Goal: Task Accomplishment & Management: Manage account settings

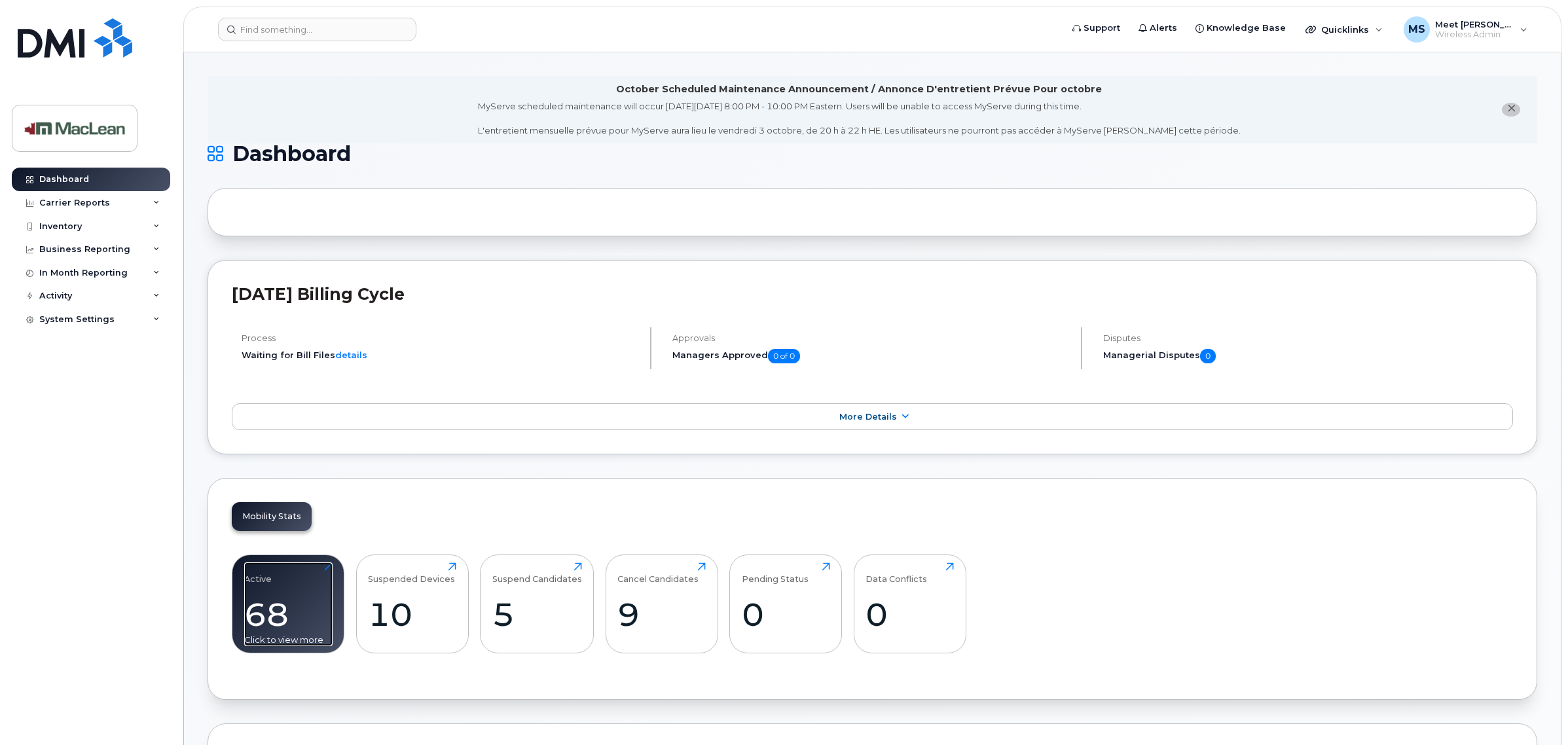
click at [293, 632] on div "68" at bounding box center [288, 615] width 88 height 39
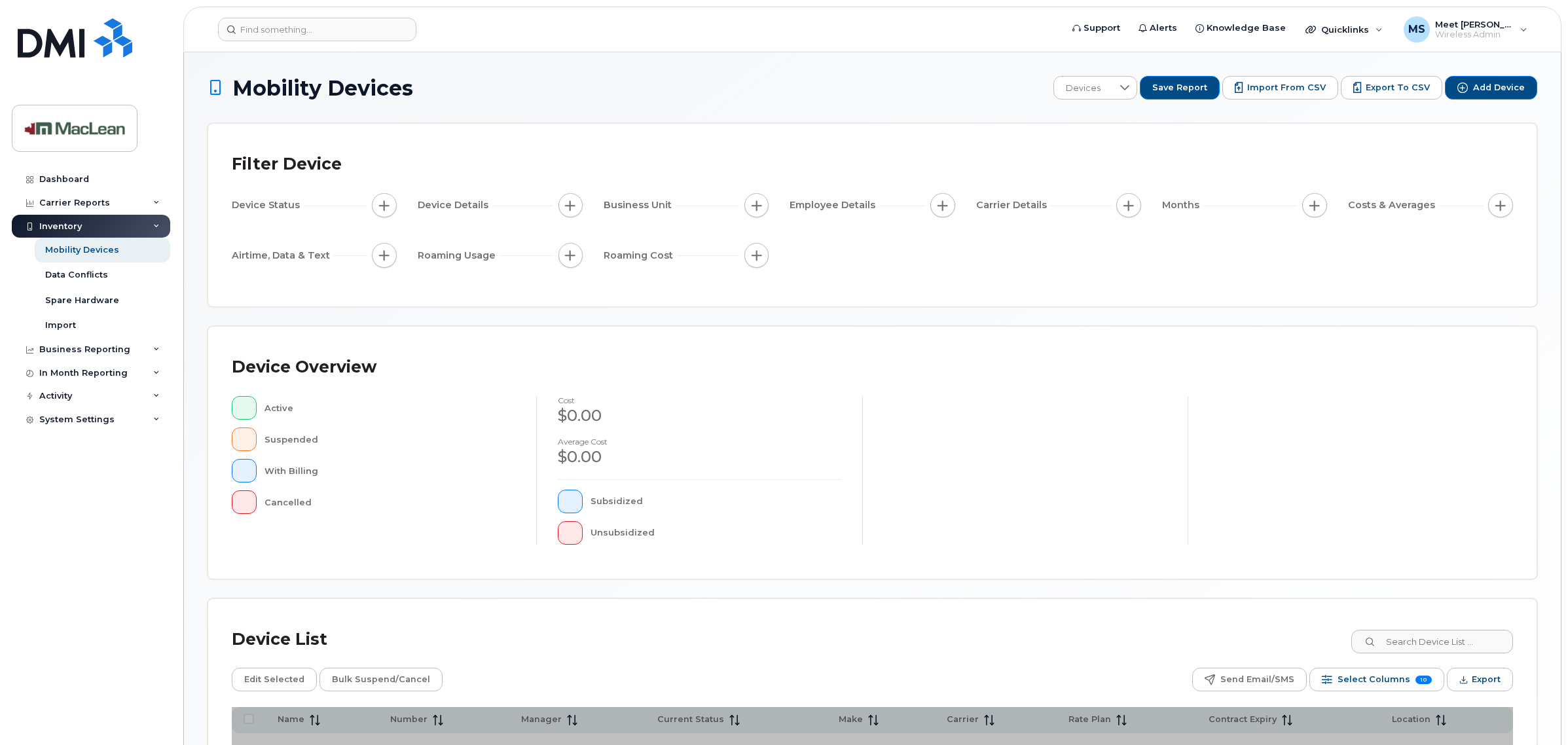
scroll to position [155, 0]
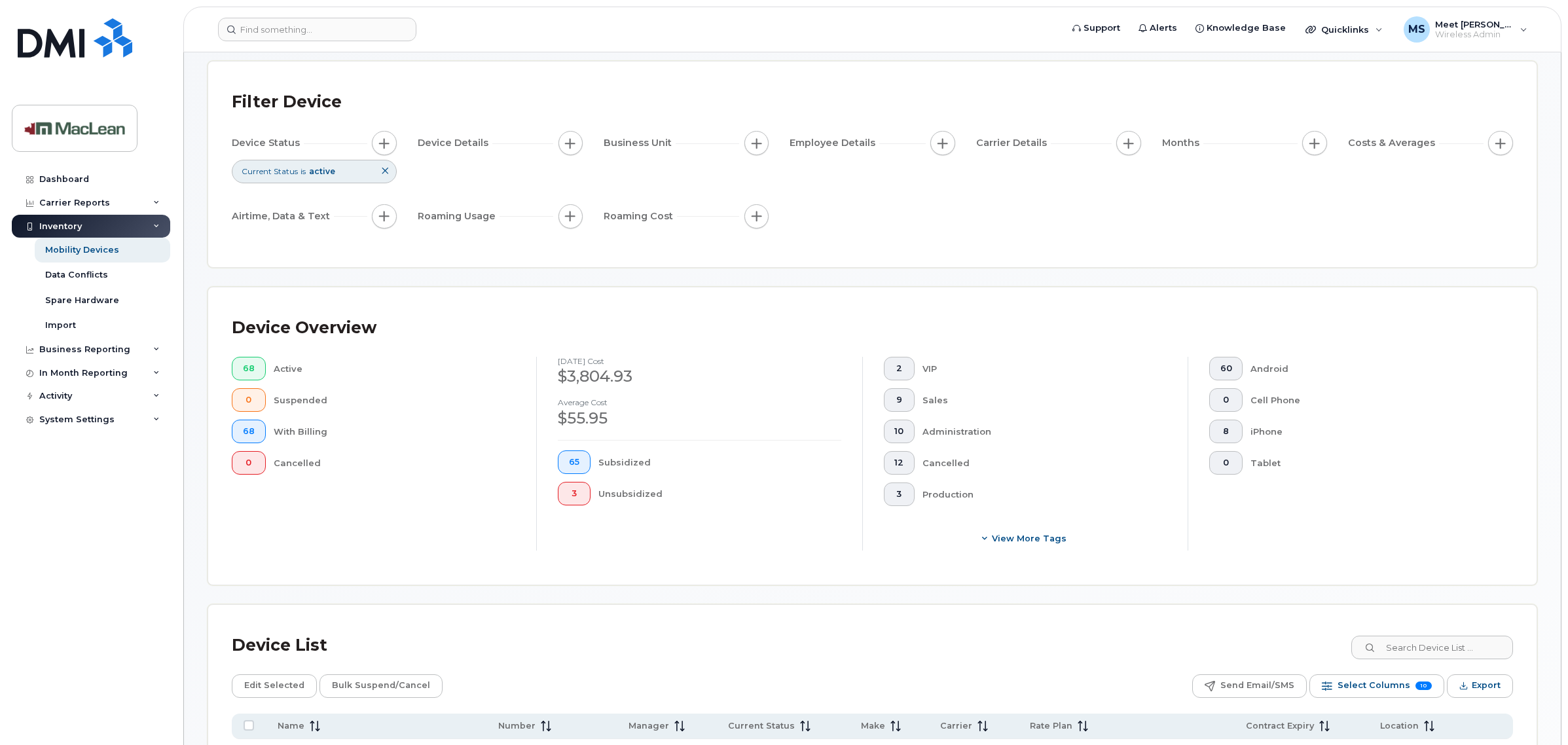
scroll to position [246, 0]
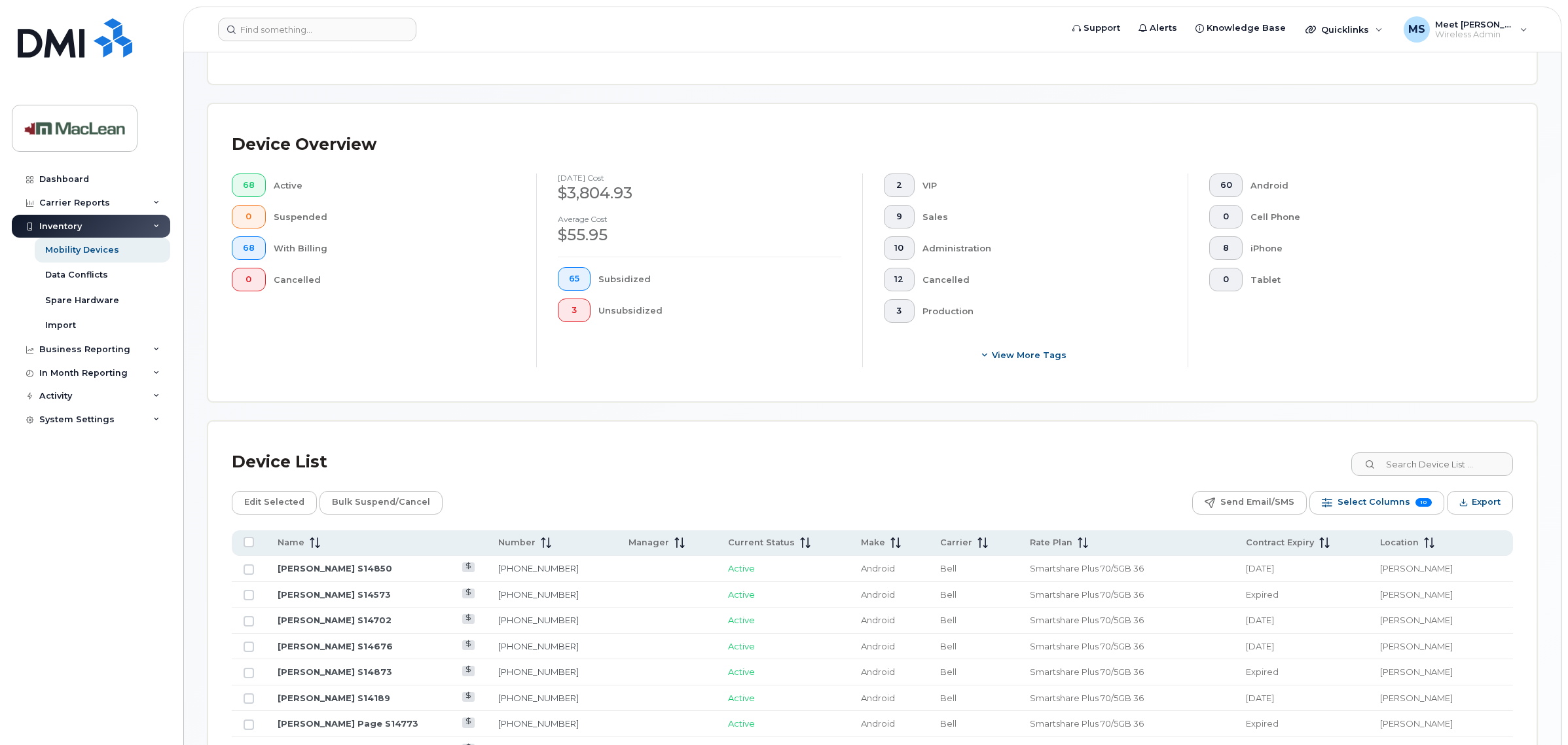
click at [1427, 454] on input at bounding box center [1431, 464] width 163 height 23
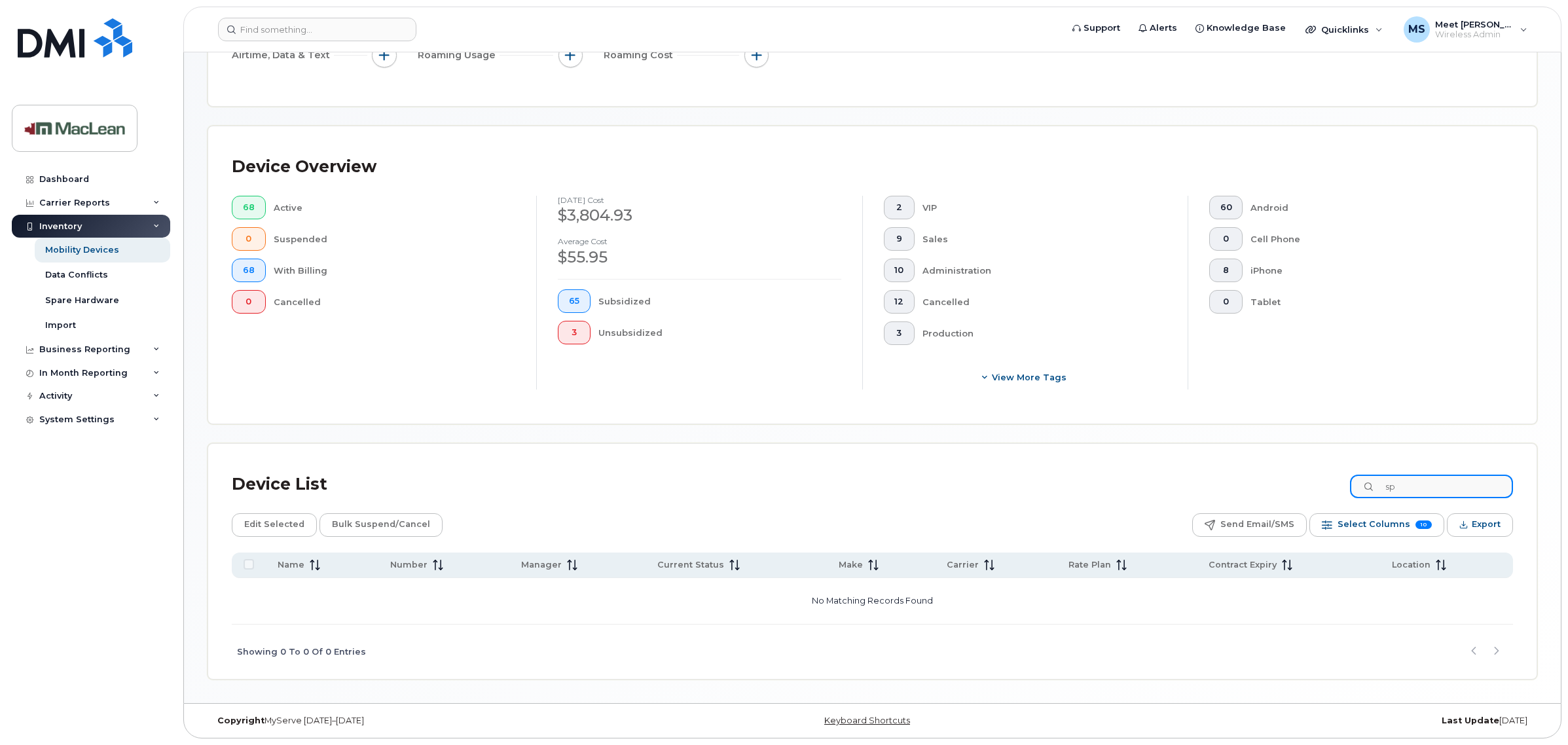
type input "s"
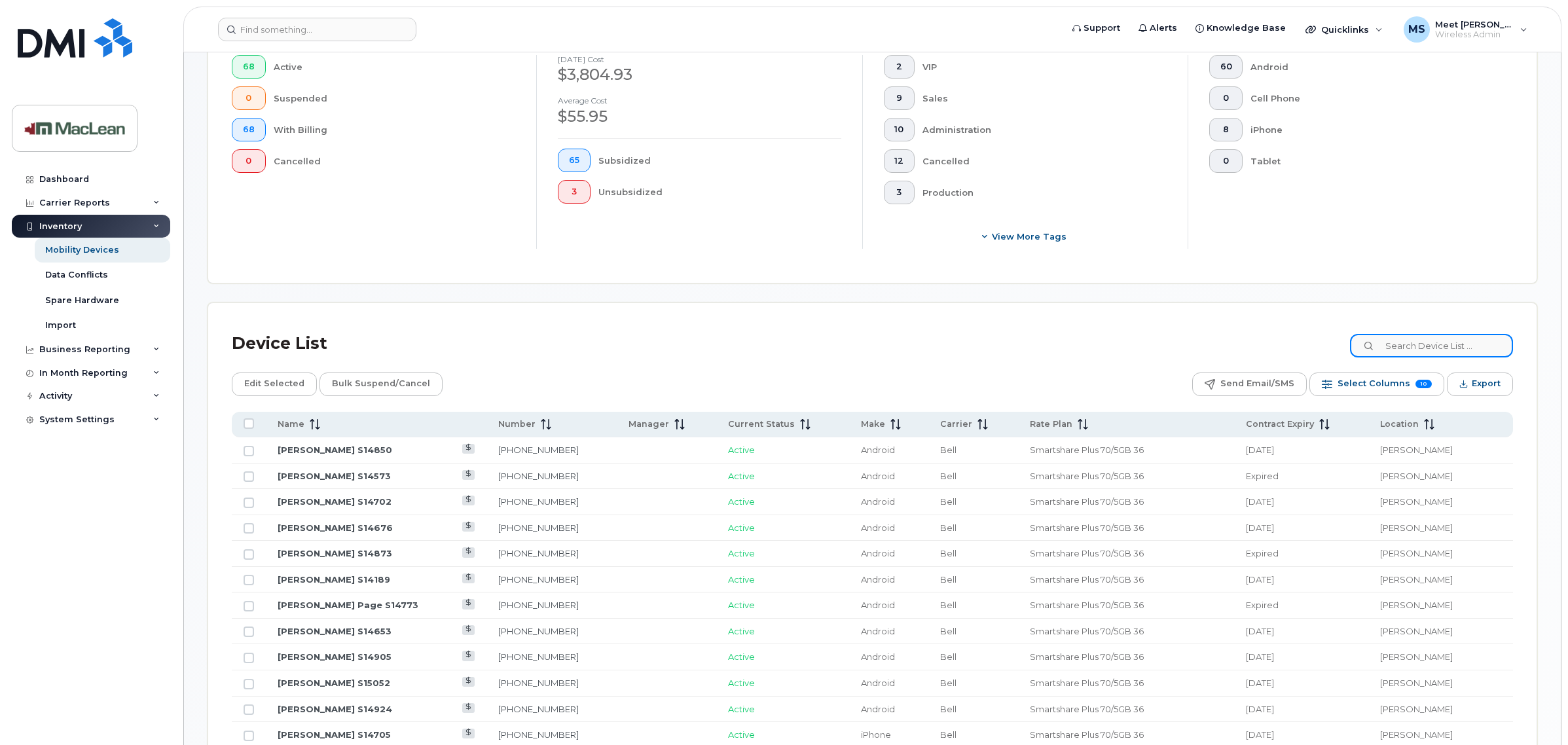
scroll to position [409, 0]
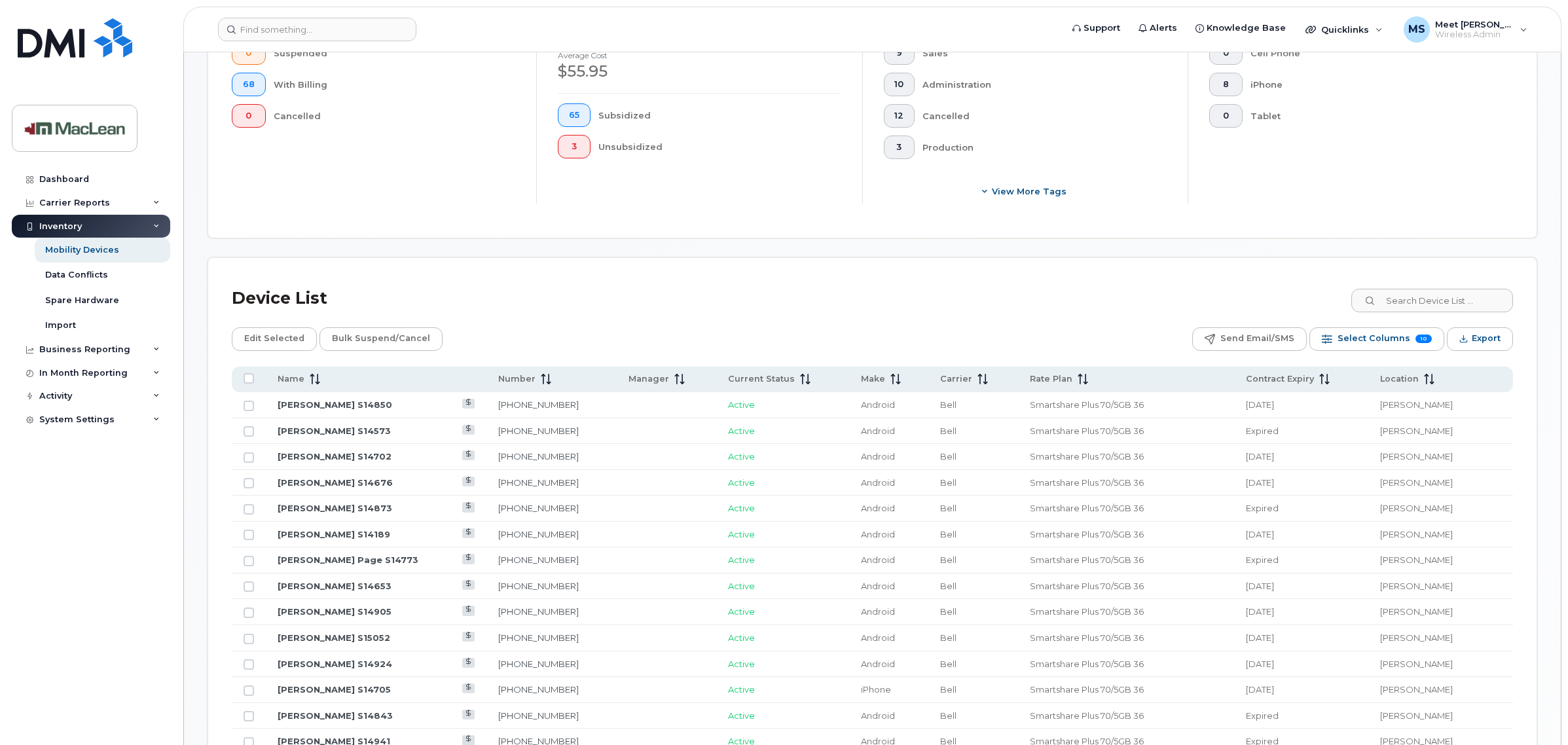
click at [1429, 315] on div "Device List" at bounding box center [872, 298] width 1281 height 34
click at [1427, 305] on input at bounding box center [1431, 300] width 163 height 23
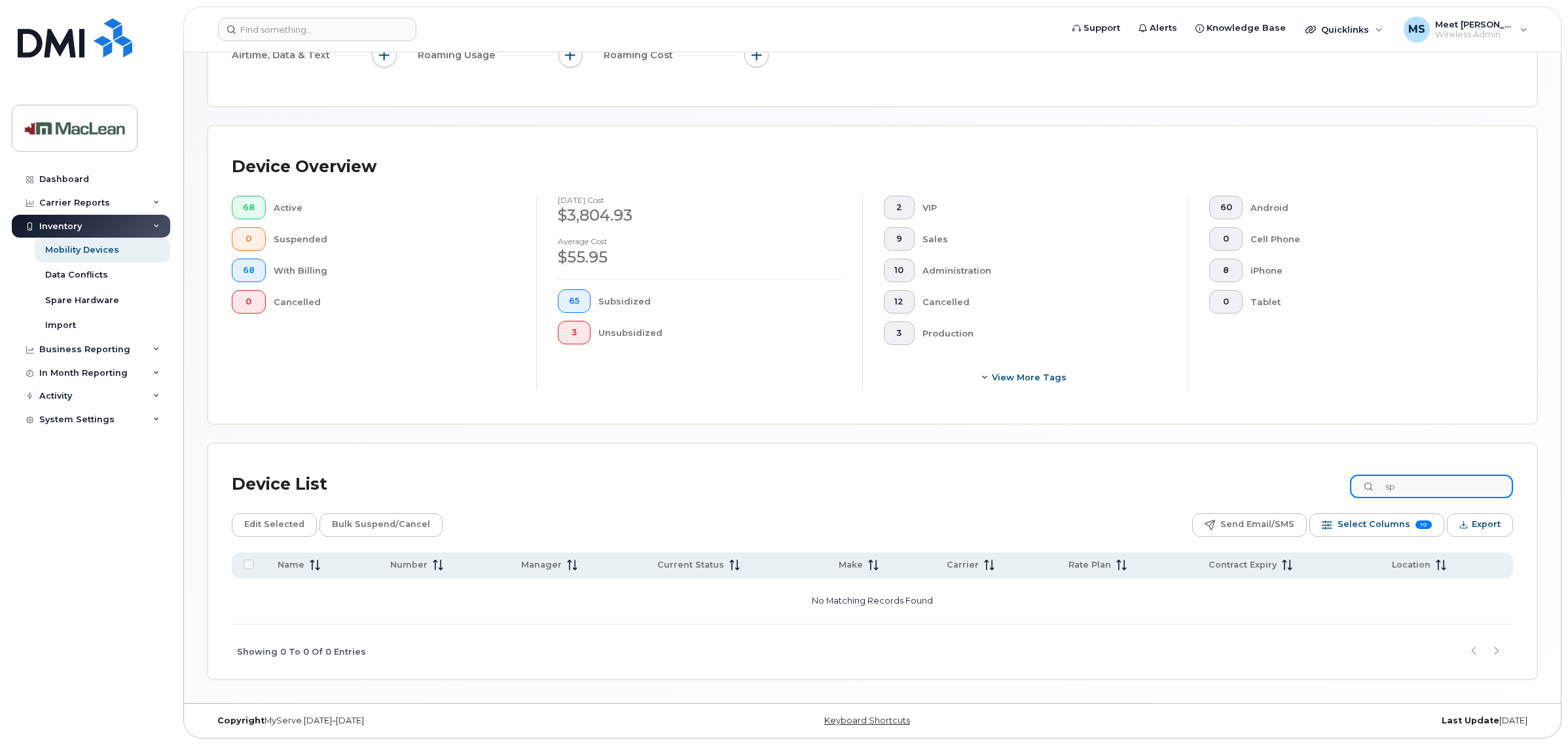
type input "s"
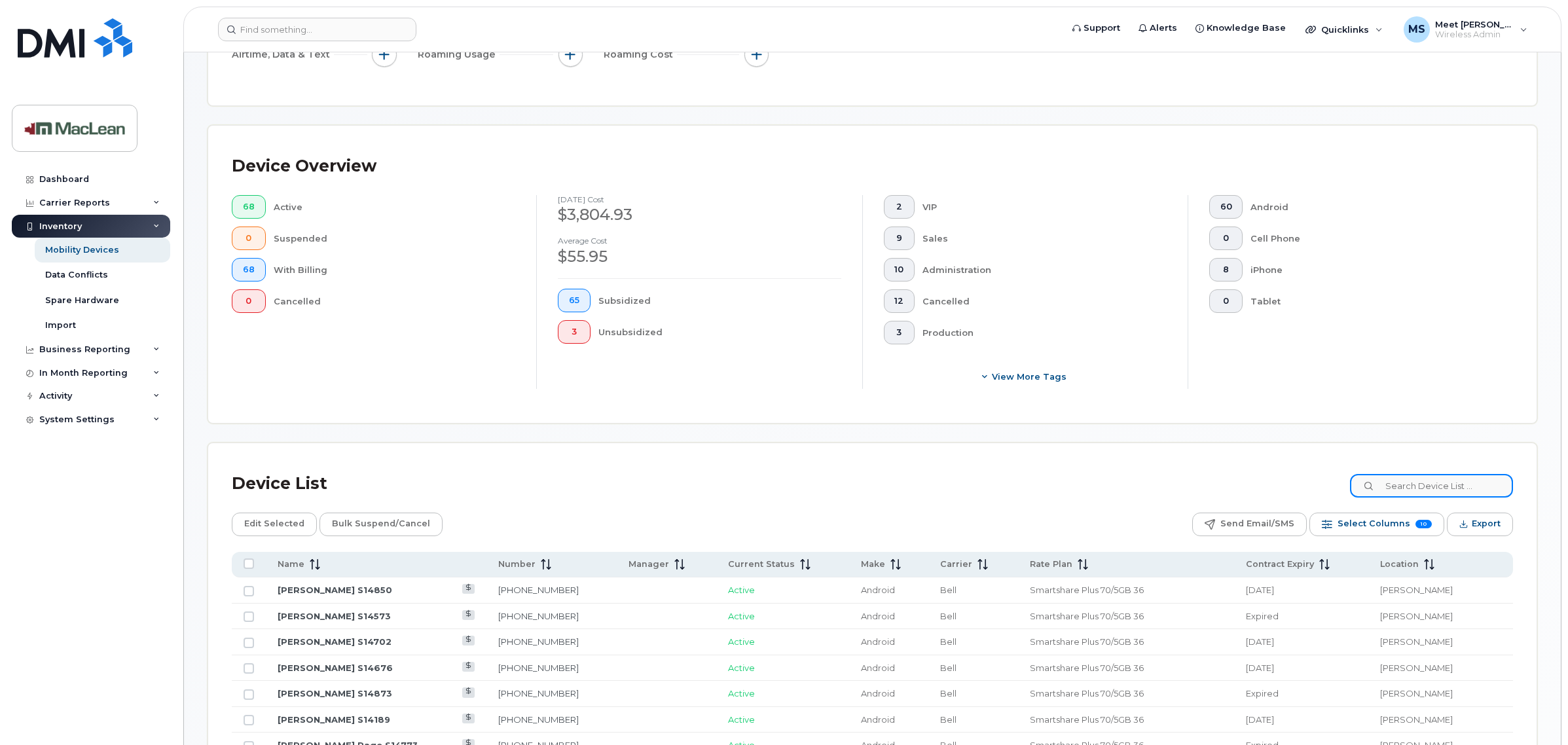
scroll to position [409, 0]
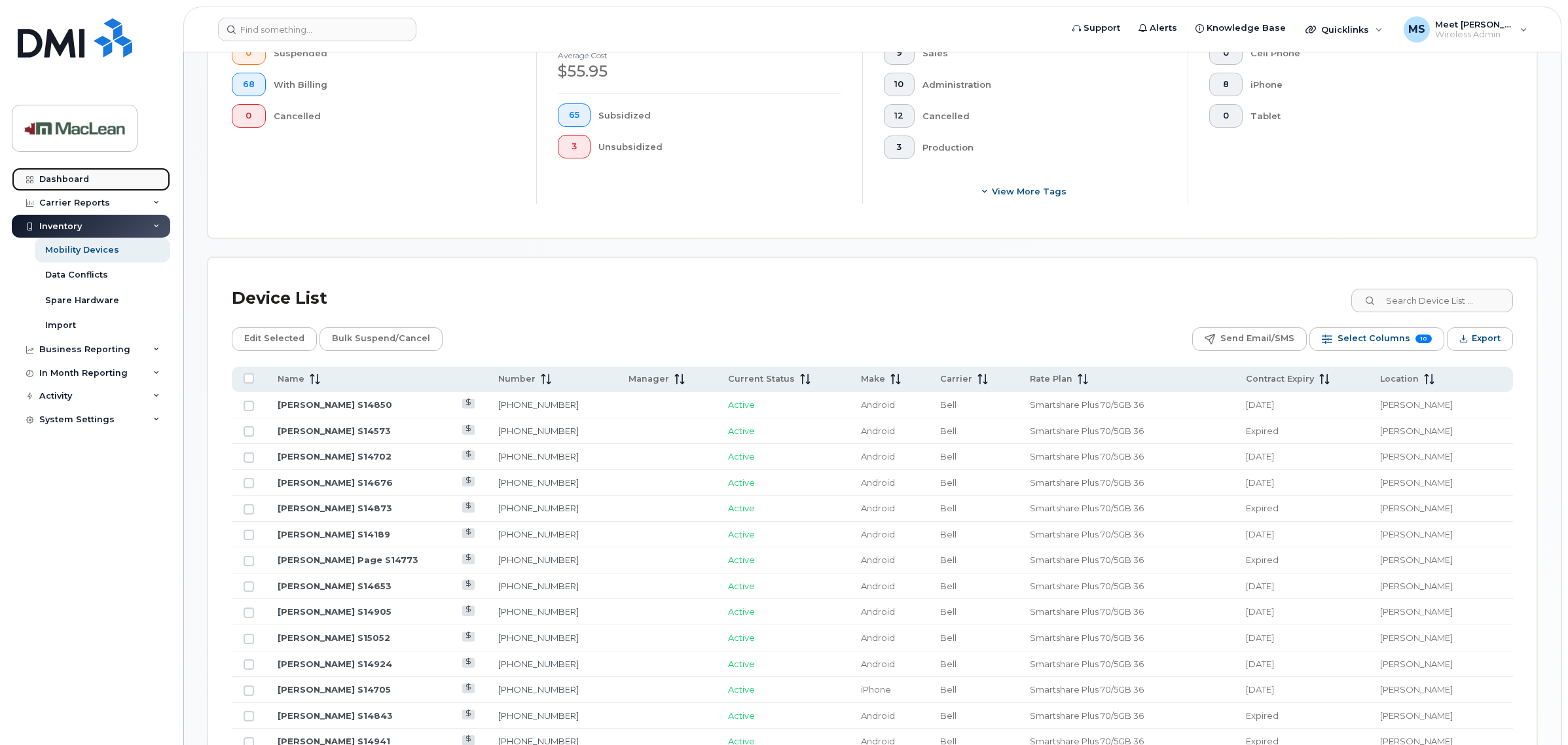
click at [76, 171] on link "Dashboard" at bounding box center [91, 180] width 159 height 23
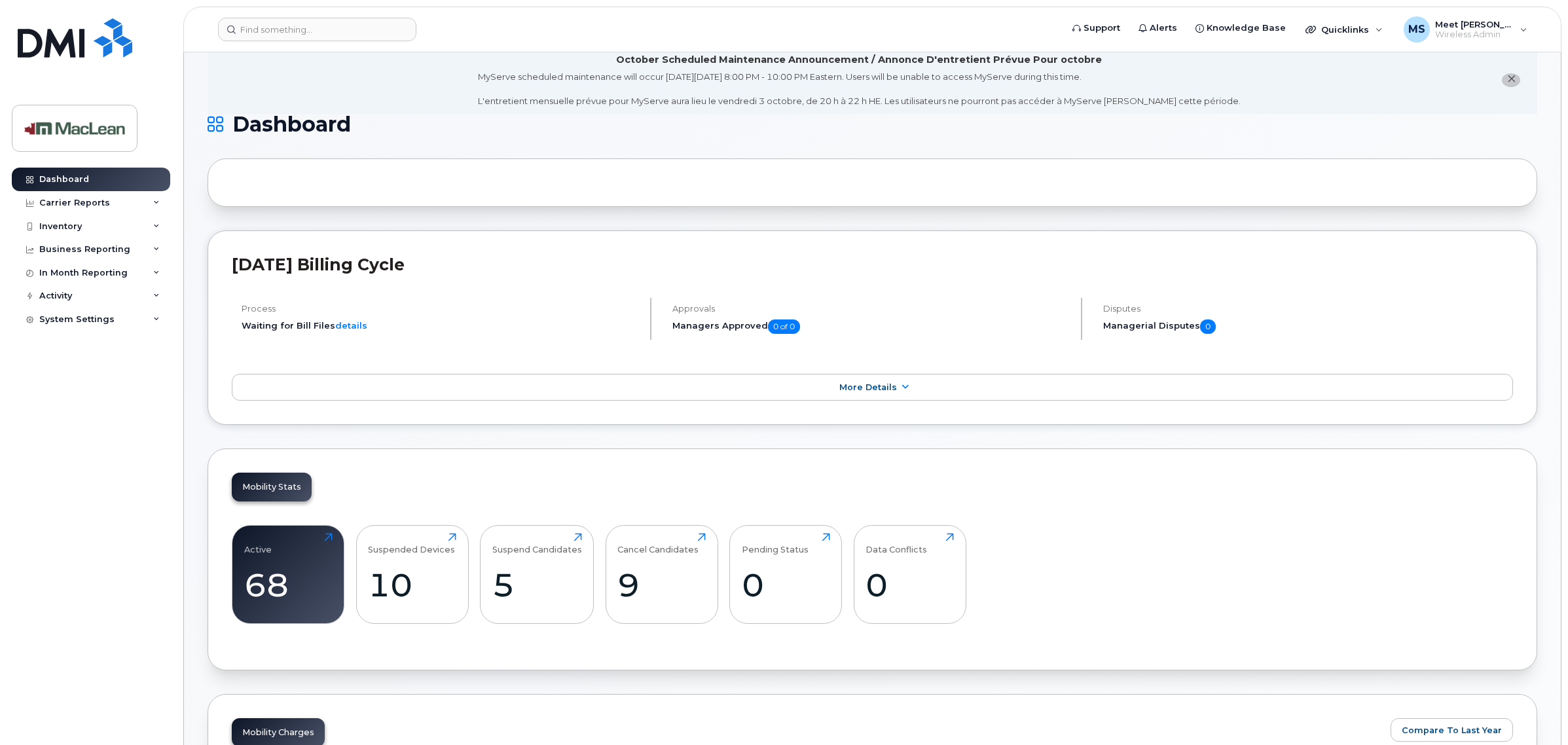
scroll to position [164, 0]
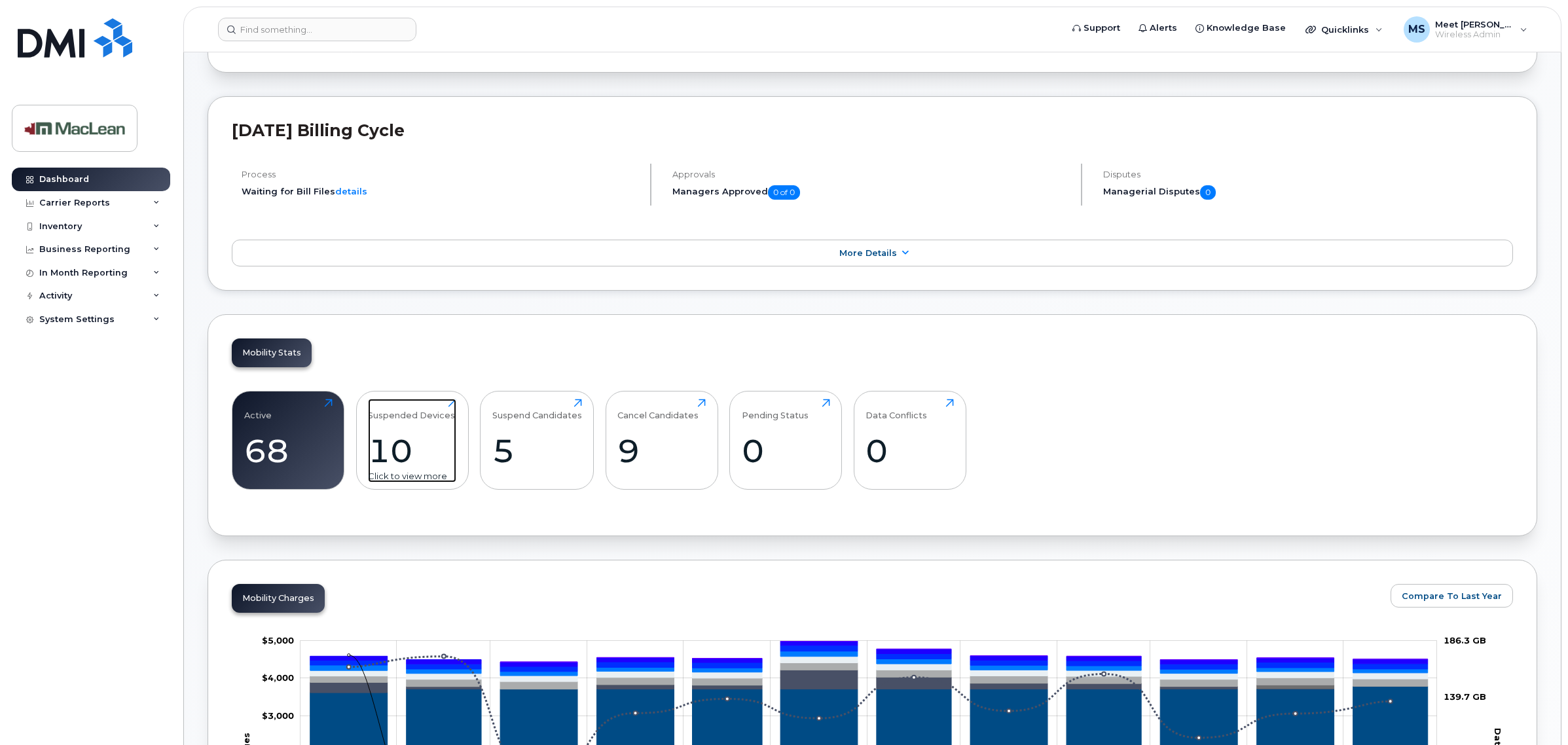
click at [409, 452] on div "10" at bounding box center [412, 451] width 88 height 39
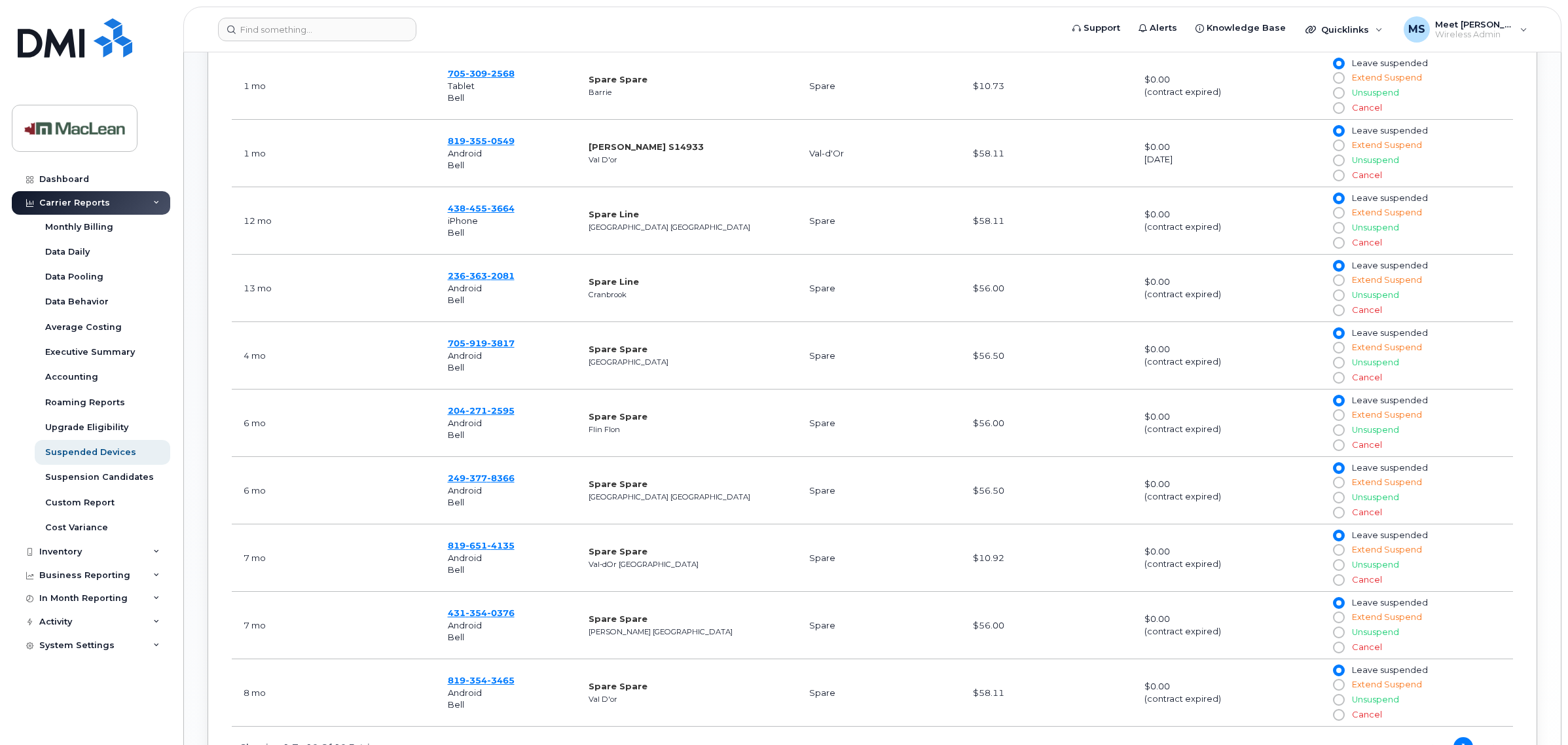
scroll to position [637, 0]
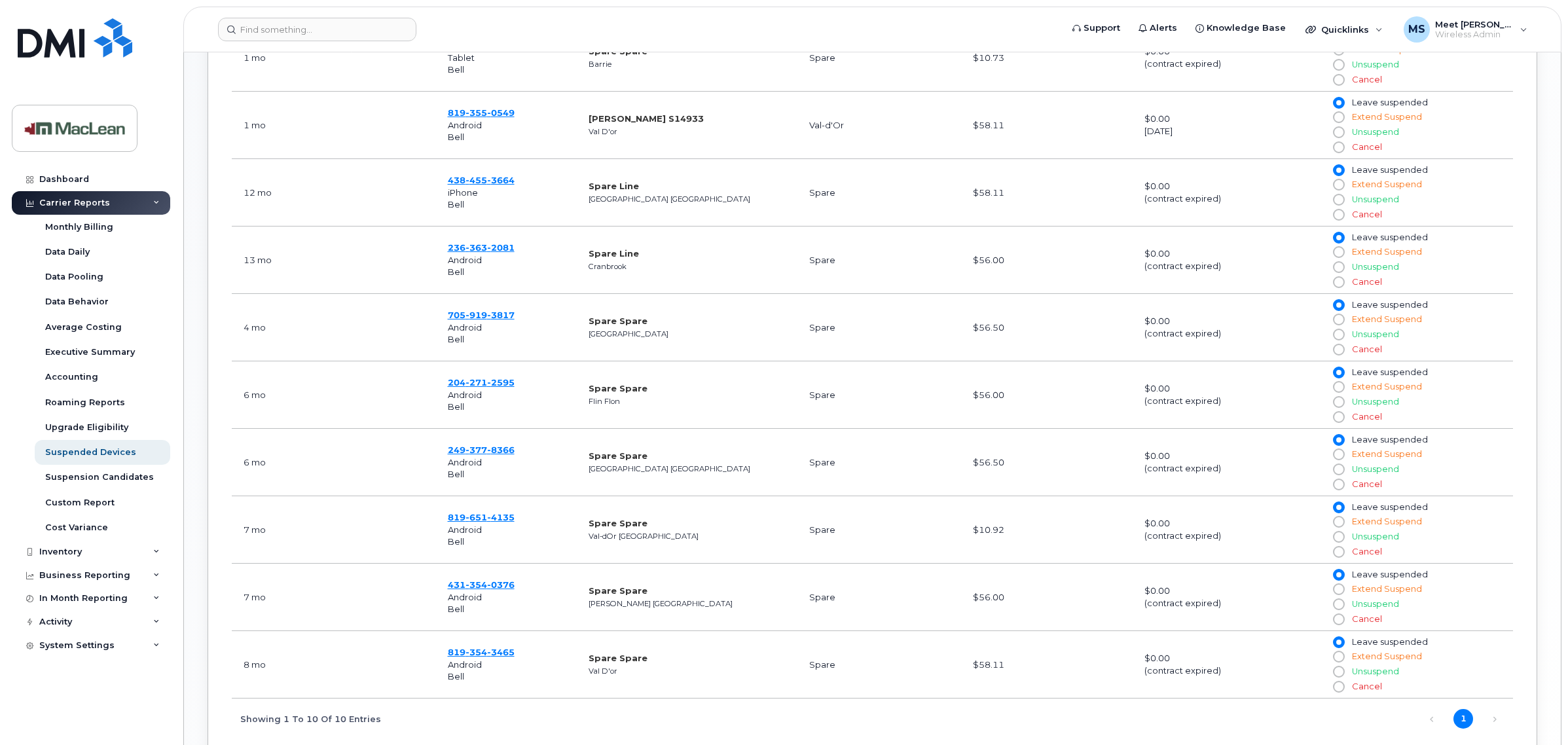
click at [1340, 542] on input "Unsuspend" at bounding box center [1337, 536] width 10 height 10
radio input "true"
click at [1339, 542] on input "Unsuspend" at bounding box center [1337, 536] width 10 height 10
click at [492, 523] on span "4135" at bounding box center [501, 517] width 28 height 10
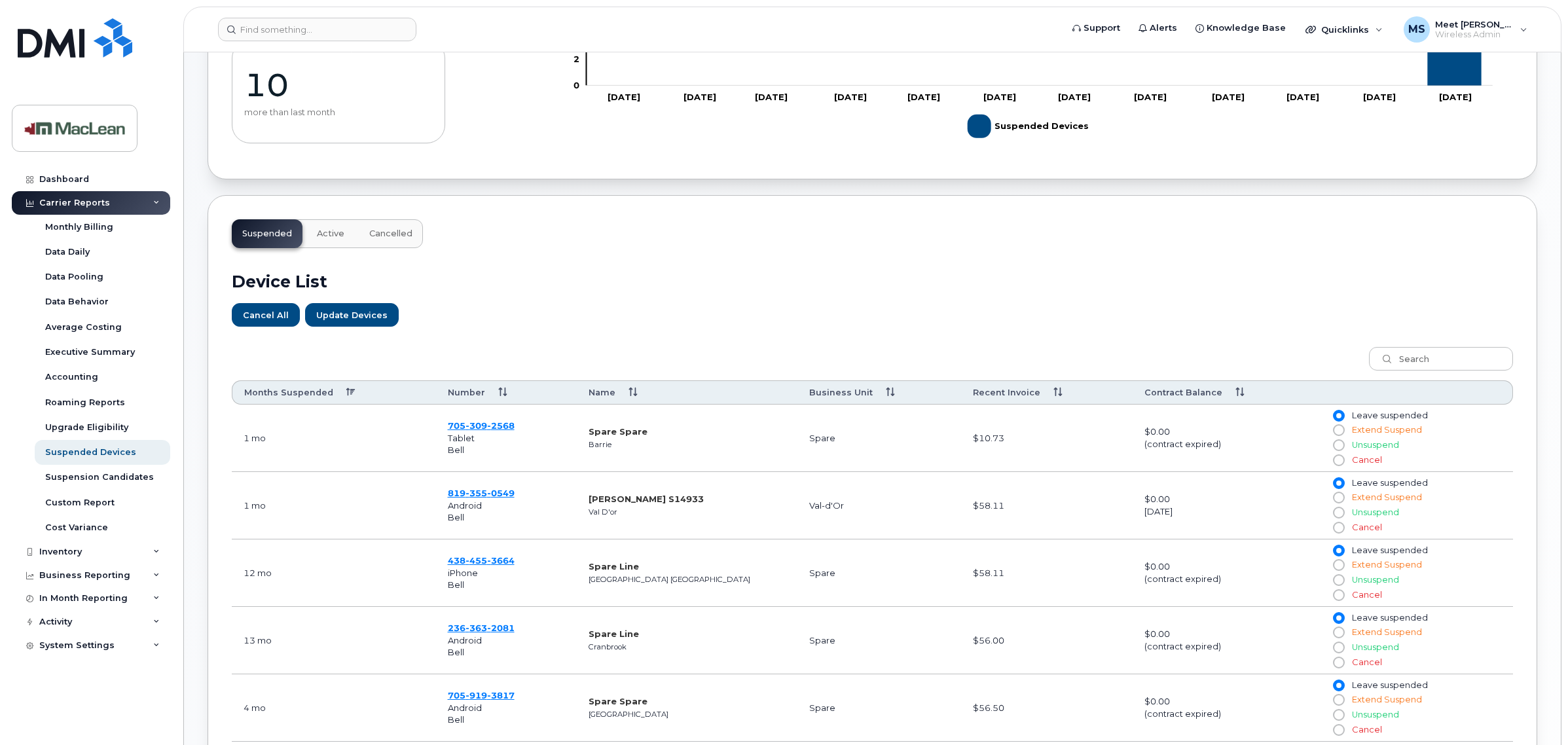
scroll to position [228, 0]
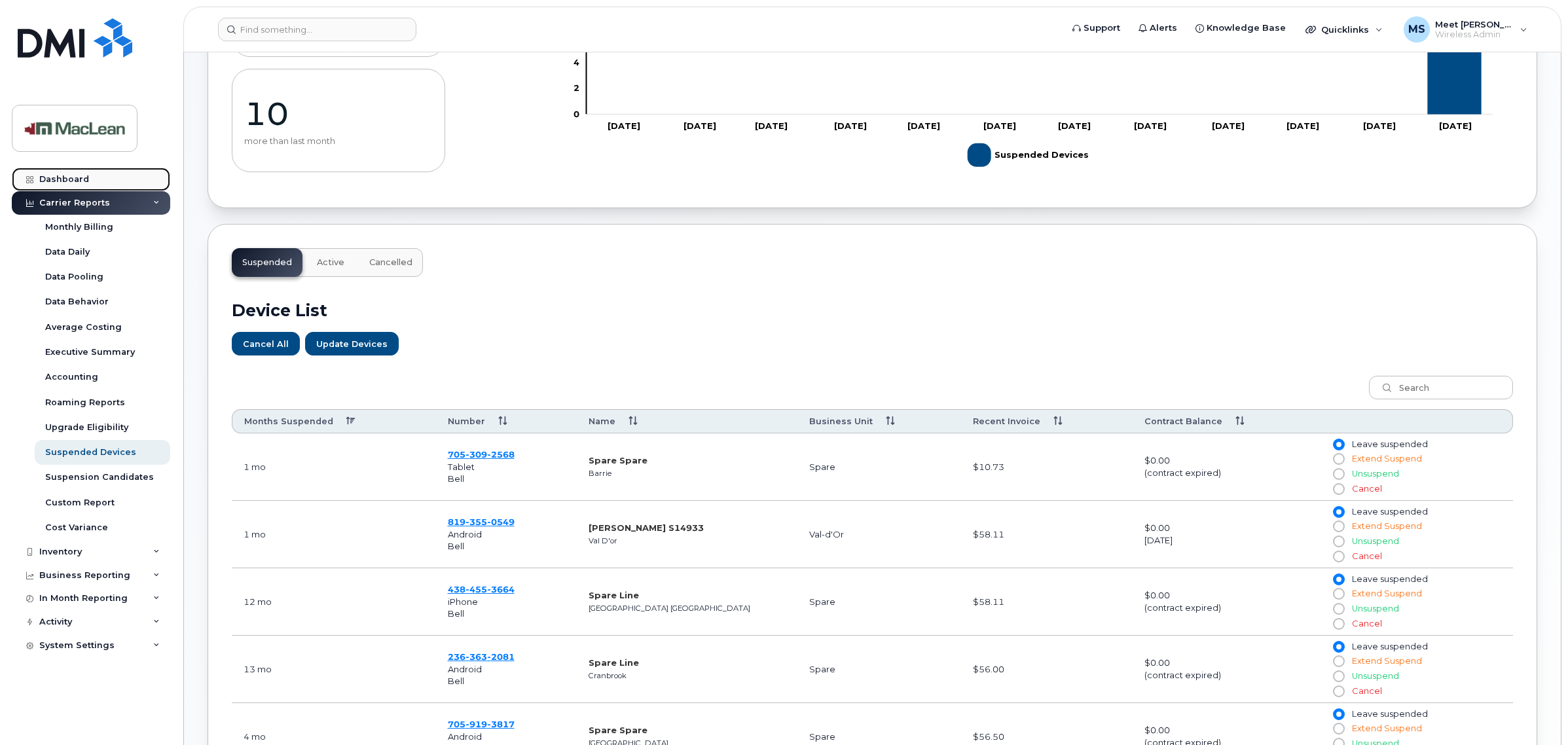
click at [59, 182] on div "Dashboard" at bounding box center [64, 179] width 50 height 10
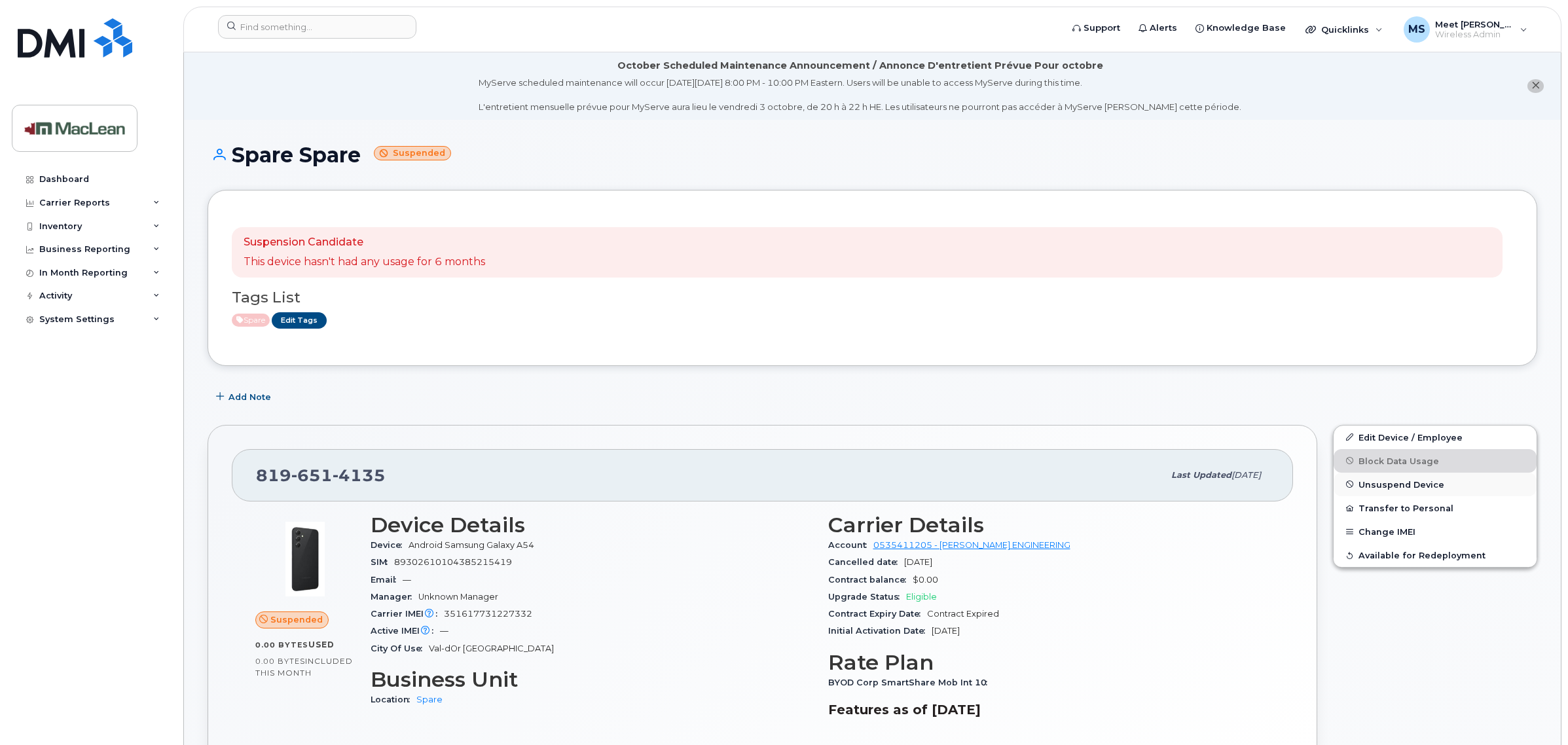
click at [1406, 489] on span "Unsuspend Device" at bounding box center [1401, 484] width 86 height 10
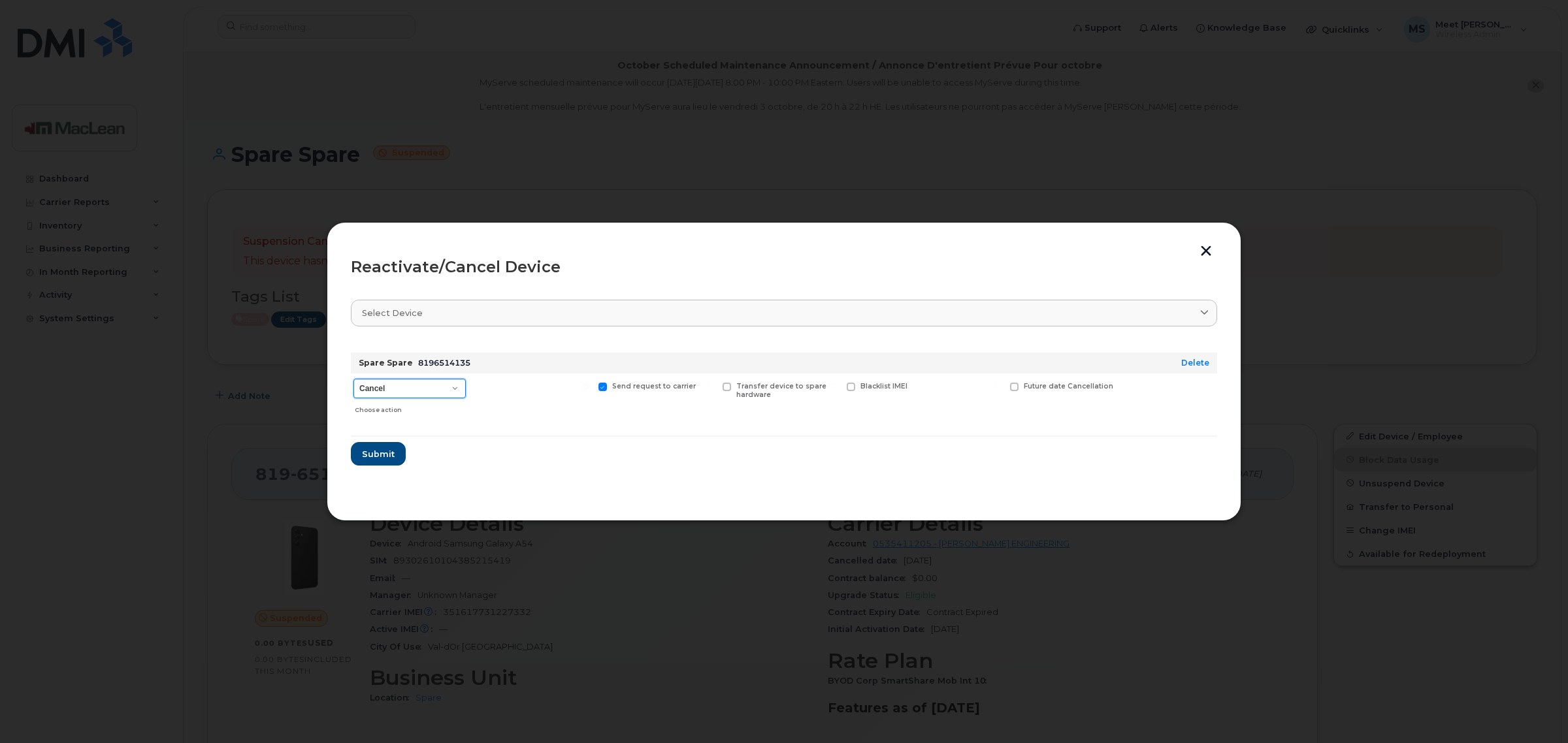
click at [446, 387] on select "Cancel Suspend - Extend Suspension Reactivate" at bounding box center [409, 388] width 112 height 19
select select "[object Object]"
click at [353, 379] on select "Cancel Suspend - Extend Suspension Reactivate" at bounding box center [409, 388] width 112 height 19
click at [377, 452] on span "Submit" at bounding box center [377, 454] width 32 height 12
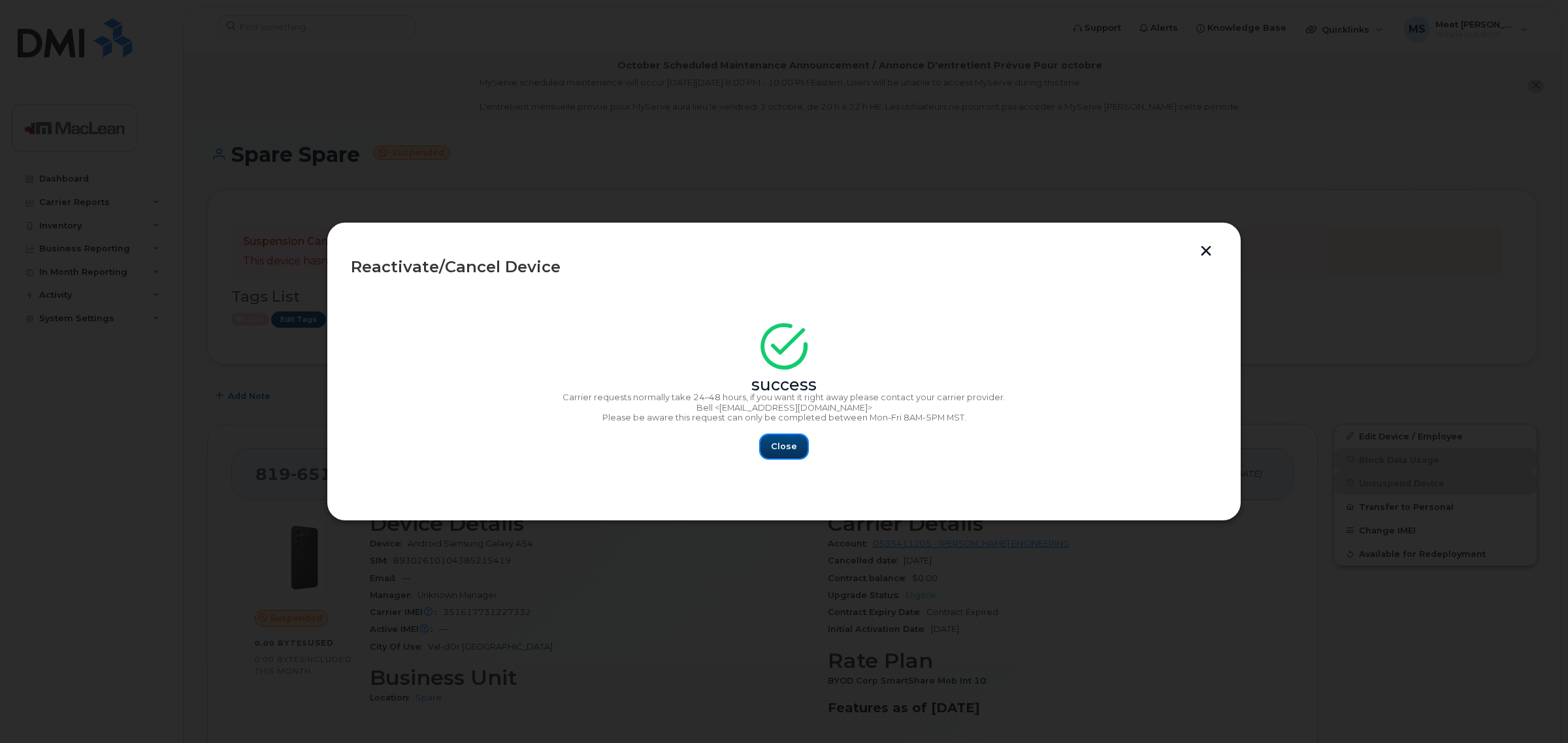
click at [775, 448] on span "Close" at bounding box center [784, 446] width 26 height 12
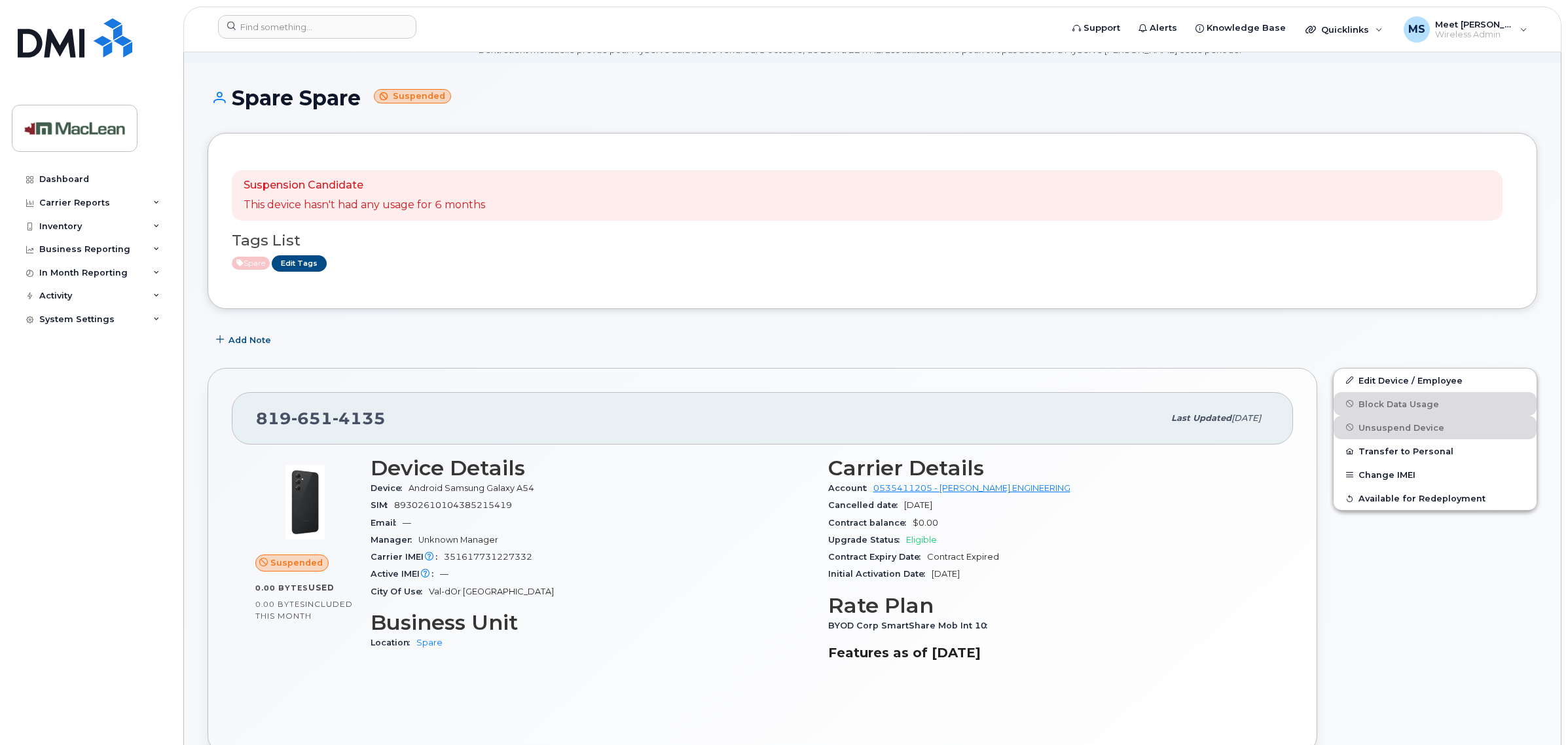
scroll to position [82, 0]
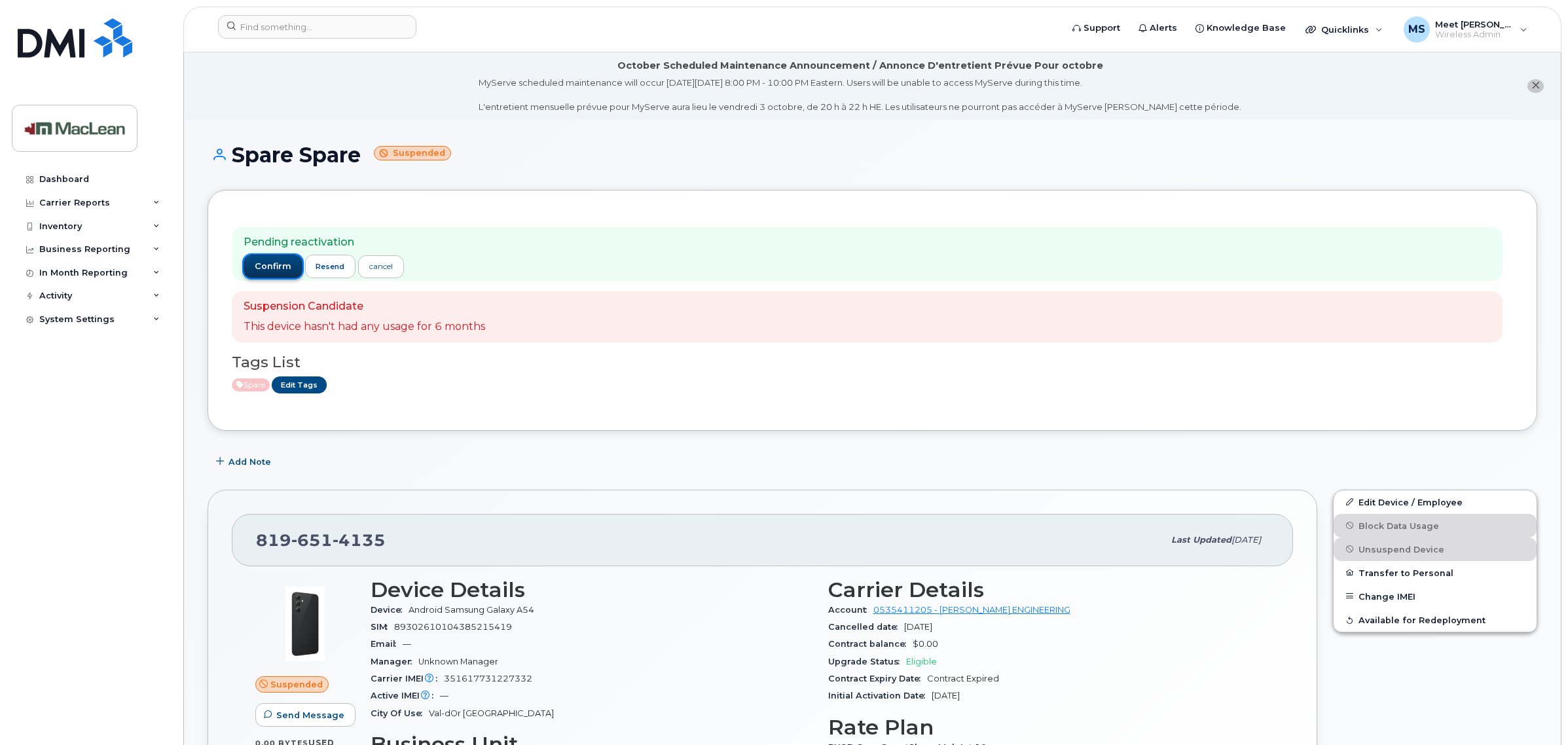
click at [270, 269] on span "confirm" at bounding box center [273, 267] width 37 height 12
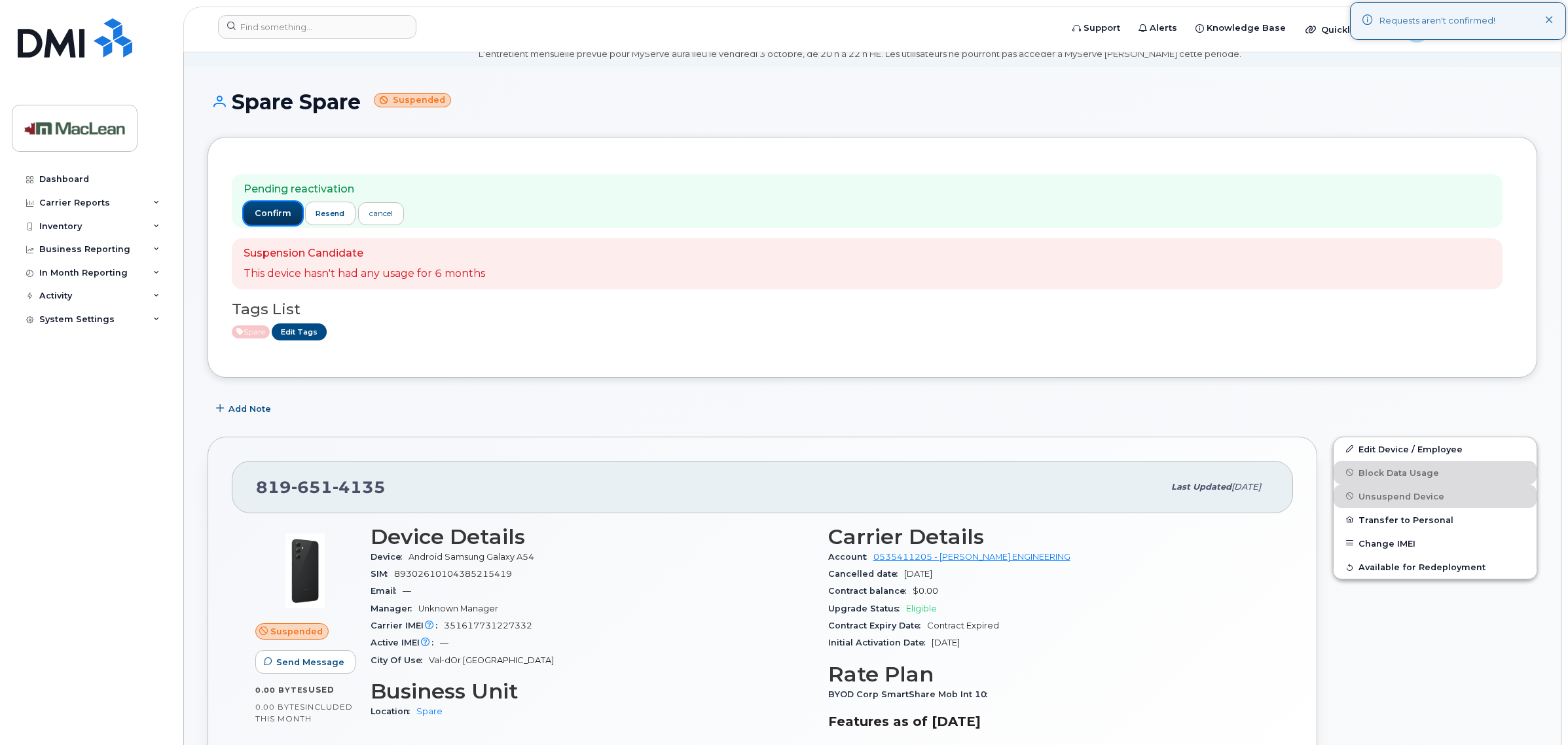
scroll to position [82, 0]
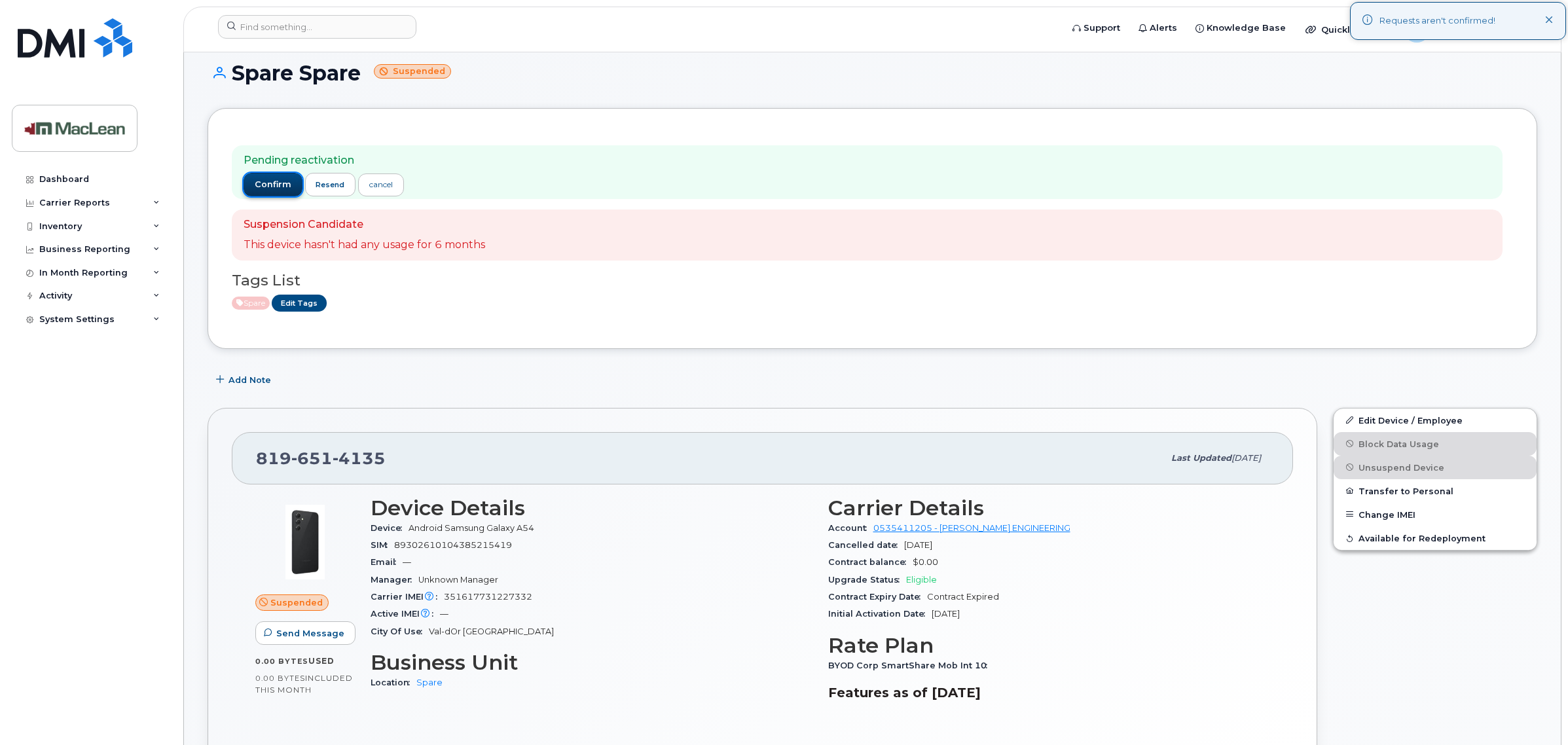
click at [266, 173] on button "confirm" at bounding box center [273, 184] width 59 height 23
click at [269, 190] on span "confirm" at bounding box center [273, 184] width 37 height 12
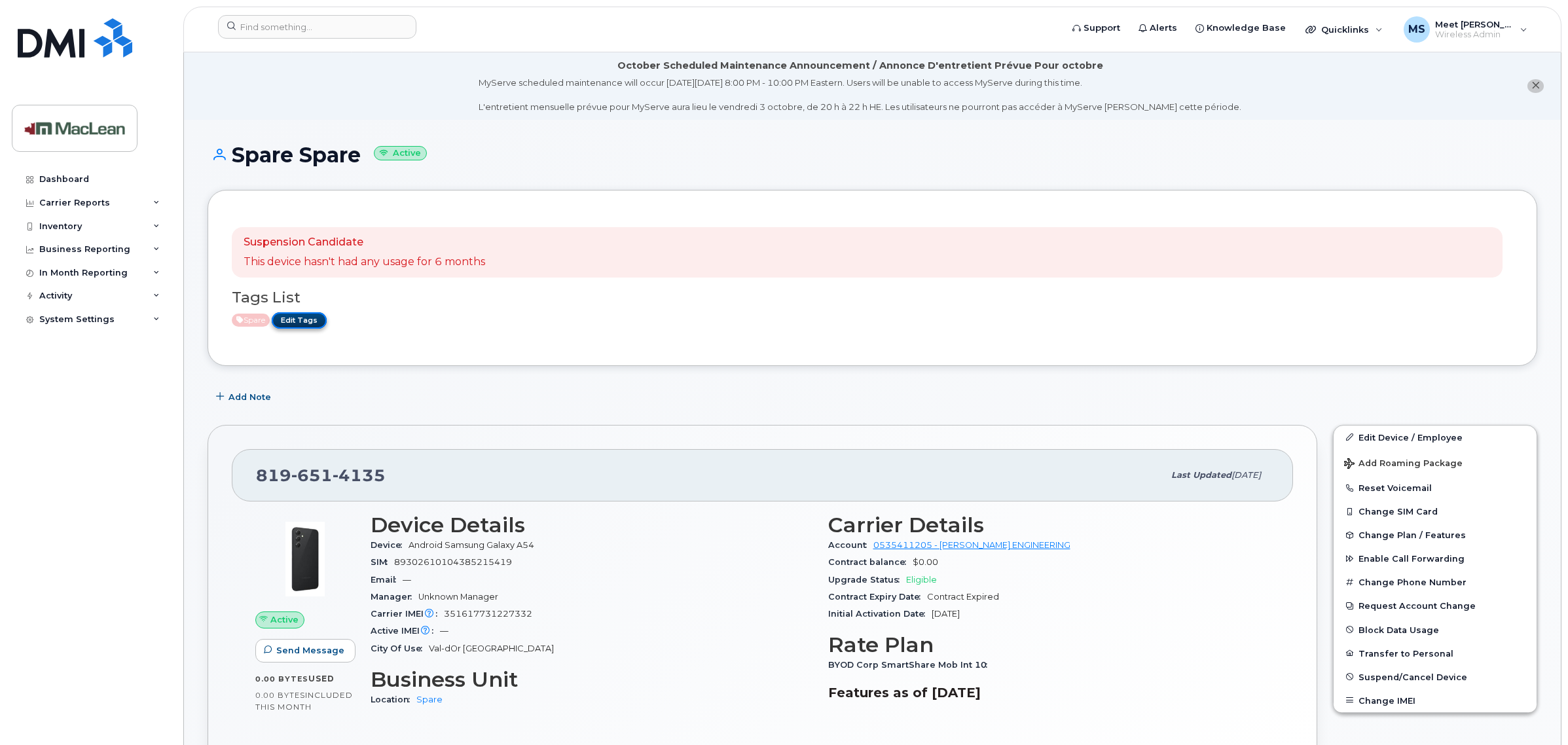
click at [308, 325] on link "Edit Tags" at bounding box center [300, 320] width 55 height 17
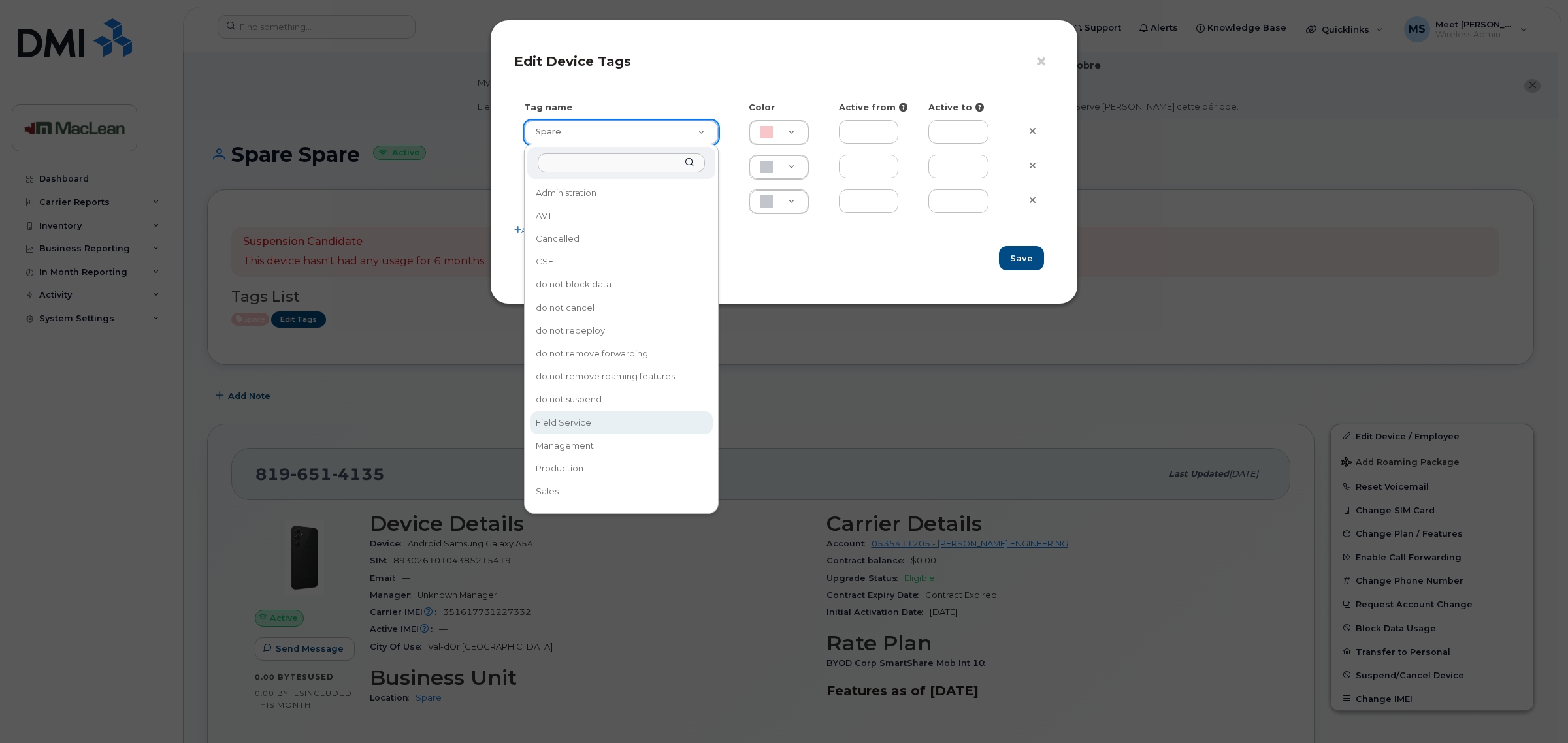
type input "Field Service"
type input "FDDCC5"
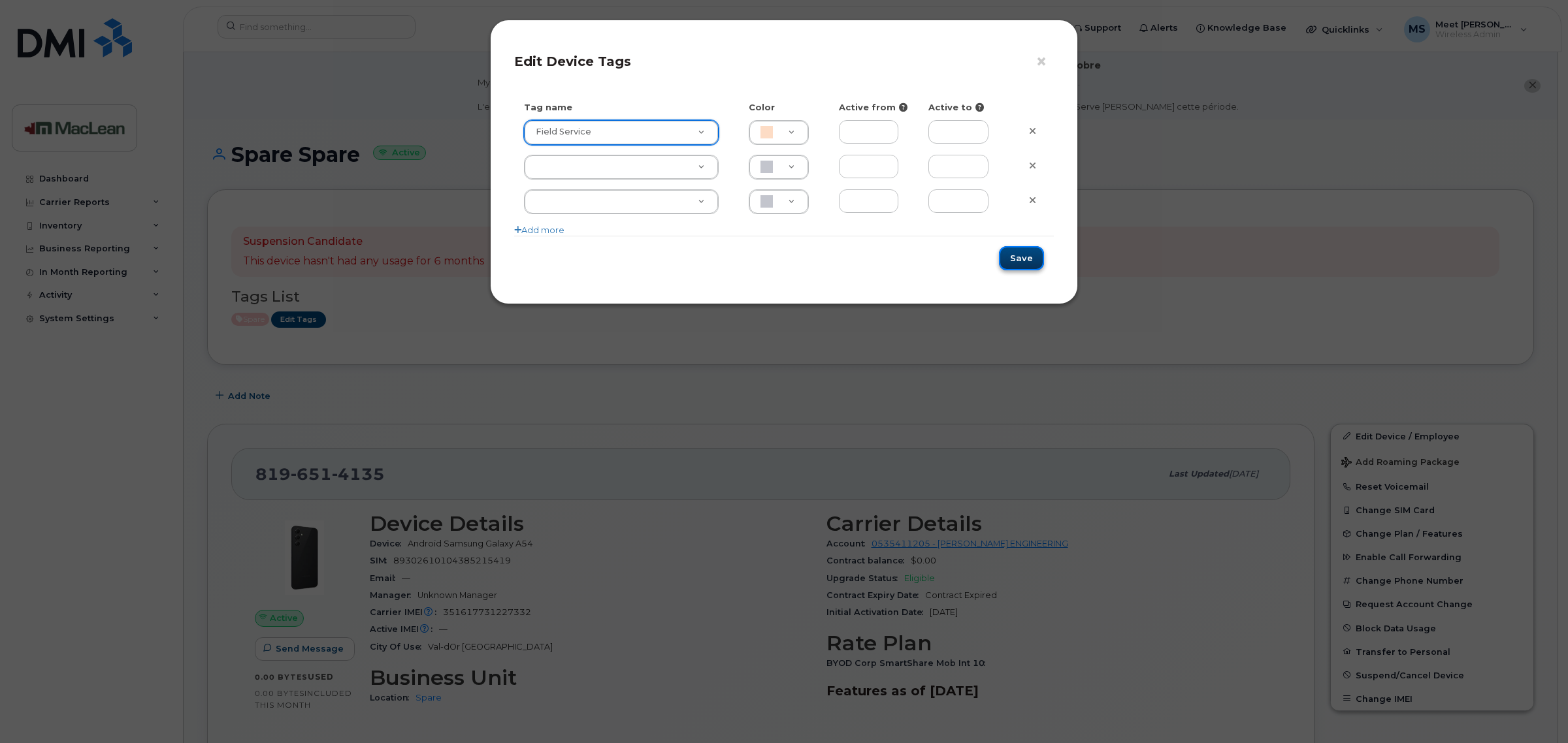
click at [1038, 265] on button "Save" at bounding box center [1021, 258] width 45 height 24
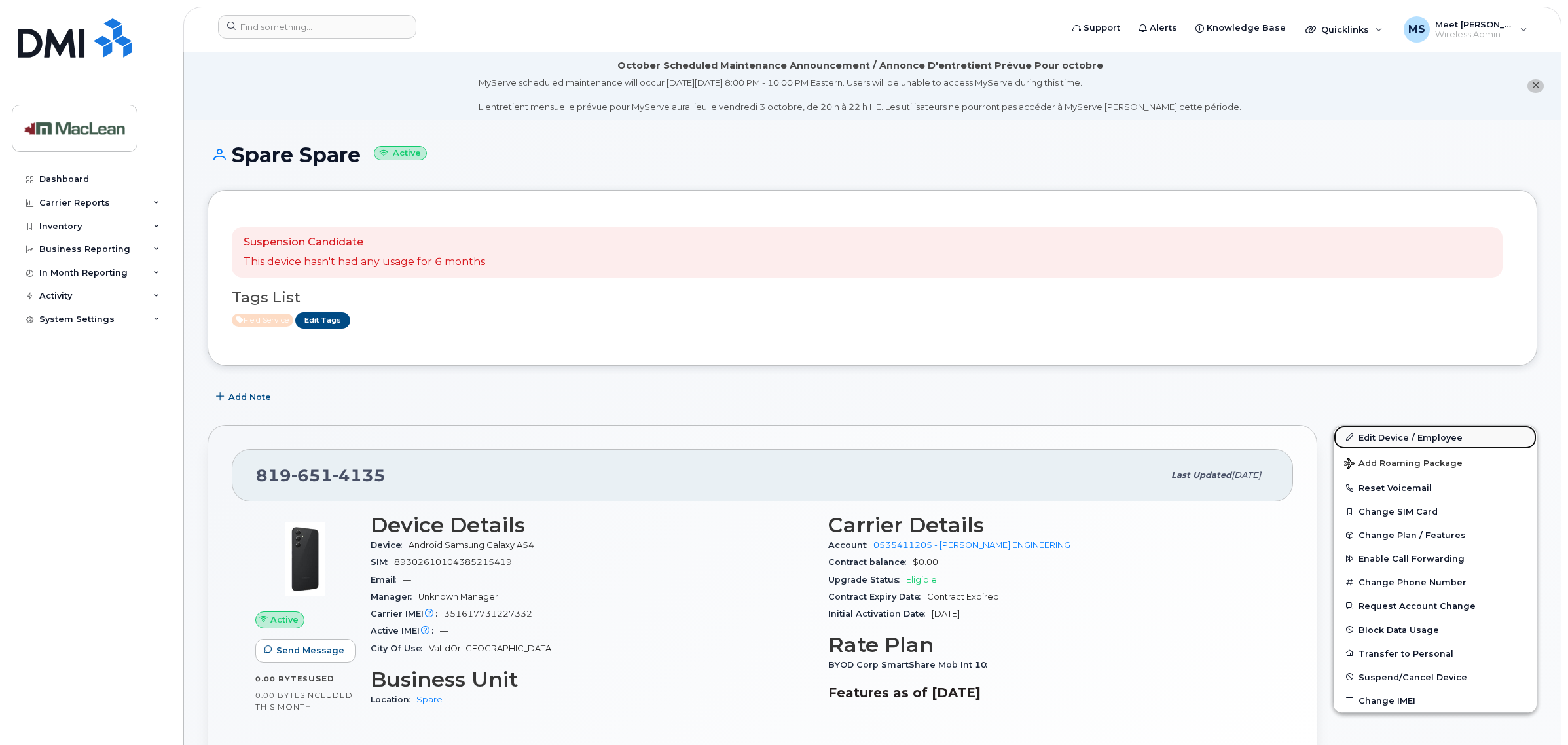
click at [1392, 442] on link "Edit Device / Employee" at bounding box center [1435, 438] width 203 height 23
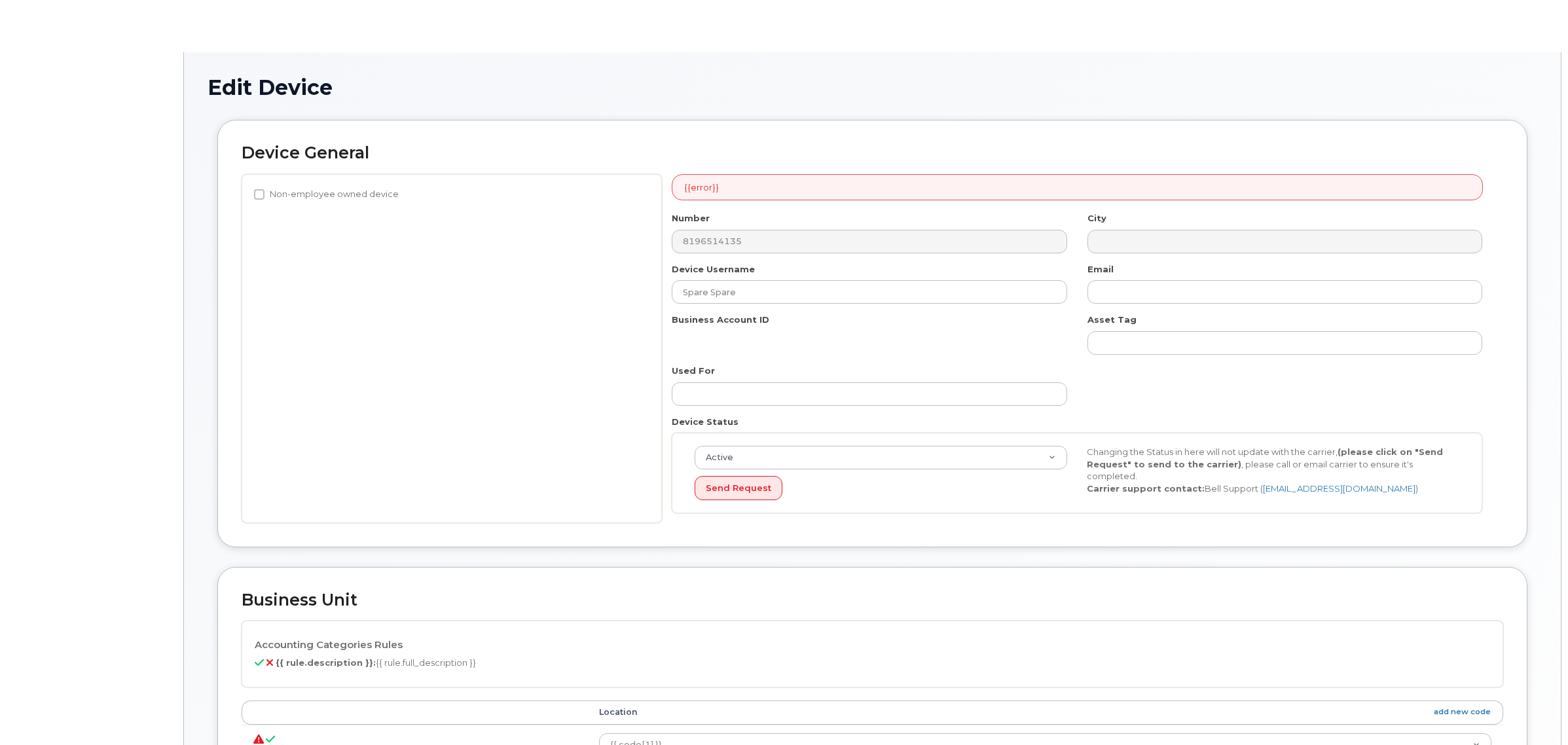
select select "1945168"
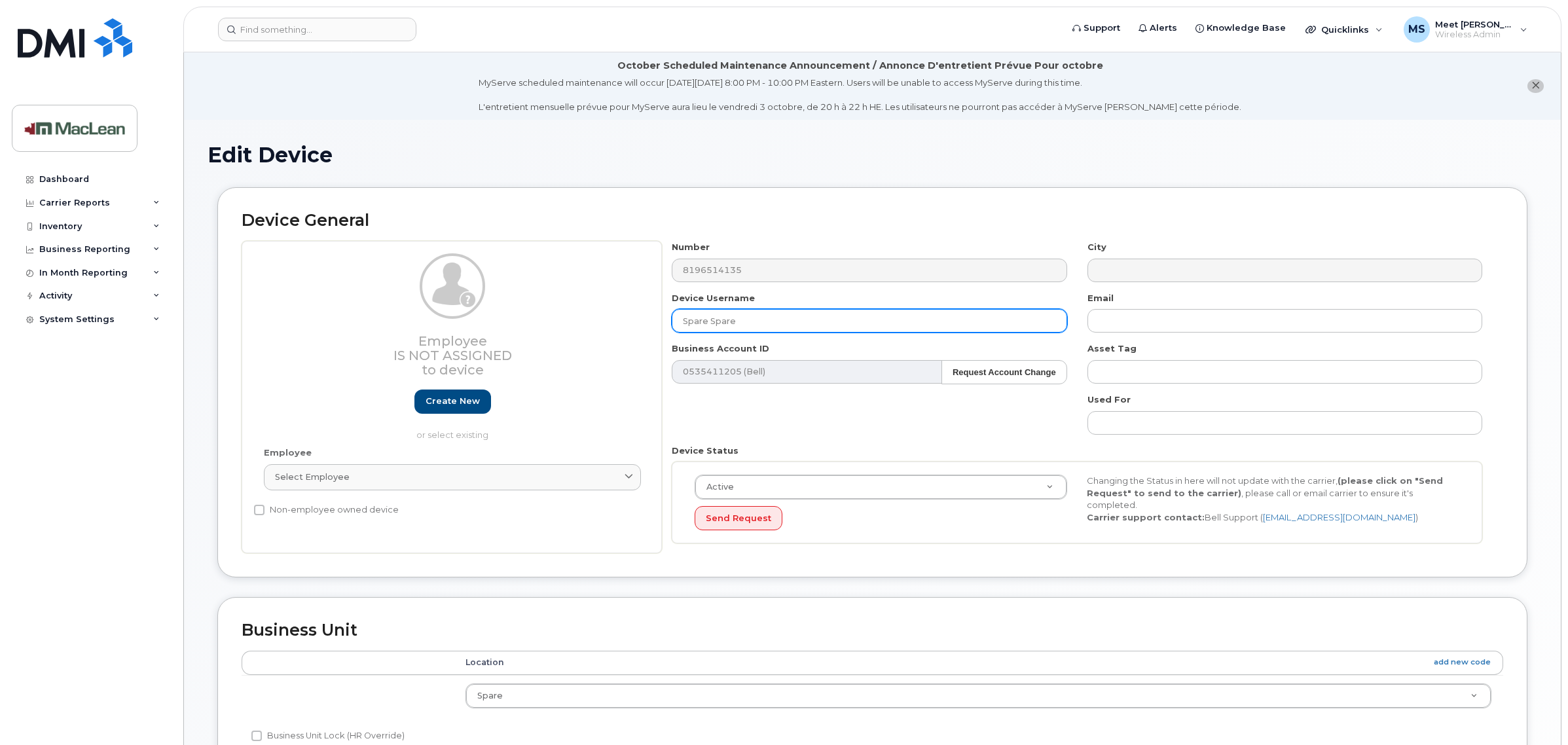
drag, startPoint x: 770, startPoint y: 325, endPoint x: 499, endPoint y: 295, distance: 272.7
click at [500, 295] on div "Employee Is not assigned to device Create new or select existing Employee Selec…" at bounding box center [872, 397] width 1262 height 312
click at [747, 323] on input "Spare Spare" at bounding box center [869, 321] width 395 height 23
paste input "Frederic Cot"
click at [684, 325] on input "Frederic Cote" at bounding box center [869, 321] width 395 height 23
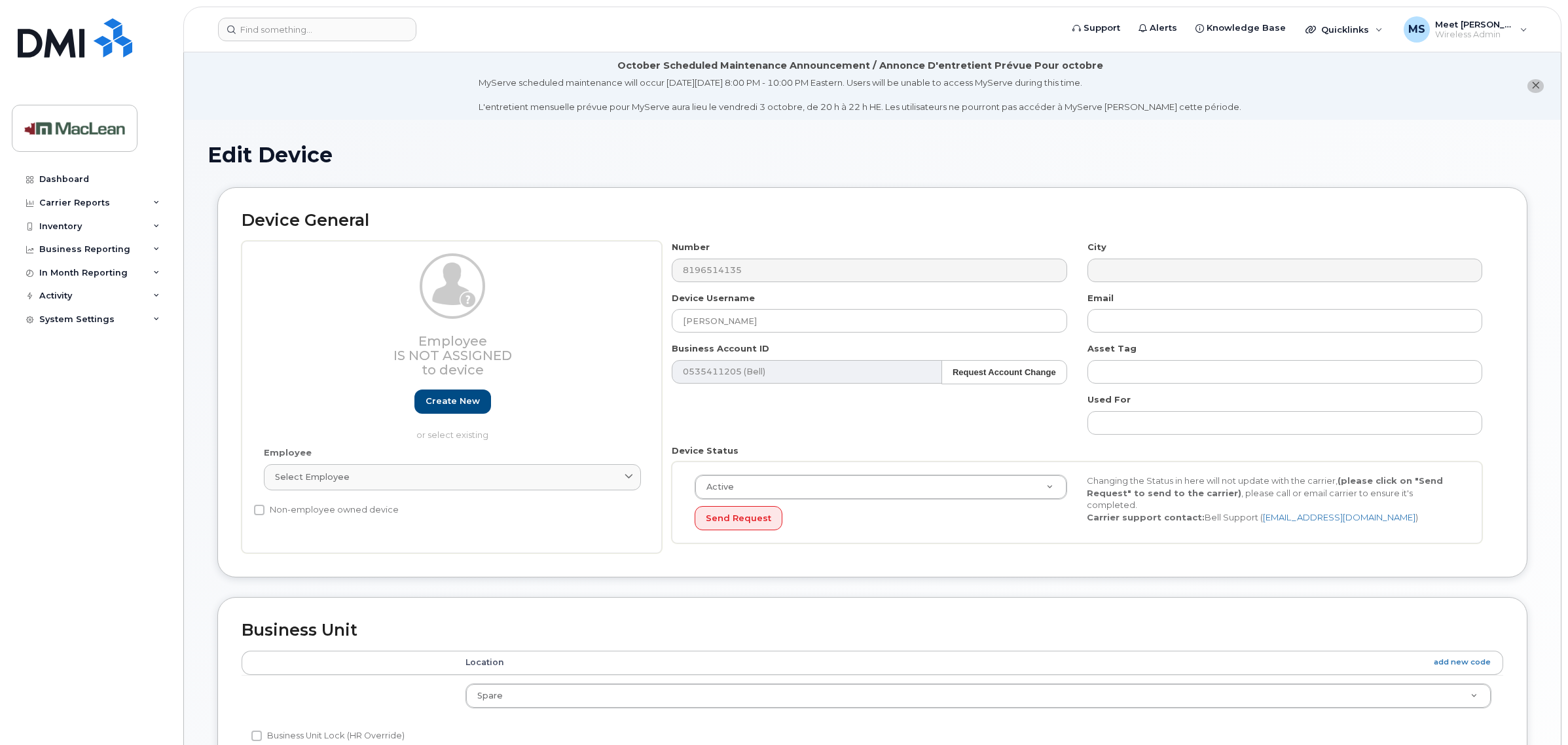
click at [797, 305] on div "Device Username Frederic Cote" at bounding box center [869, 313] width 415 height 41
click at [787, 318] on input "Frederic Cote" at bounding box center [869, 321] width 395 height 23
type input "Frederic Cote S15018"
click at [1140, 358] on div "Asset Tag" at bounding box center [1284, 363] width 415 height 41
click at [1141, 374] on input "text" at bounding box center [1285, 372] width 395 height 23
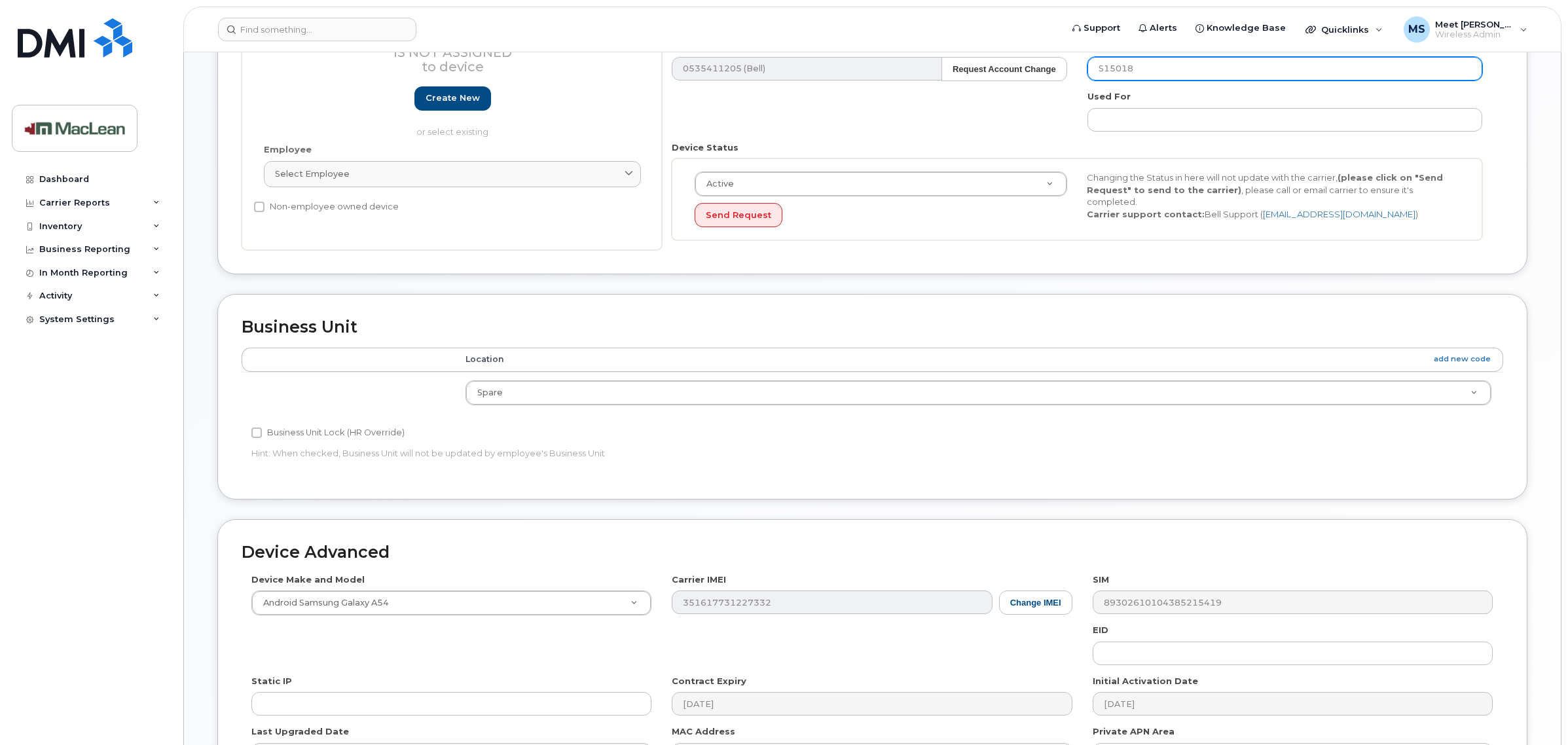
scroll to position [327, 0]
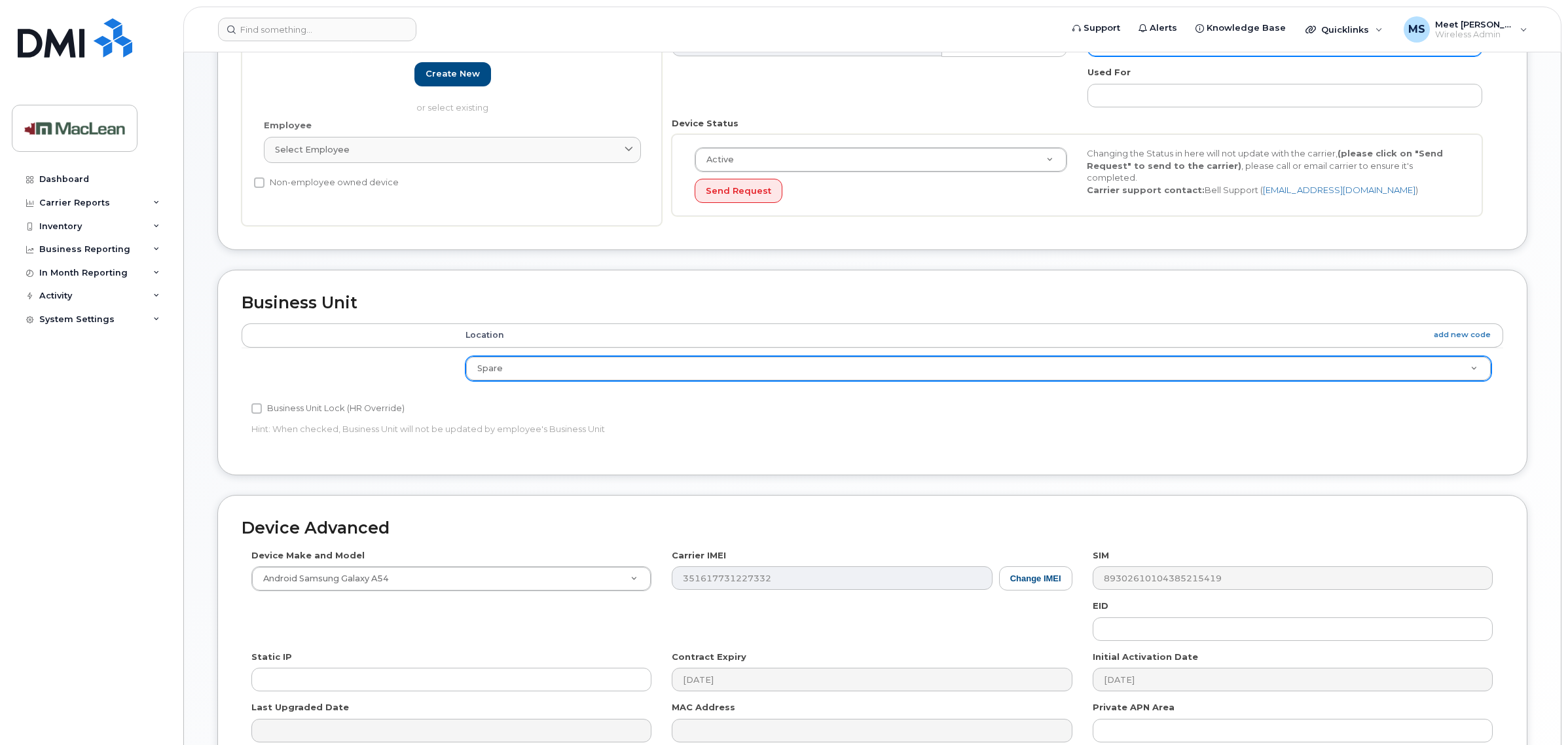
type input "S15018"
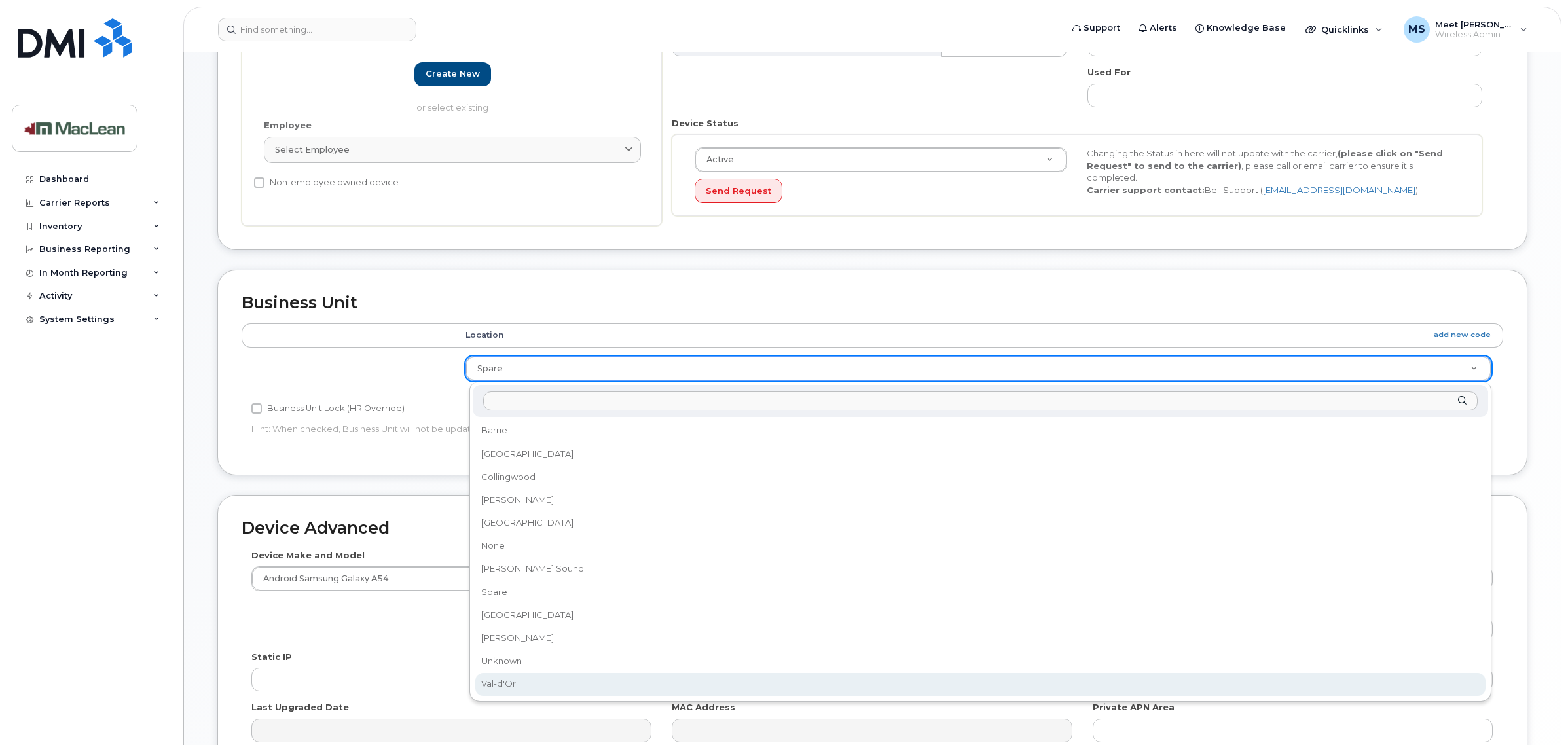
select select "1523540"
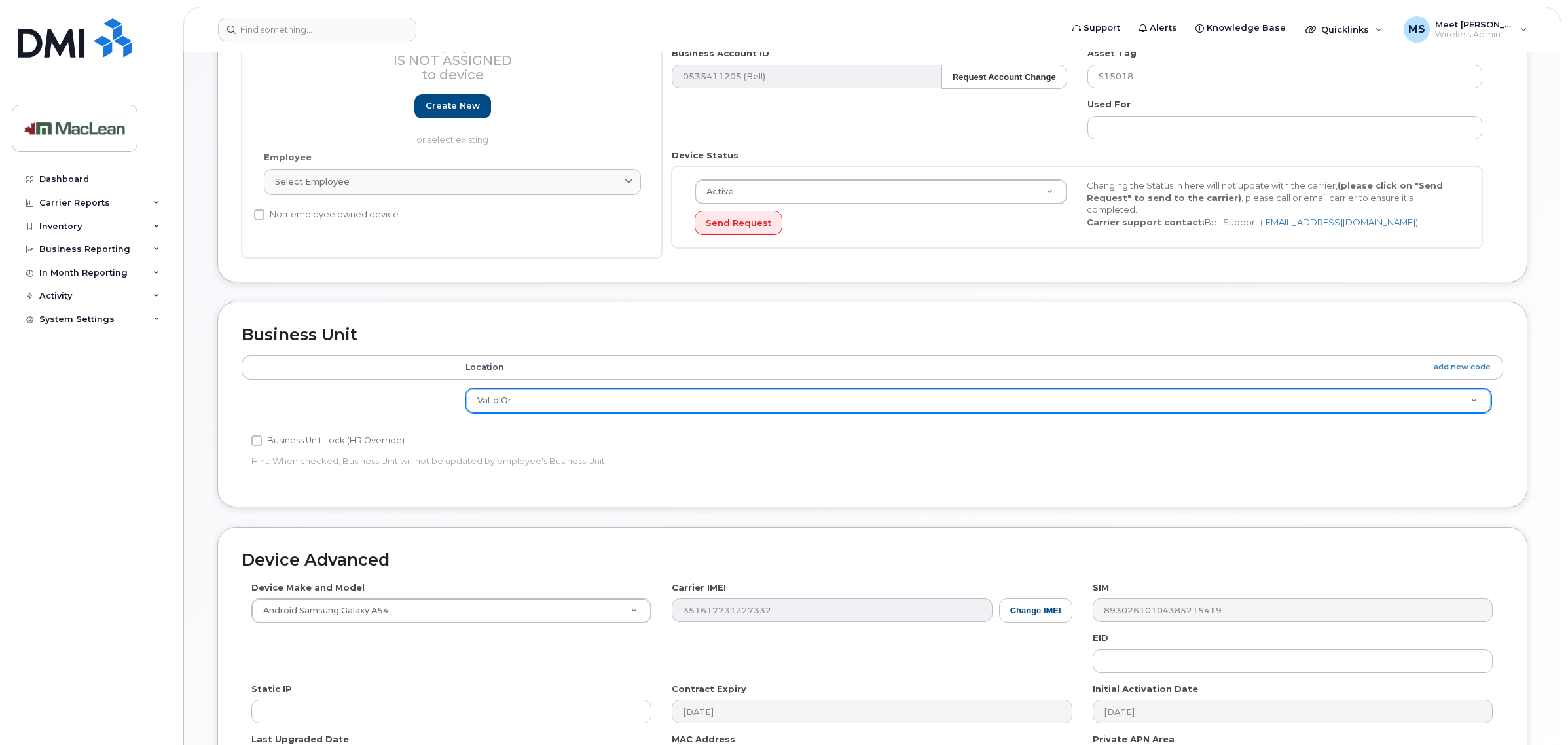
scroll to position [409, 0]
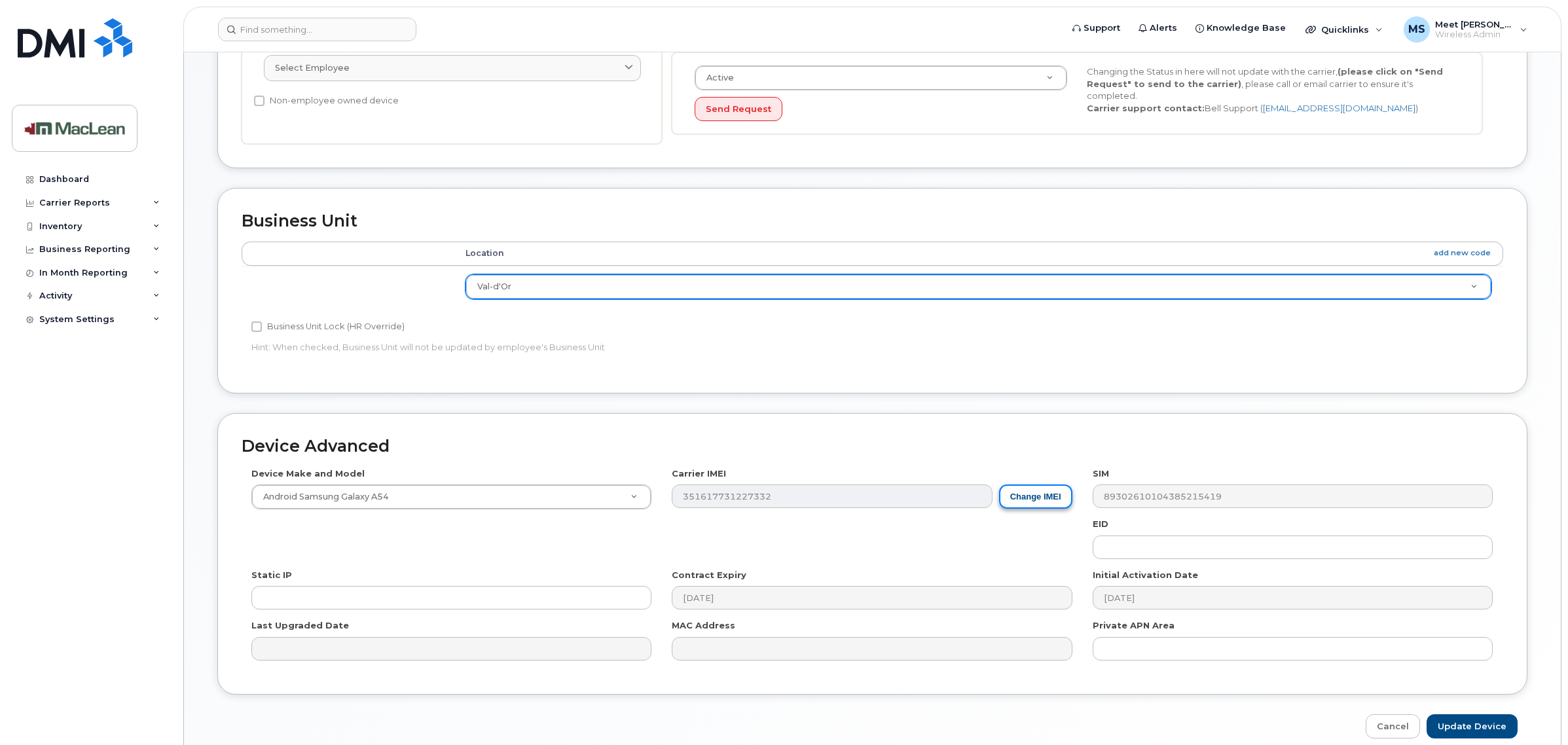
click at [1032, 505] on button "Change IMEI" at bounding box center [1035, 496] width 73 height 24
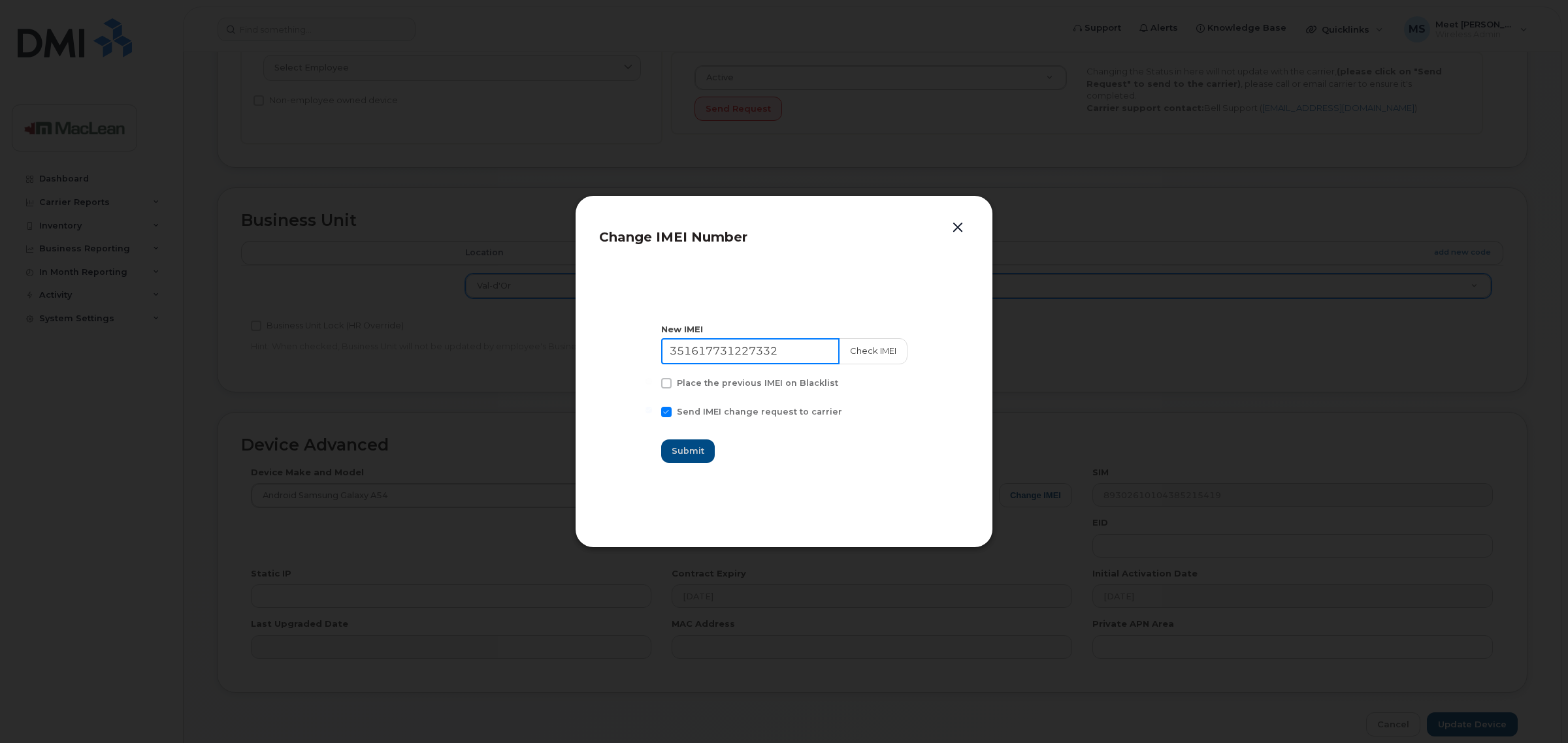
drag, startPoint x: 804, startPoint y: 350, endPoint x: 276, endPoint y: 331, distance: 528.3
click at [276, 331] on div "Change IMEI Number New IMEI 351617731227332 Check IMEI Place the previous IMEI …" at bounding box center [784, 371] width 1568 height 743
click at [862, 353] on button "Check IMEI" at bounding box center [872, 351] width 69 height 26
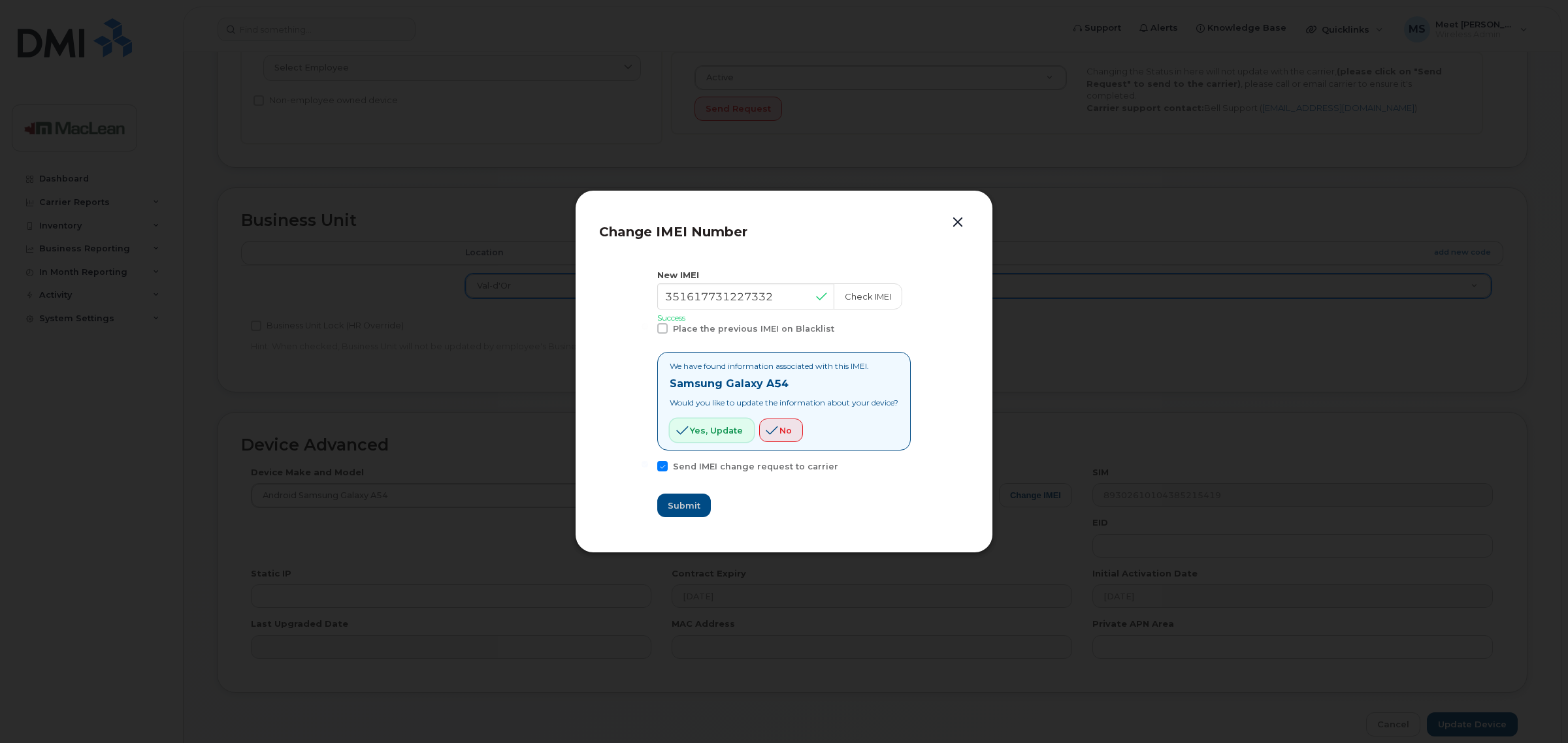
click at [696, 435] on span "Yes, update" at bounding box center [716, 431] width 53 height 12
click at [948, 218] on button "button" at bounding box center [957, 222] width 19 height 19
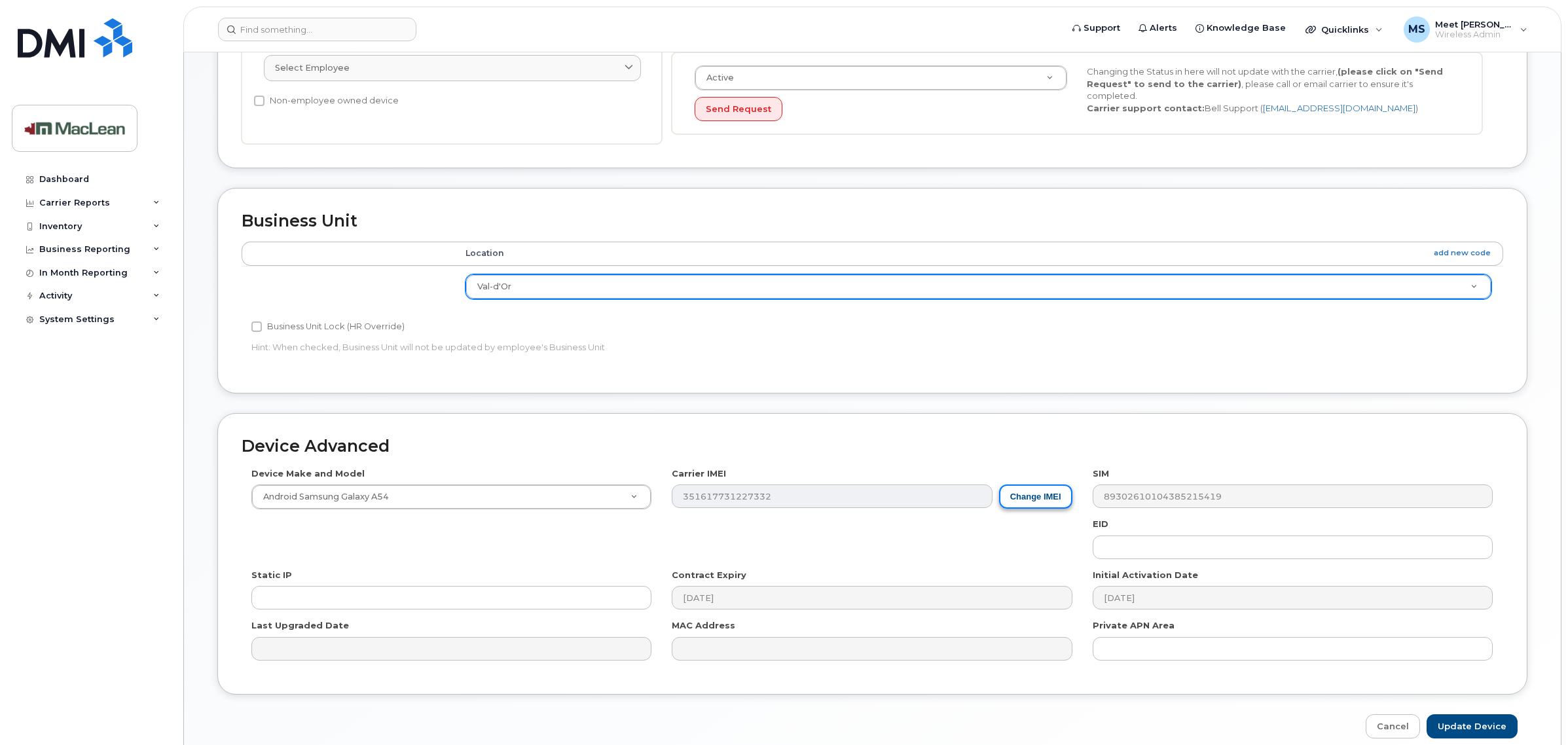
click at [1037, 506] on button "Change IMEI" at bounding box center [1035, 496] width 73 height 24
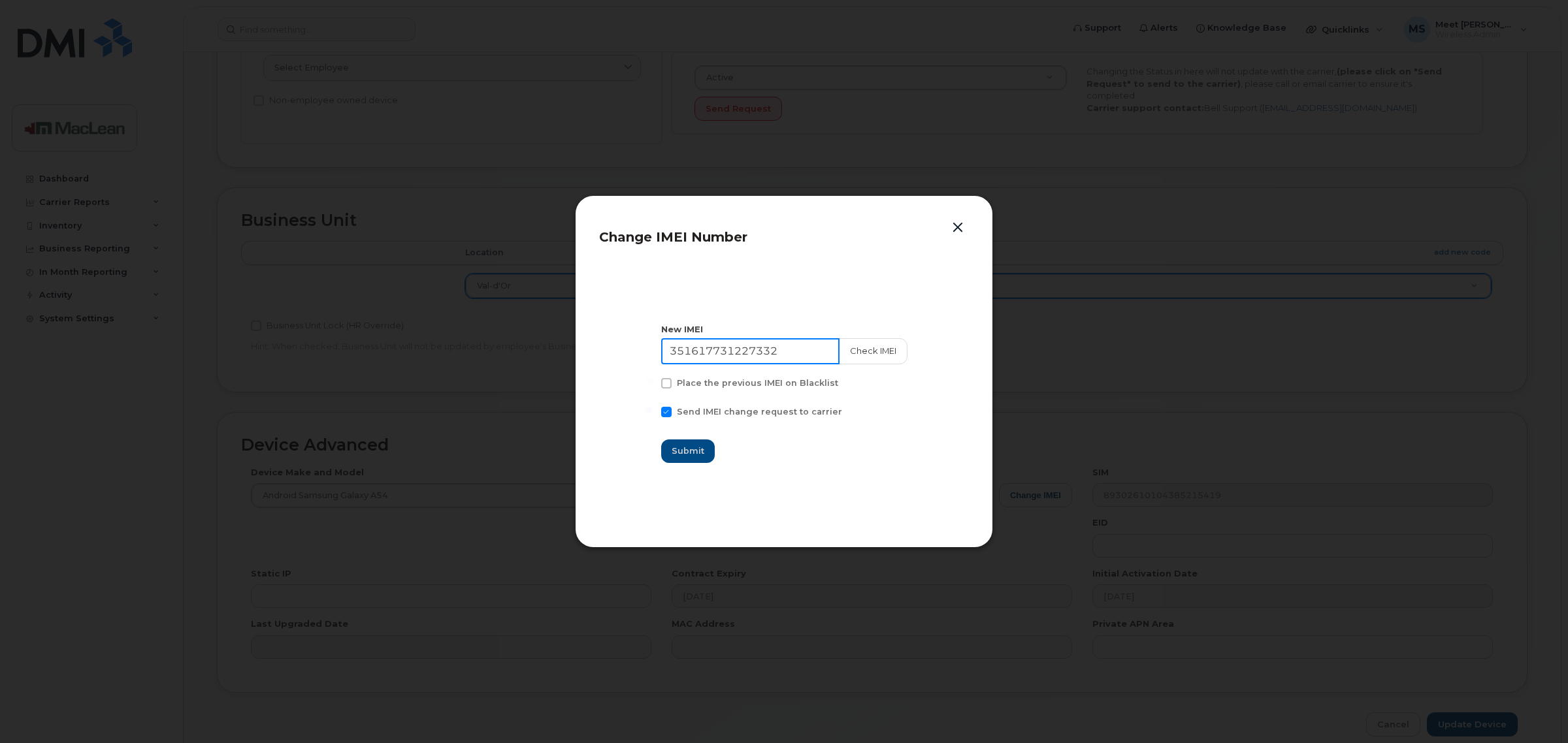
drag, startPoint x: 808, startPoint y: 356, endPoint x: 377, endPoint y: 357, distance: 431.0
click at [377, 357] on div "Change IMEI Number New IMEI 351617731227332 Check IMEI Place the previous IMEI …" at bounding box center [784, 371] width 1568 height 743
click at [954, 227] on button "button" at bounding box center [957, 228] width 19 height 19
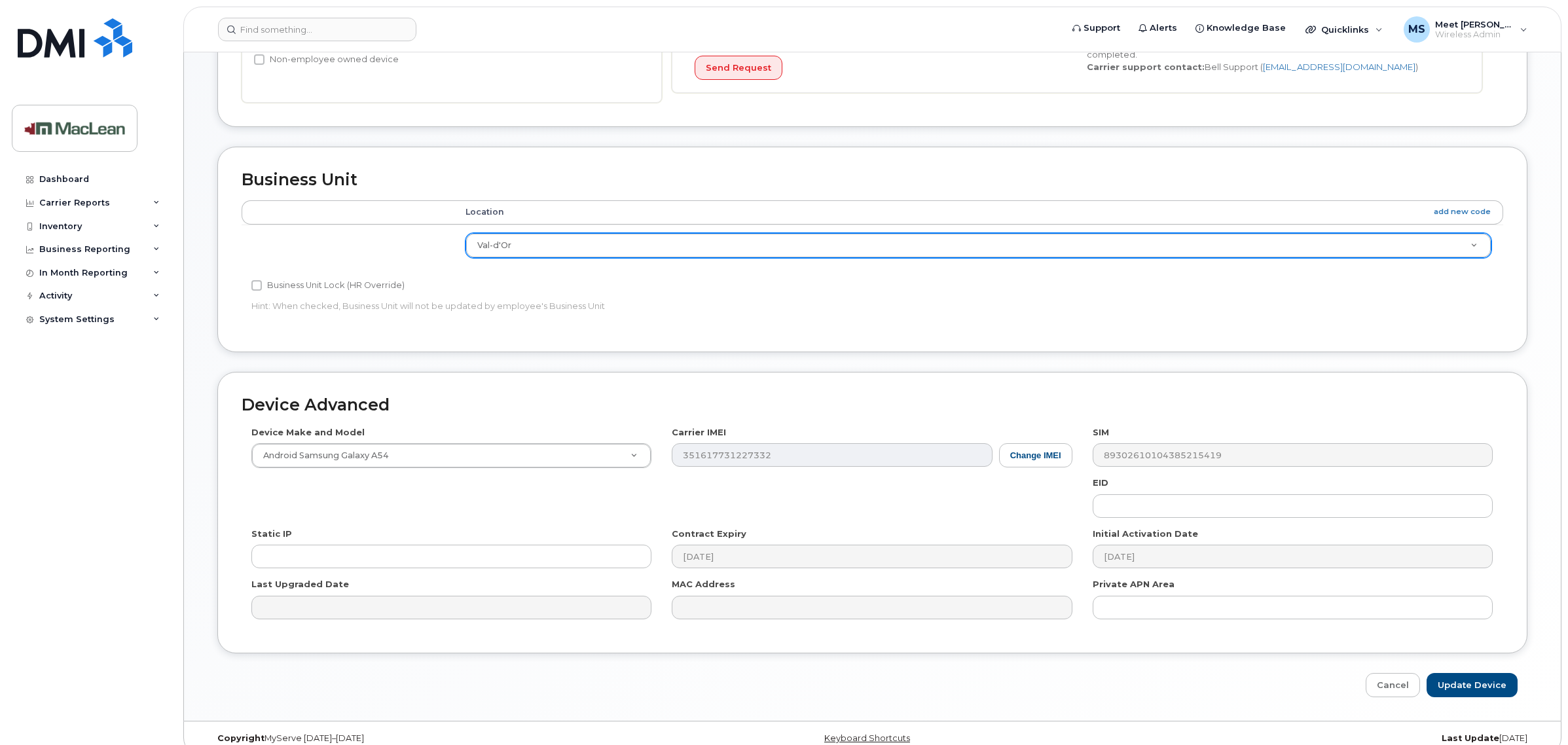
scroll to position [470, 0]
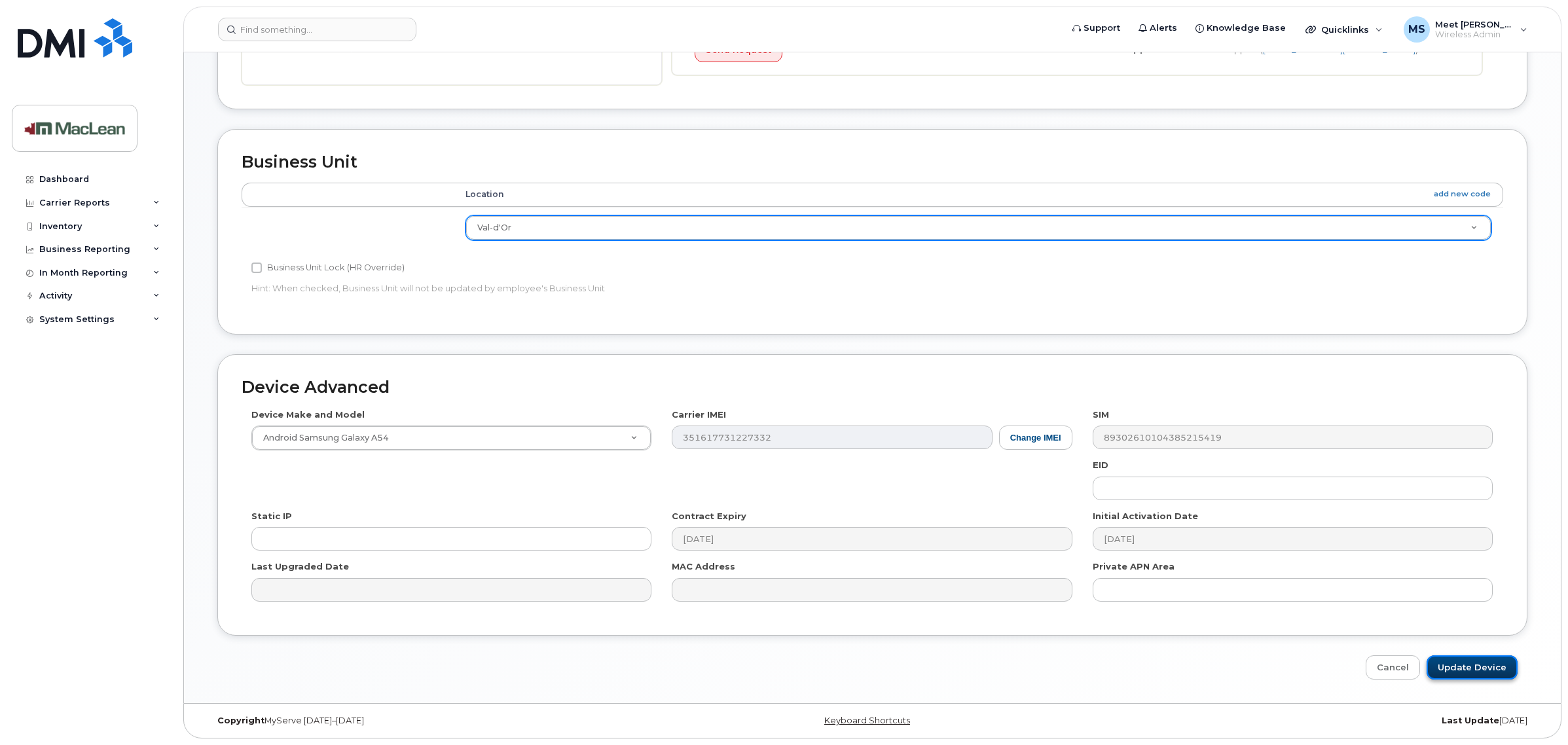
click at [1480, 667] on input "Update Device" at bounding box center [1472, 667] width 91 height 24
type input "Saving..."
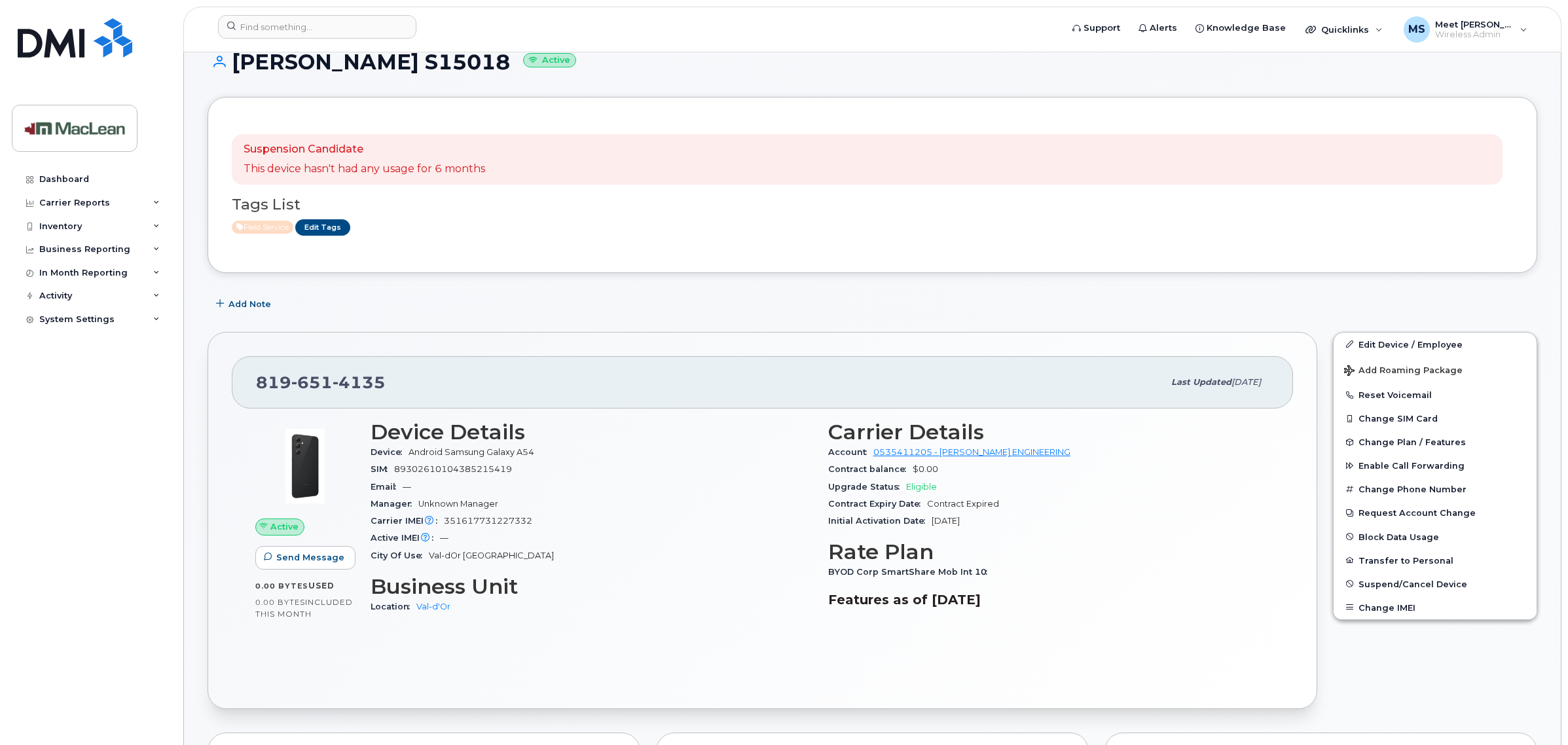
scroll to position [82, 0]
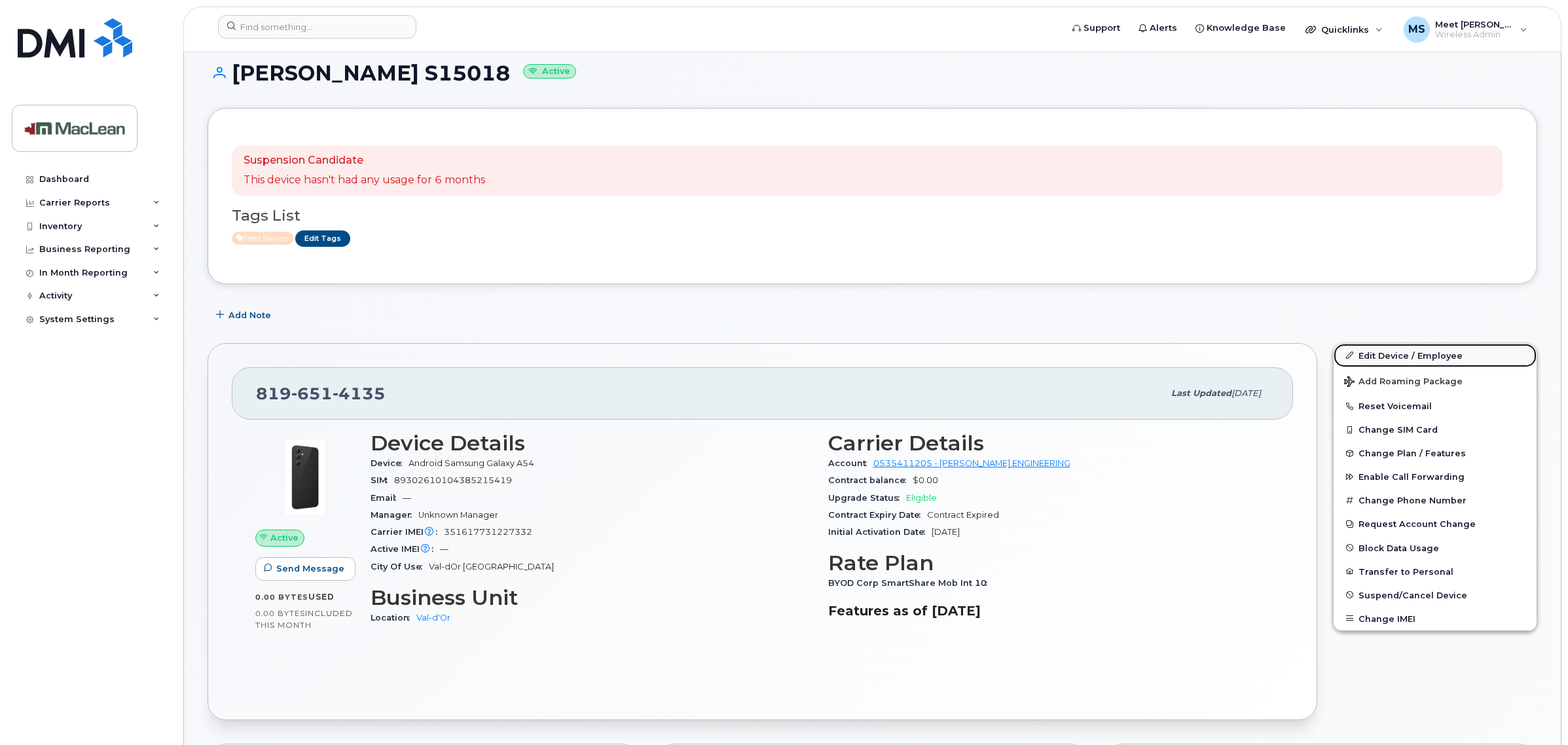
click at [1434, 360] on link "Edit Device / Employee" at bounding box center [1435, 356] width 203 height 23
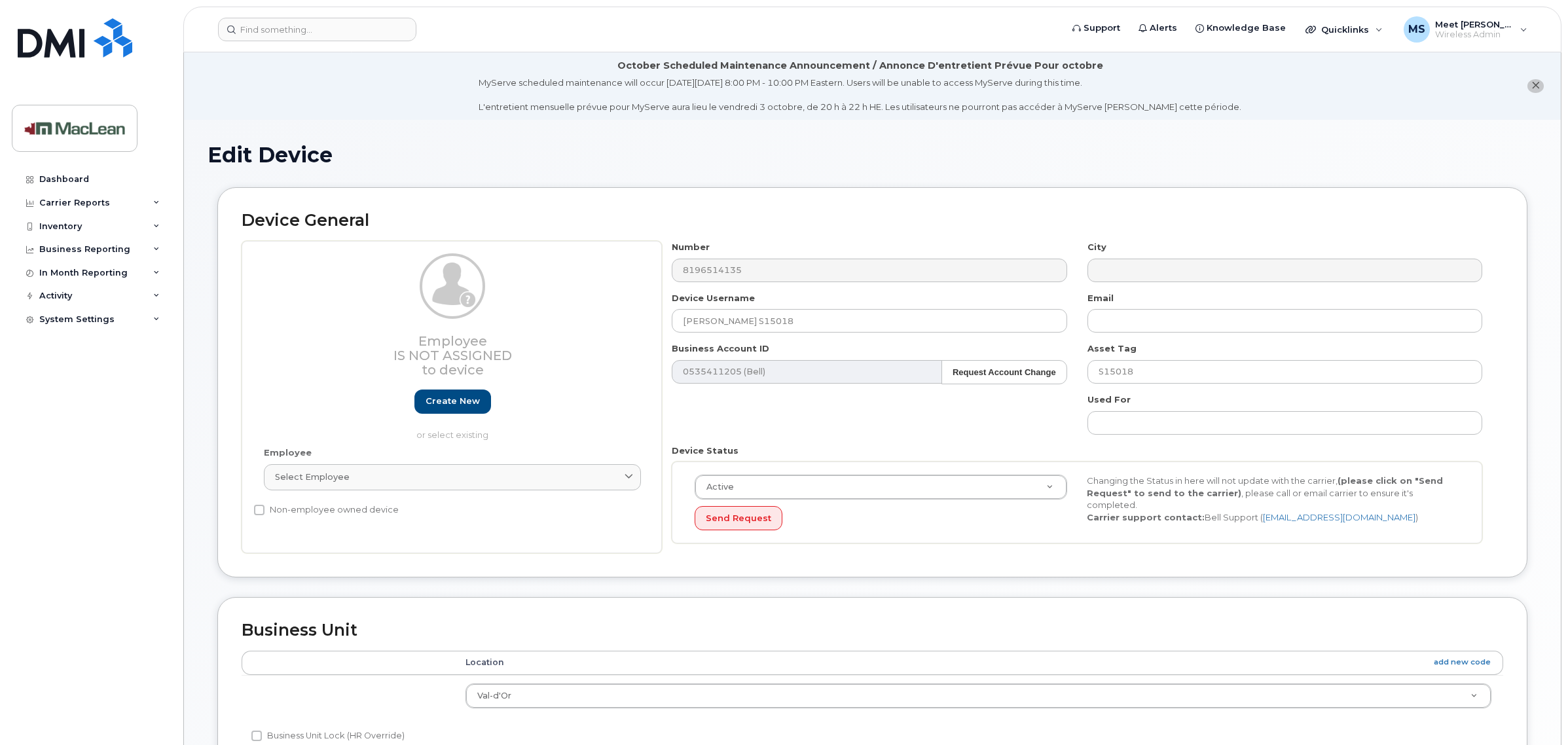
select select "1523540"
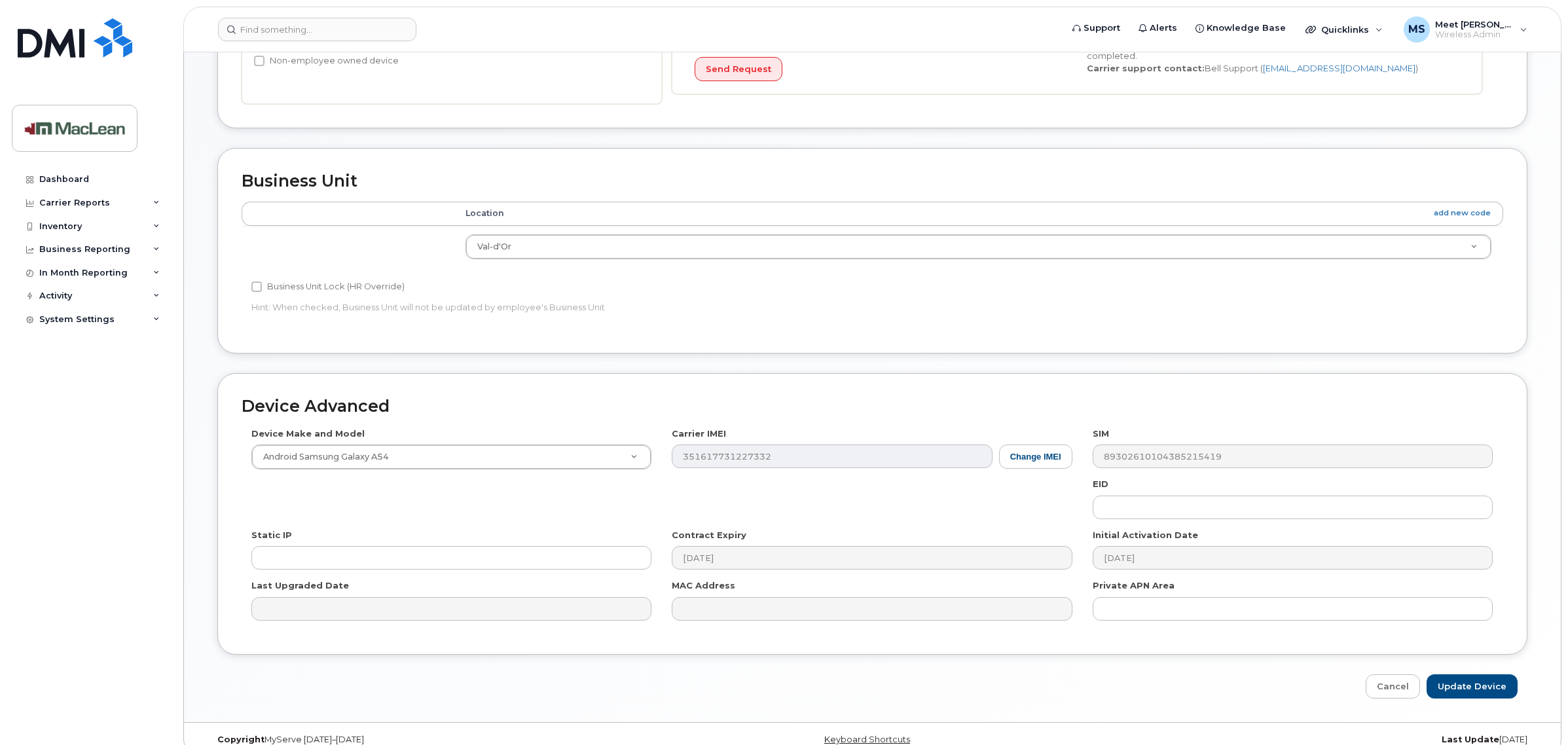
scroll to position [470, 0]
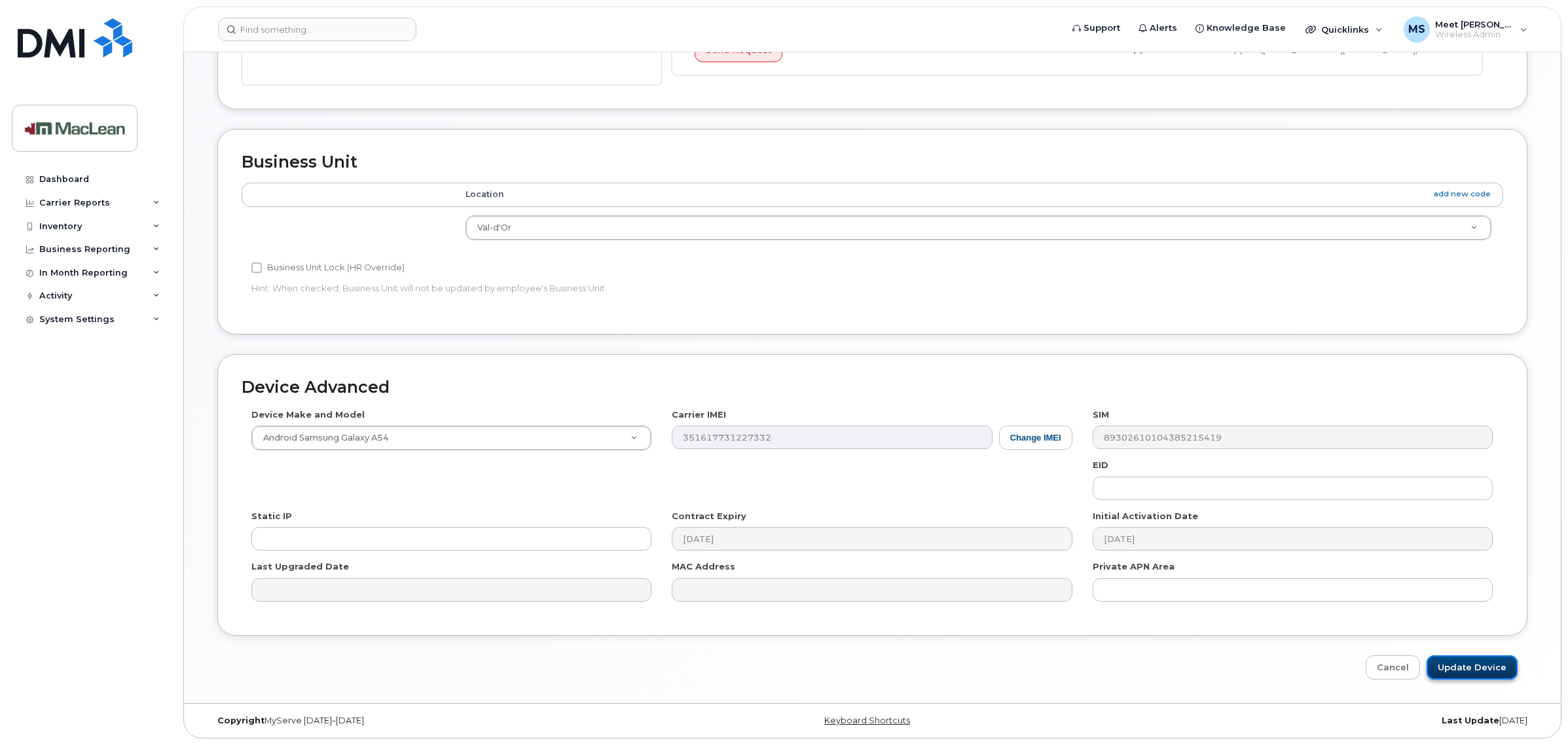
drag, startPoint x: 1505, startPoint y: 673, endPoint x: 1490, endPoint y: 670, distance: 15.3
click at [1505, 673] on input "Update Device" at bounding box center [1472, 667] width 91 height 24
type input "Saving..."
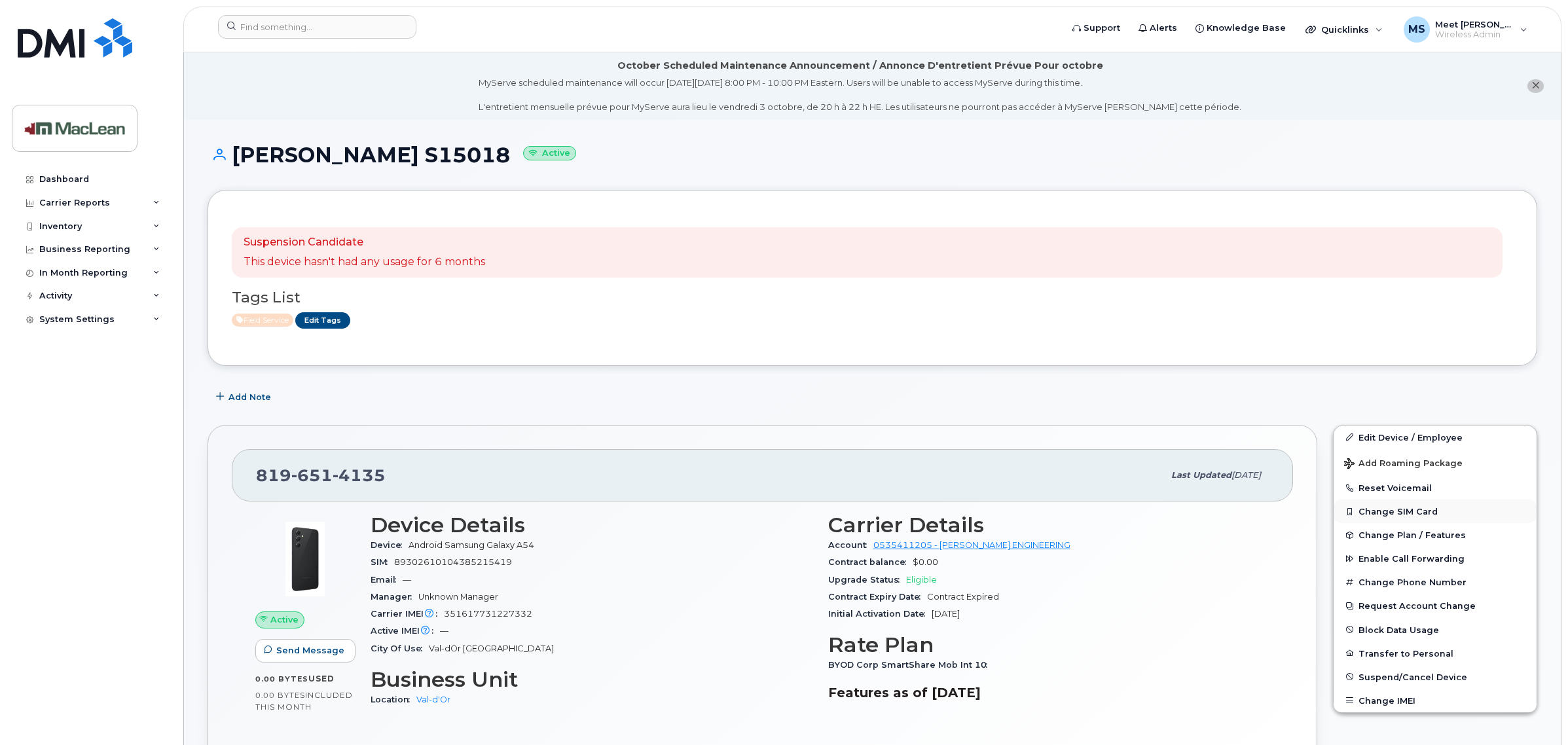
click at [1386, 509] on button "Change SIM Card" at bounding box center [1435, 512] width 203 height 23
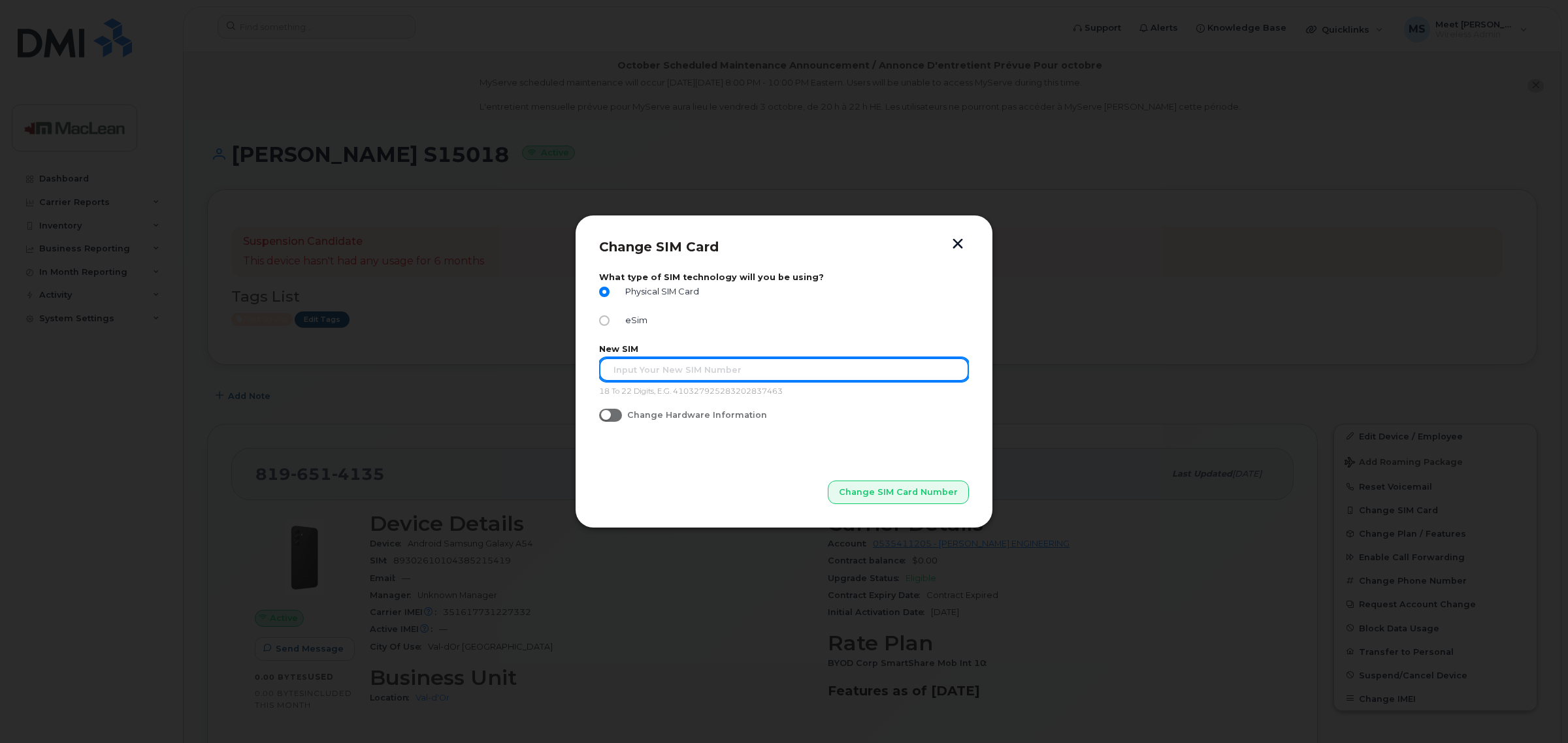
click at [675, 379] on input "text" at bounding box center [784, 370] width 370 height 23
paste input "89302610207729573888"
click at [613, 370] on input "89302610207729573888" at bounding box center [784, 370] width 370 height 23
type input "89302610207729573888"
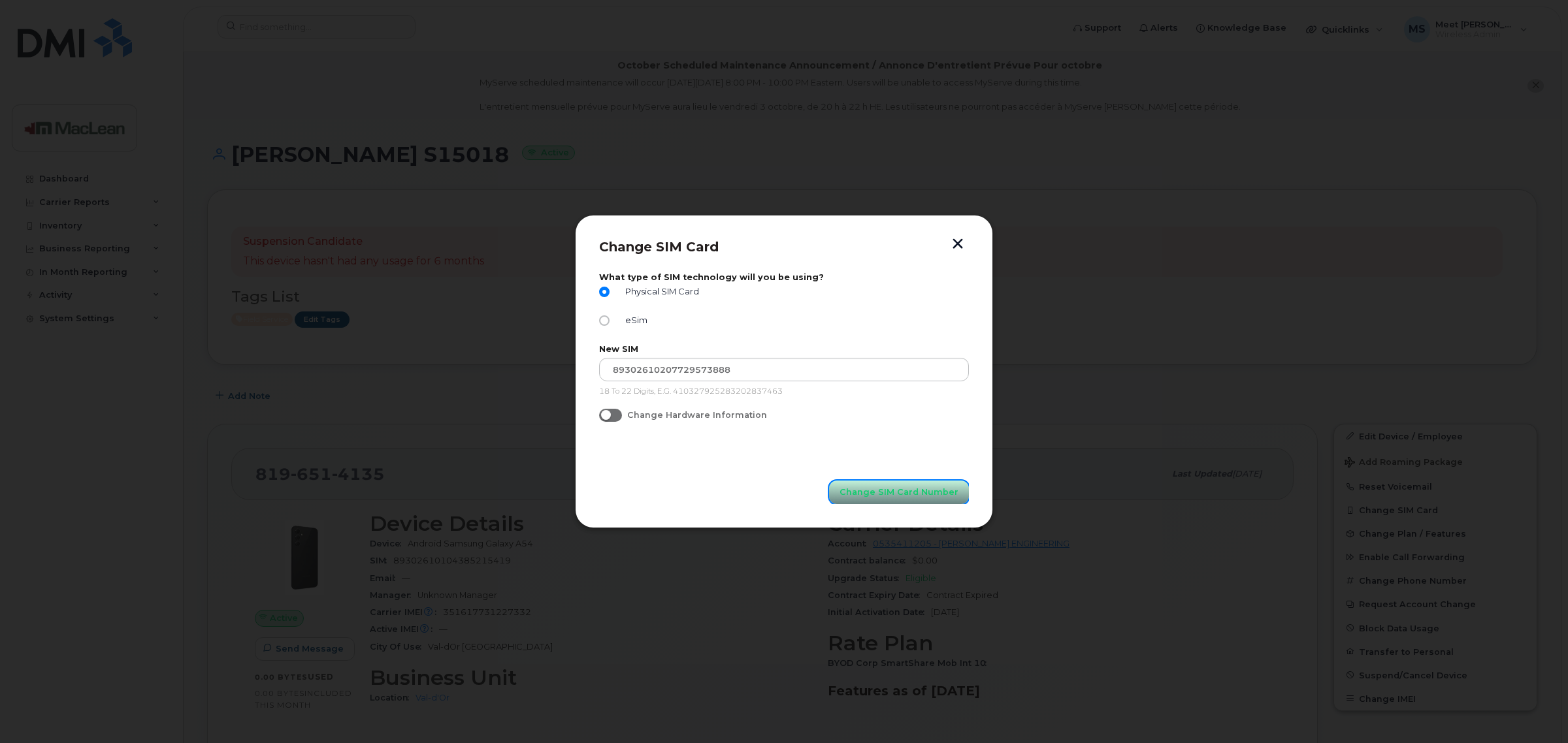
click at [879, 494] on span "Change SIM Card Number" at bounding box center [899, 492] width 119 height 12
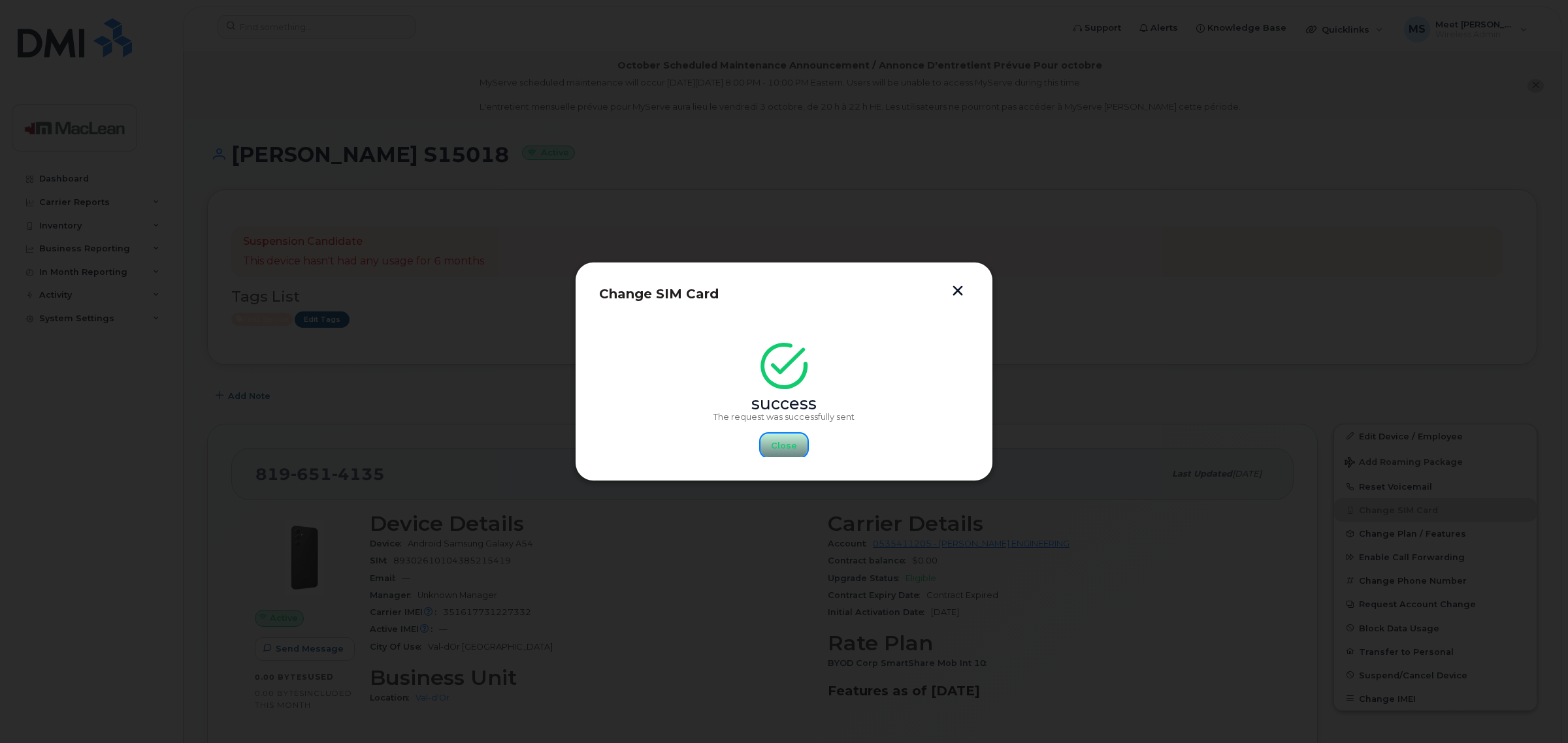
click at [786, 443] on span "Close" at bounding box center [784, 446] width 26 height 12
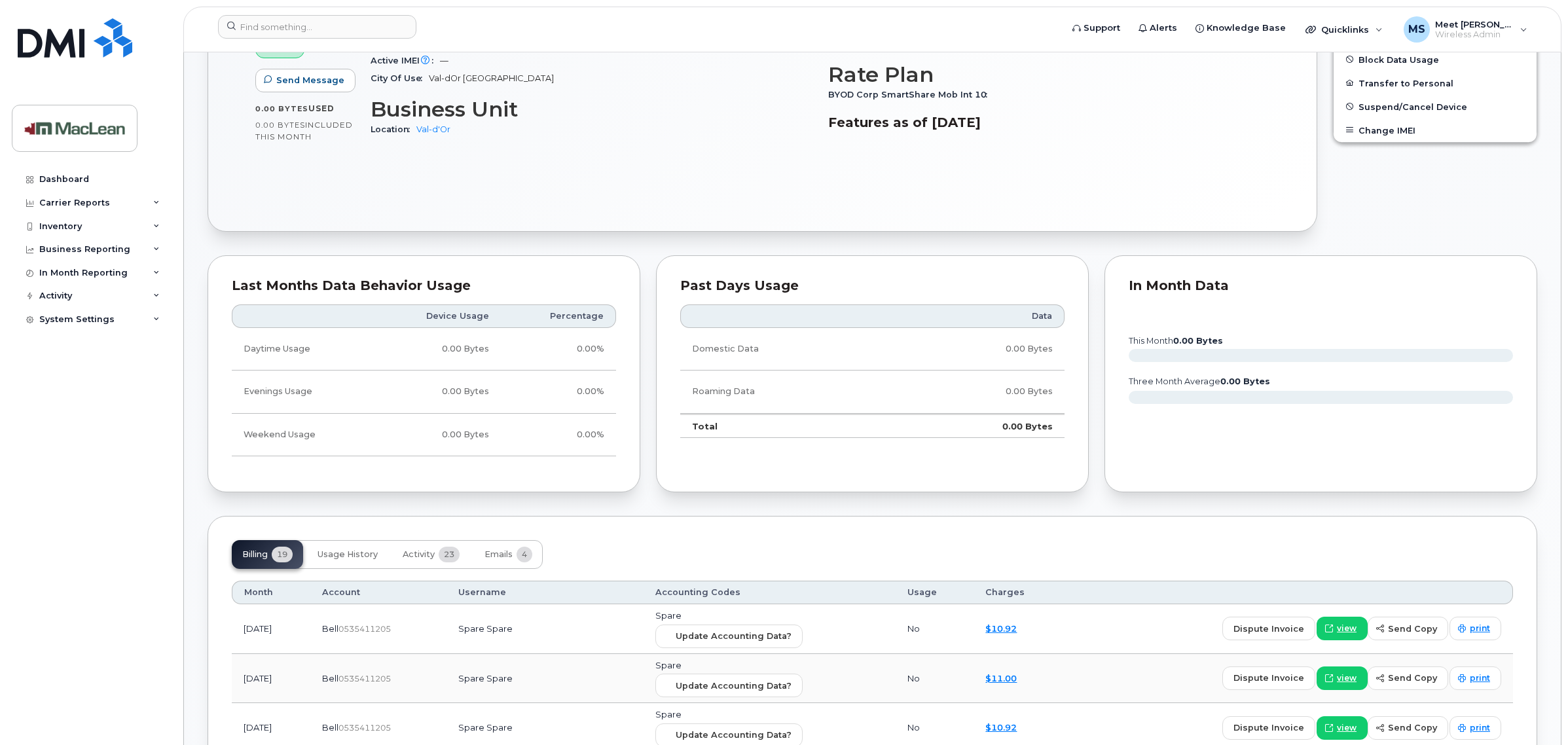
scroll to position [573, 0]
click at [508, 552] on span "Emails" at bounding box center [498, 552] width 28 height 10
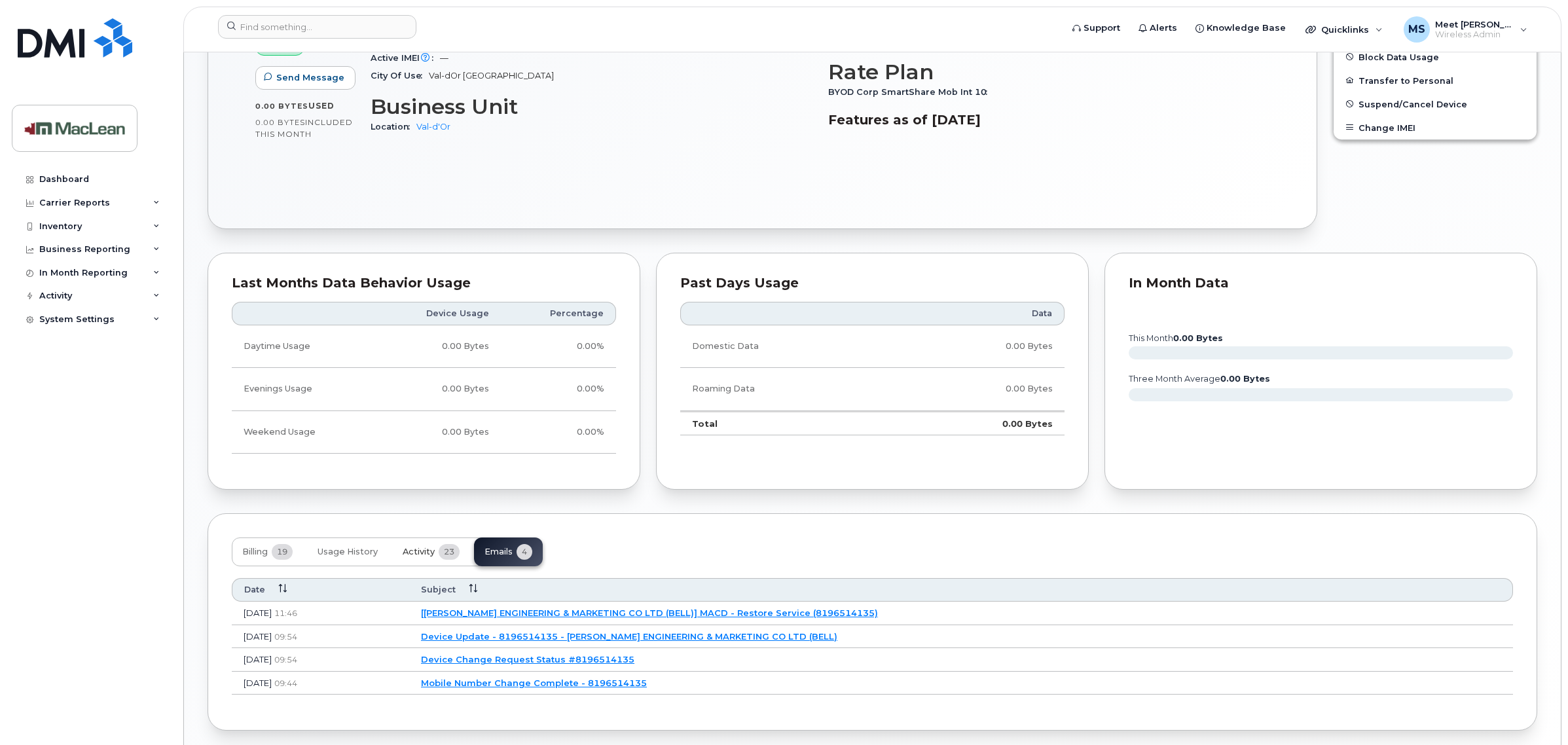
click at [449, 560] on span "23" at bounding box center [449, 552] width 21 height 16
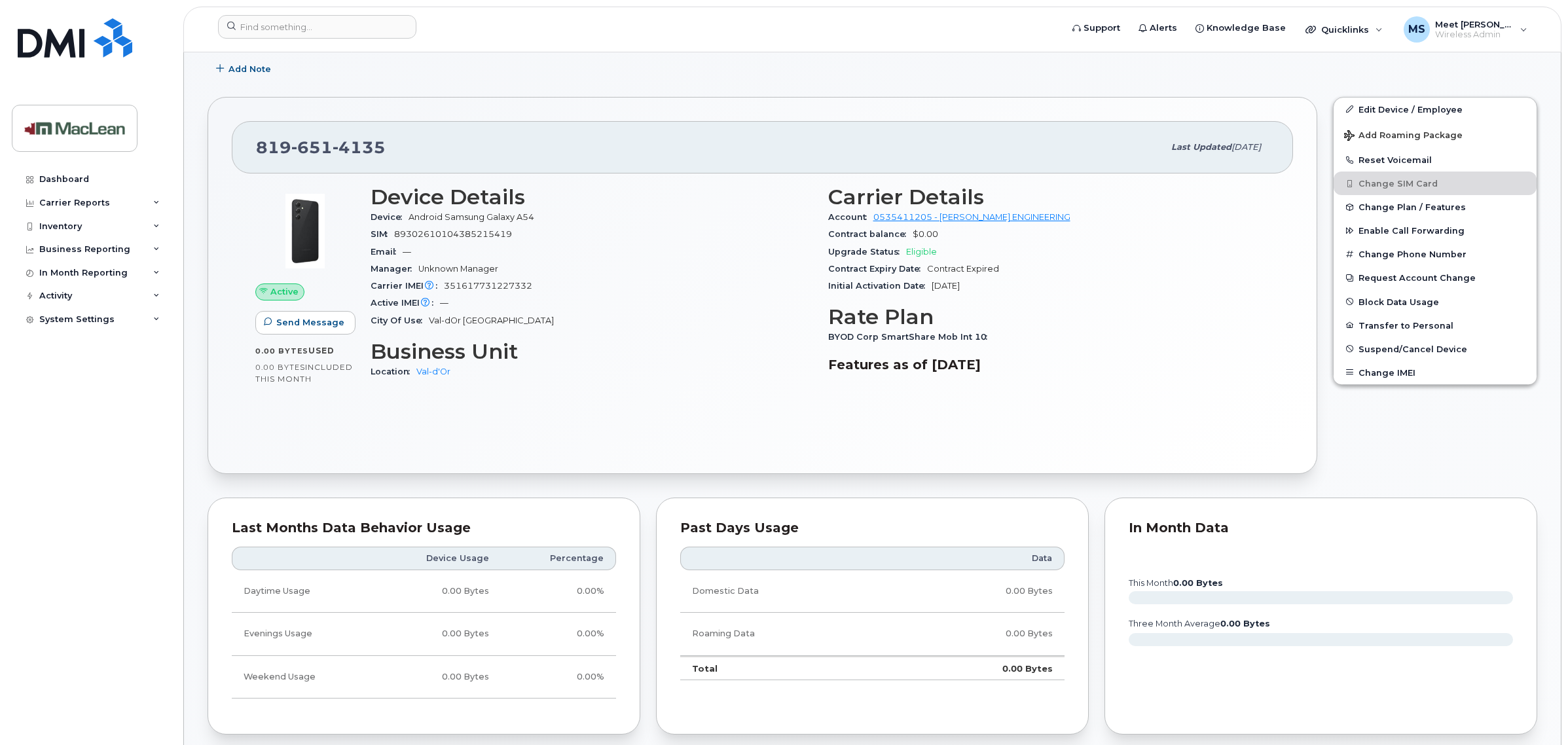
scroll to position [327, 0]
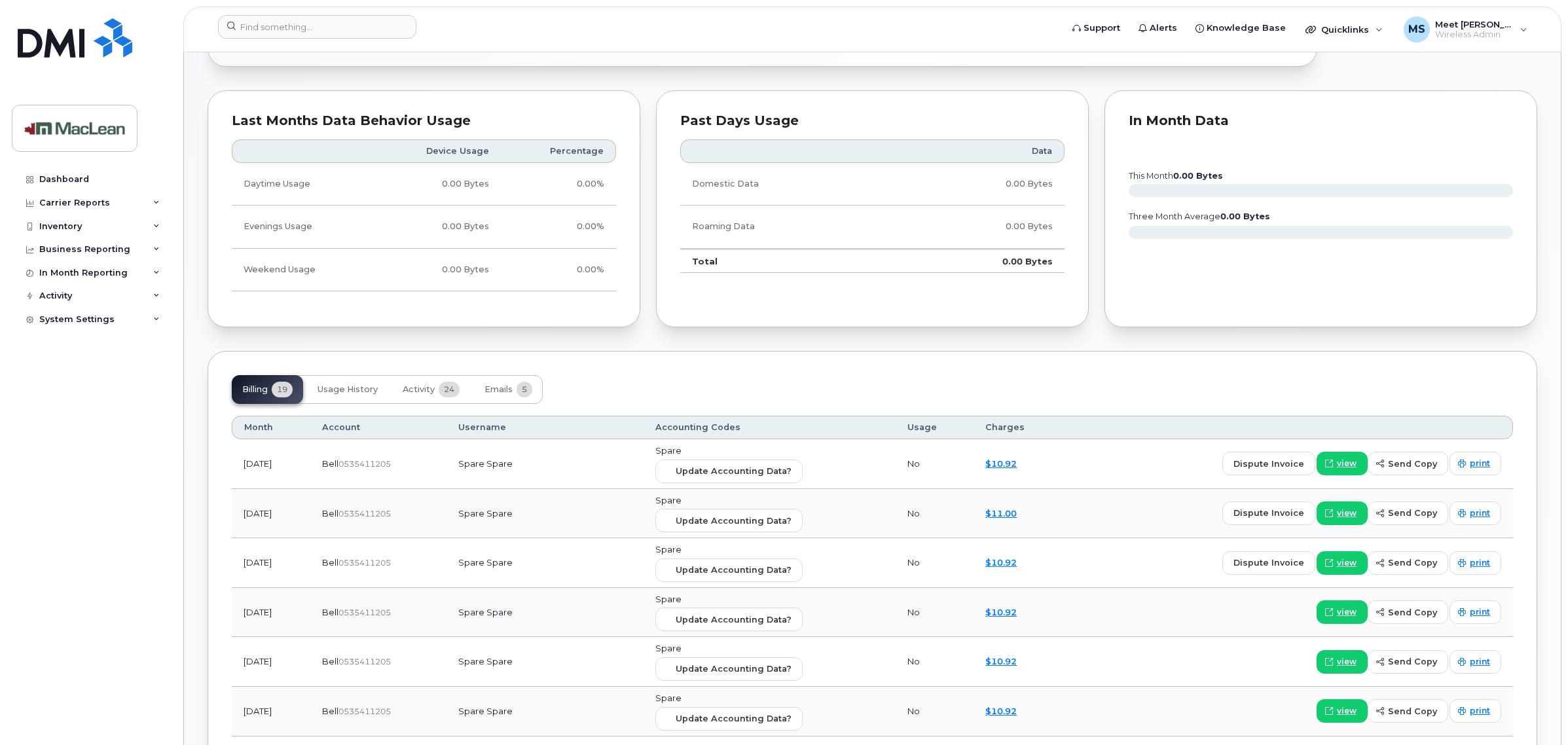
scroll to position [737, 0]
click at [362, 385] on span "Usage History" at bounding box center [347, 388] width 60 height 10
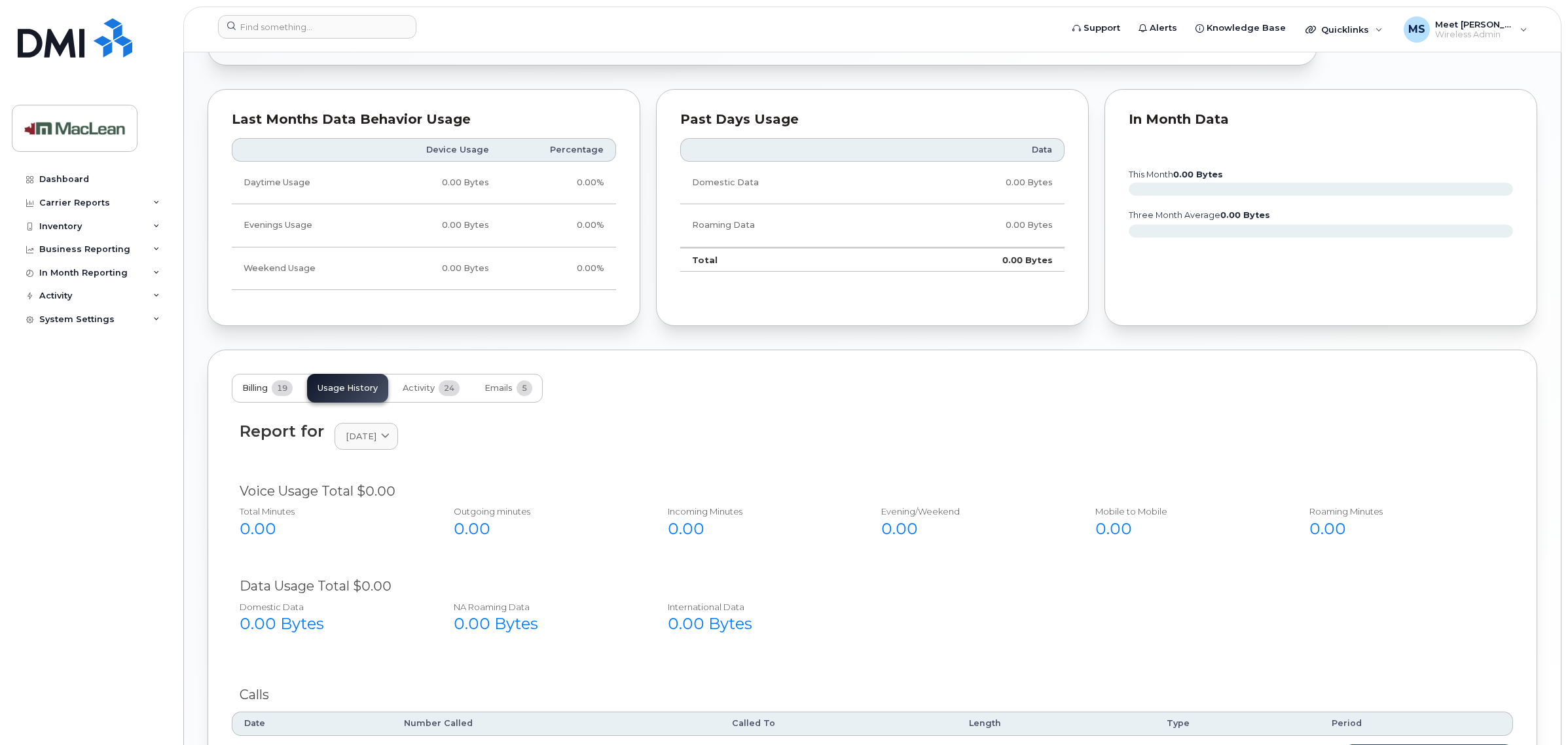
click at [257, 380] on button "Billing 19" at bounding box center [267, 389] width 71 height 29
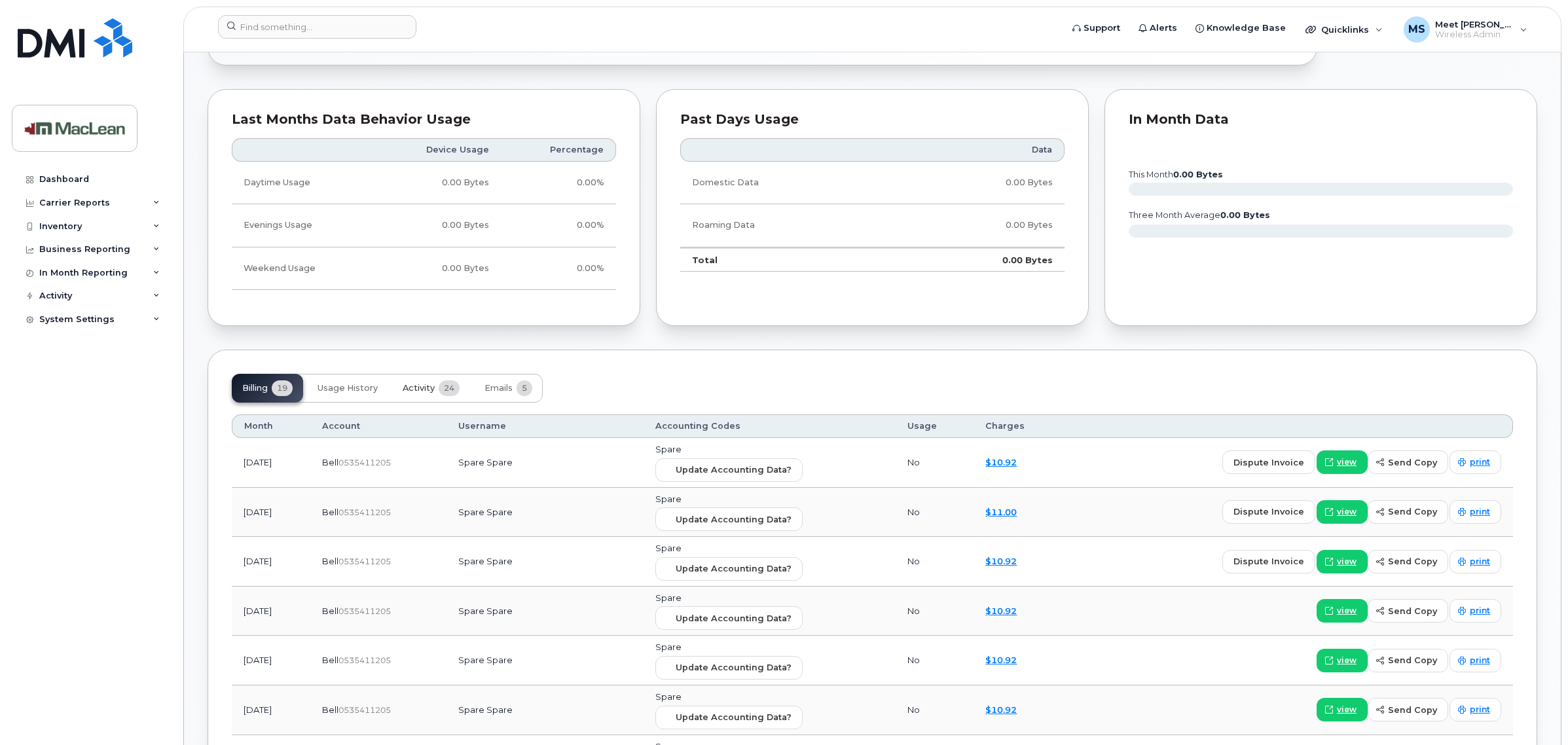
click at [423, 391] on span "Activity" at bounding box center [418, 388] width 32 height 10
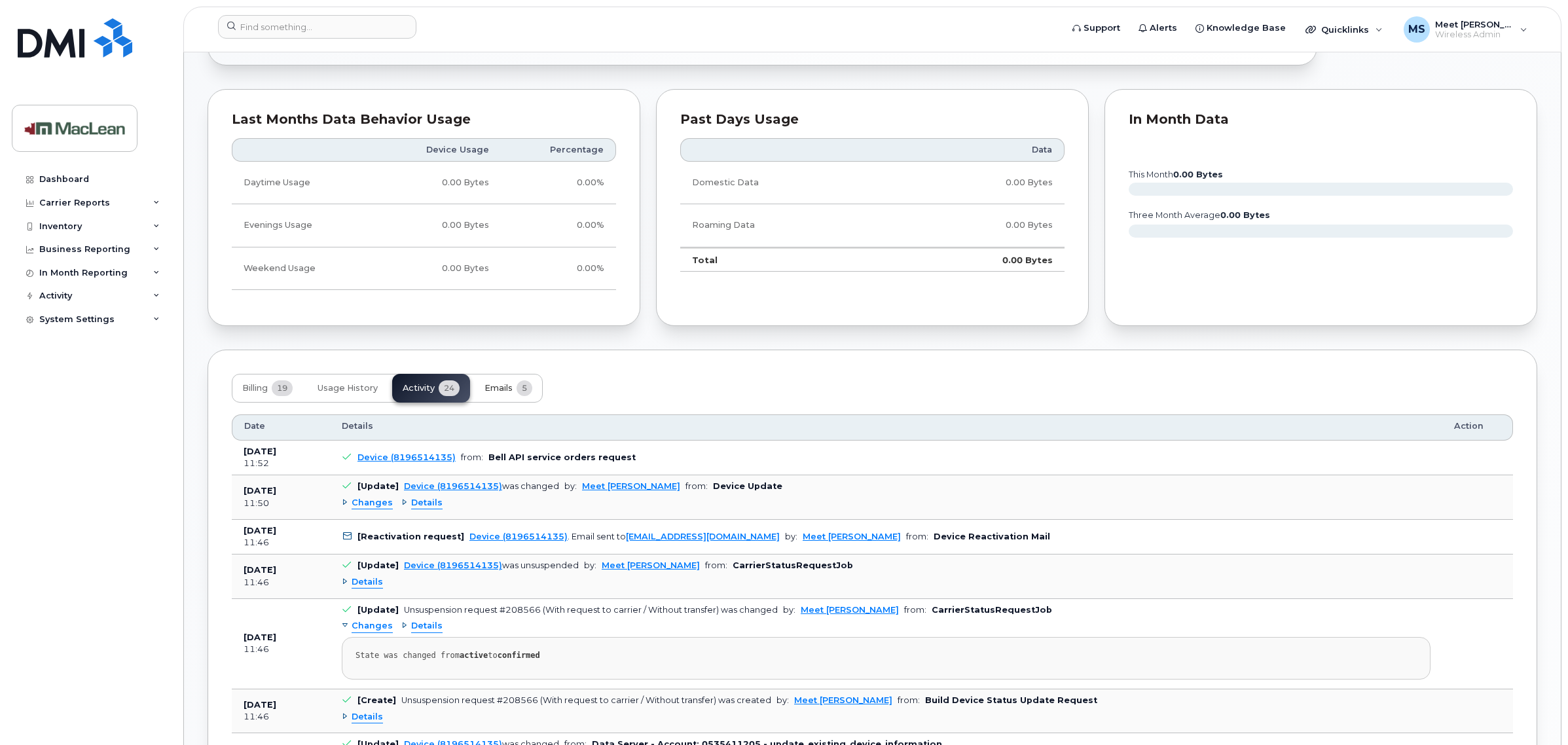
click at [513, 393] on span "Emails" at bounding box center [498, 388] width 28 height 10
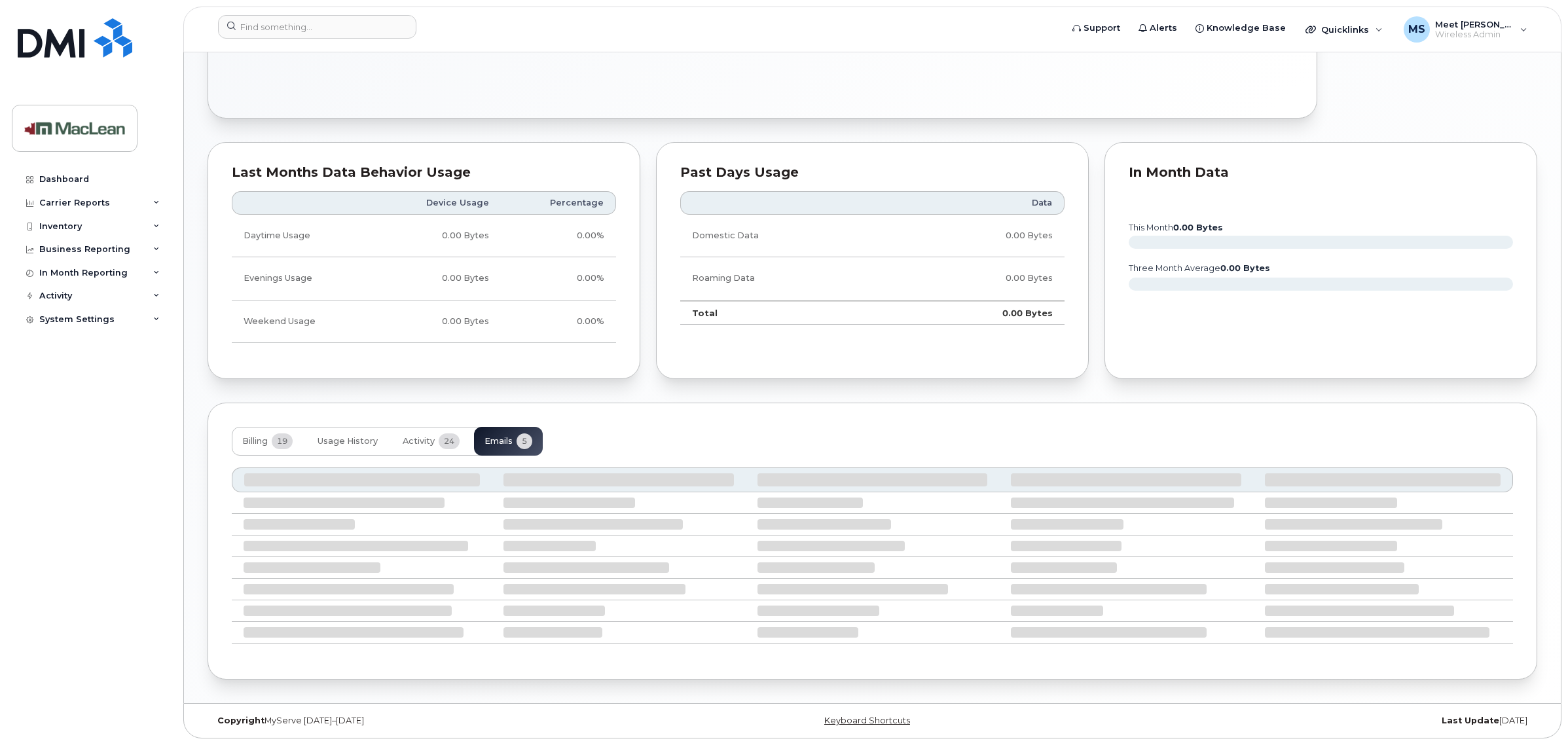
scroll to position [652, 0]
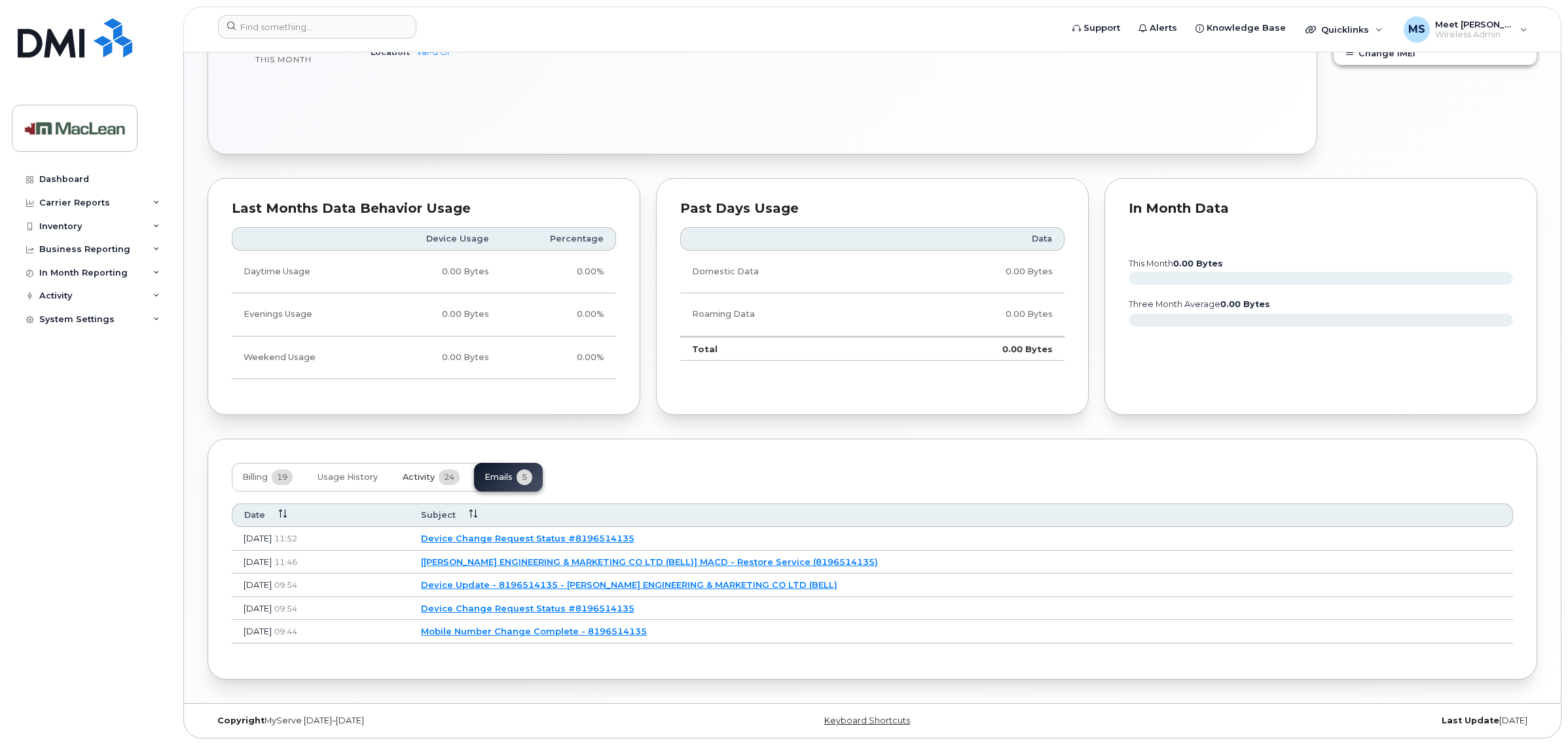
click at [413, 476] on span "Activity" at bounding box center [418, 477] width 32 height 10
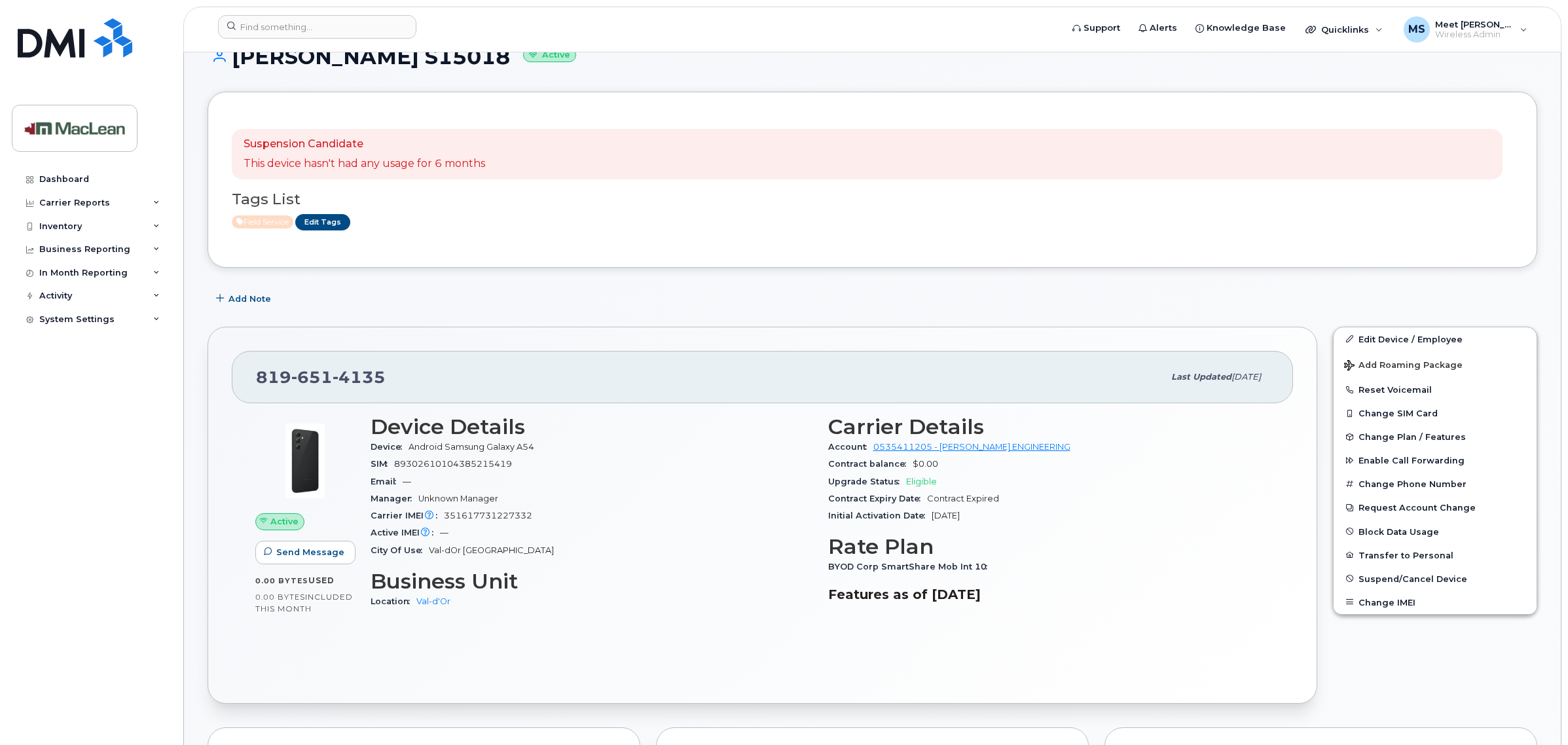
scroll to position [79, 0]
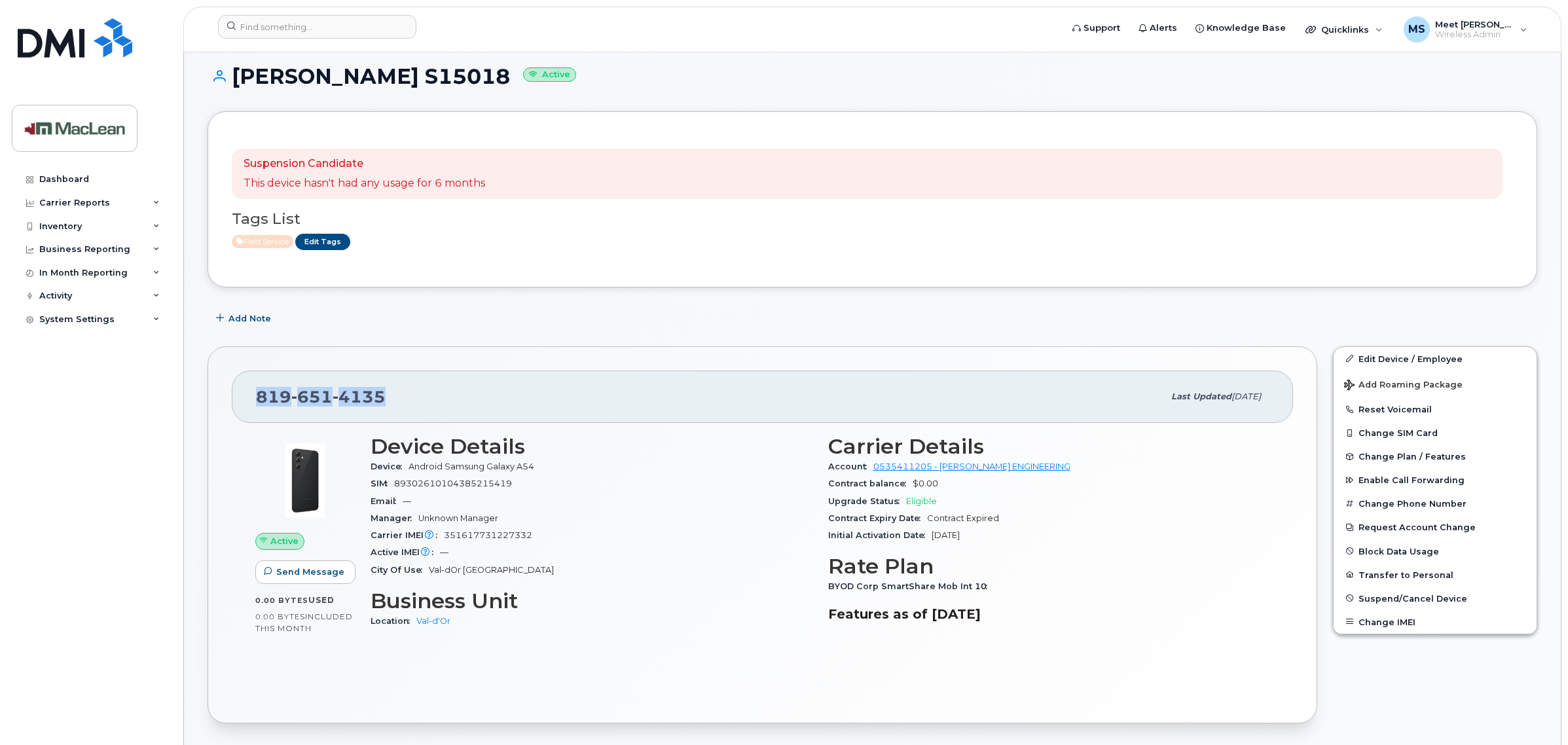
drag, startPoint x: 253, startPoint y: 394, endPoint x: 406, endPoint y: 398, distance: 153.1
click at [406, 398] on div "819 651 4135 Last updated Oct 01, 2025" at bounding box center [763, 397] width 1061 height 52
copy span "819 651 4135"
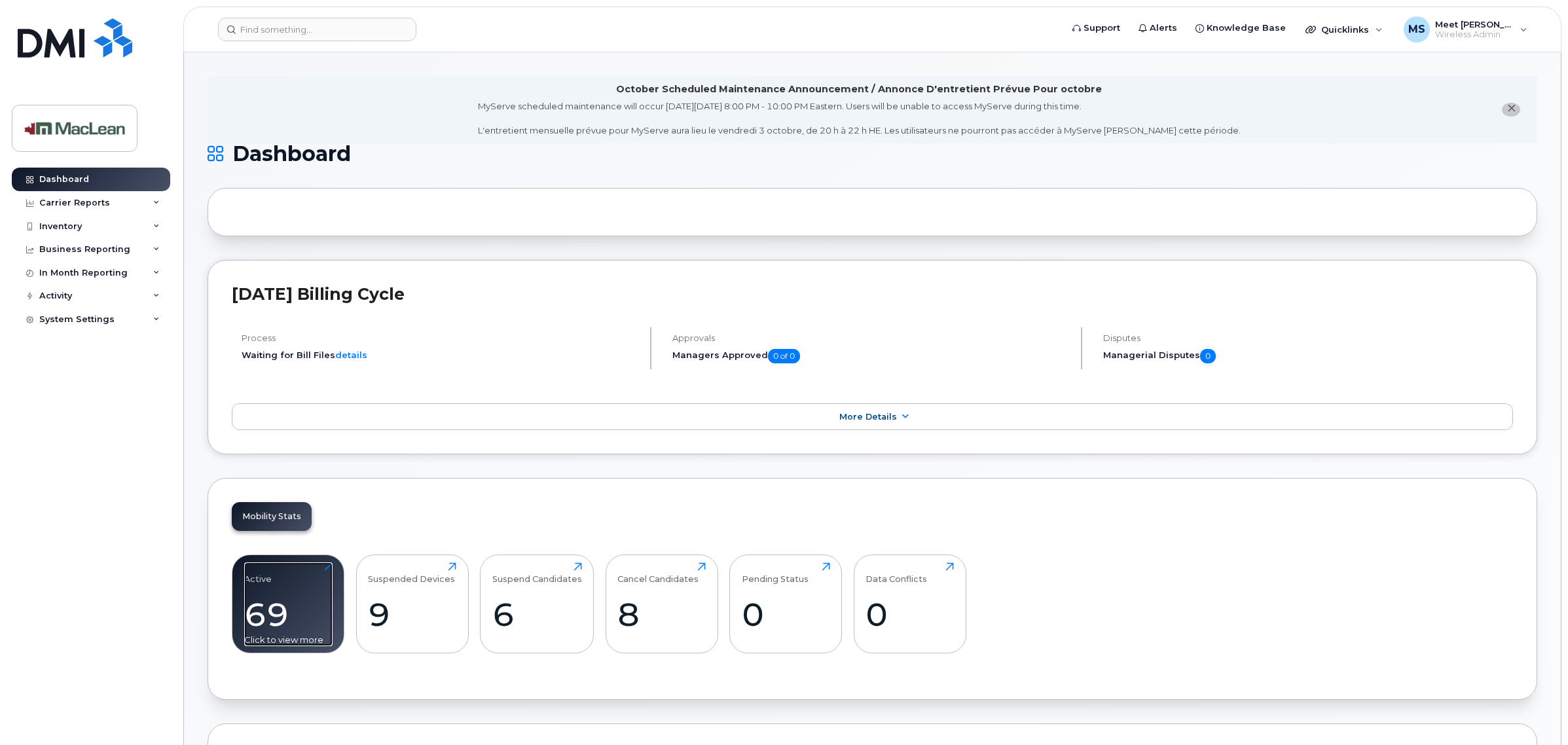
click at [266, 565] on div "Active" at bounding box center [258, 573] width 28 height 21
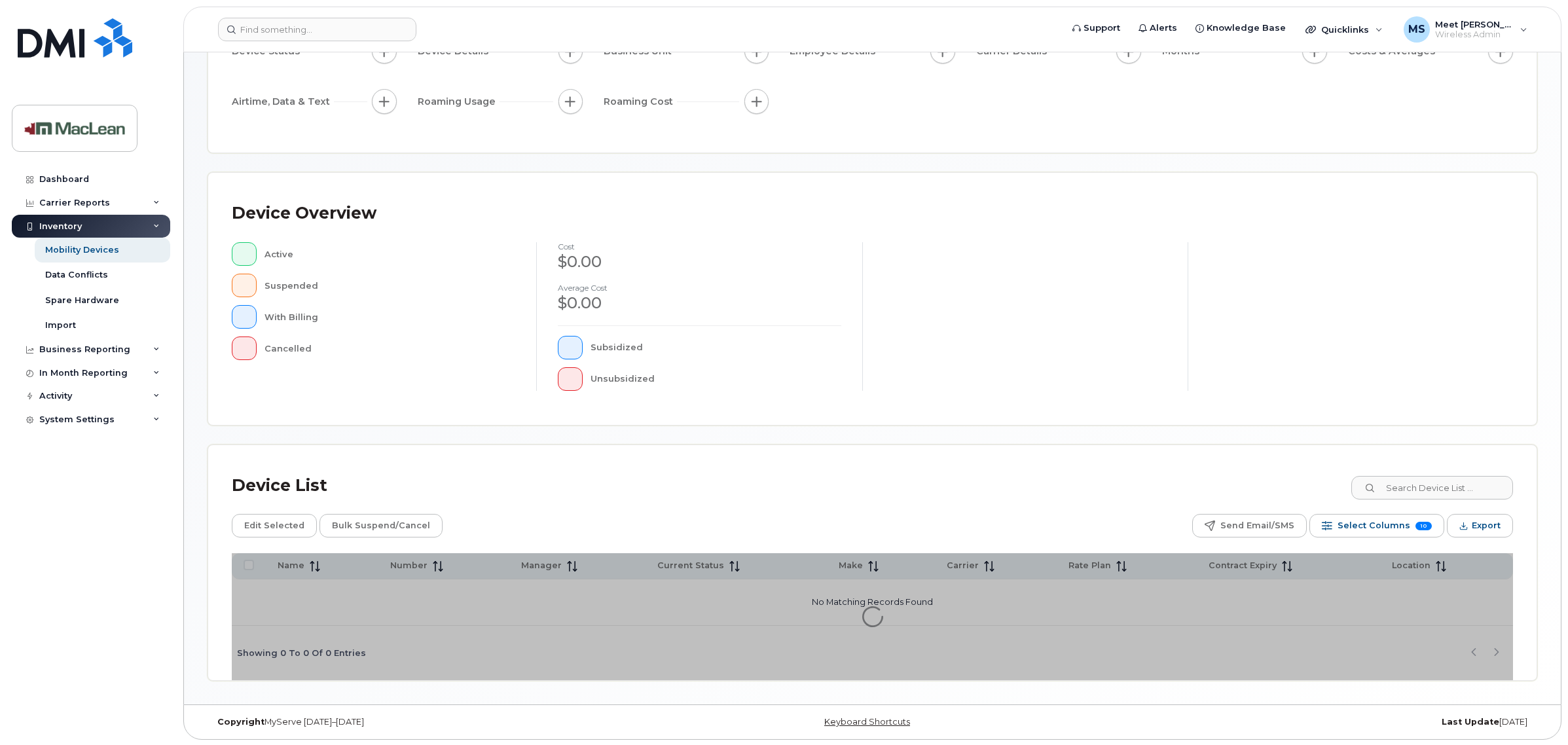
scroll to position [155, 0]
click at [1431, 489] on input at bounding box center [1431, 487] width 163 height 23
paste input "8196514135"
type input "8196514135"
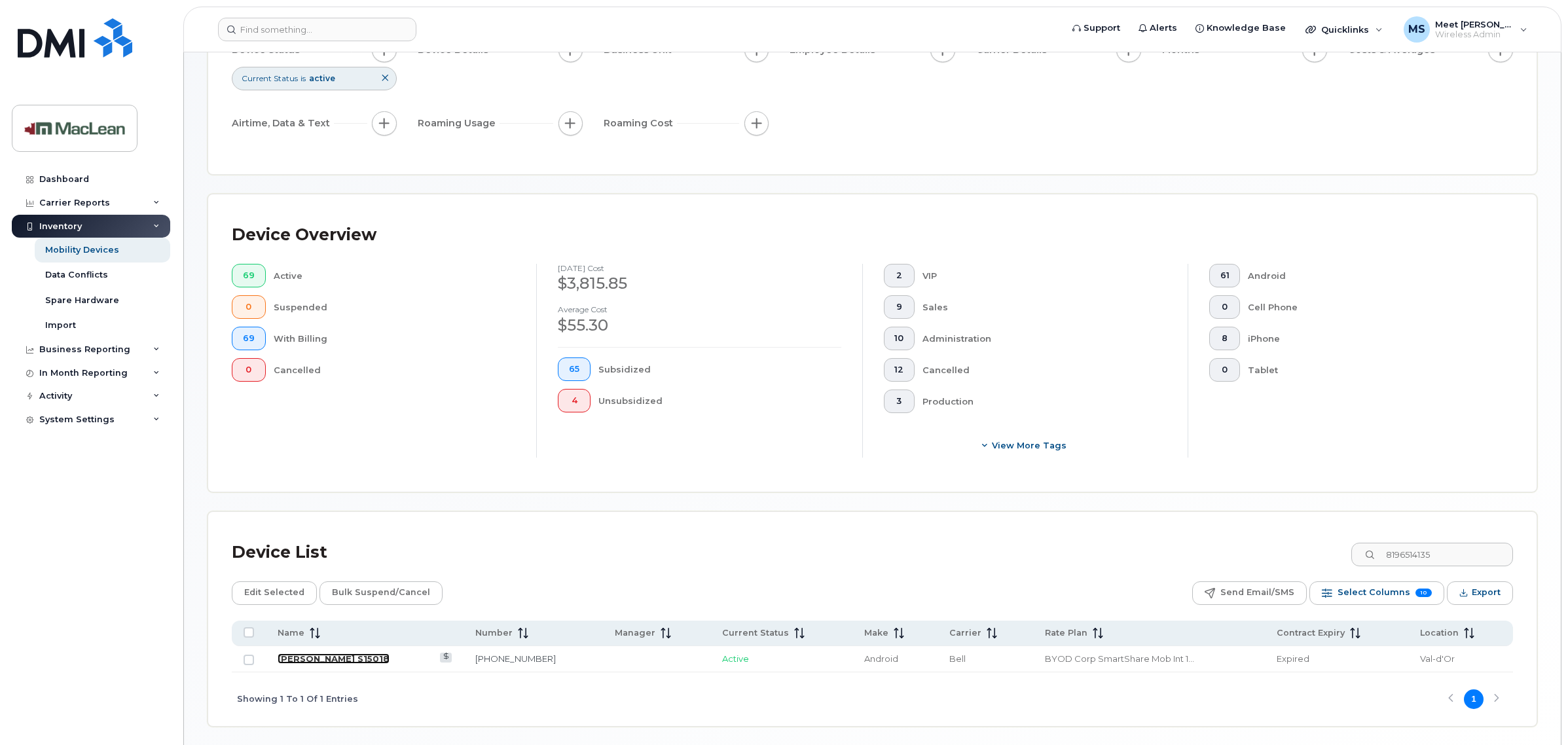
click at [346, 660] on link "[PERSON_NAME] S15018" at bounding box center [333, 659] width 112 height 10
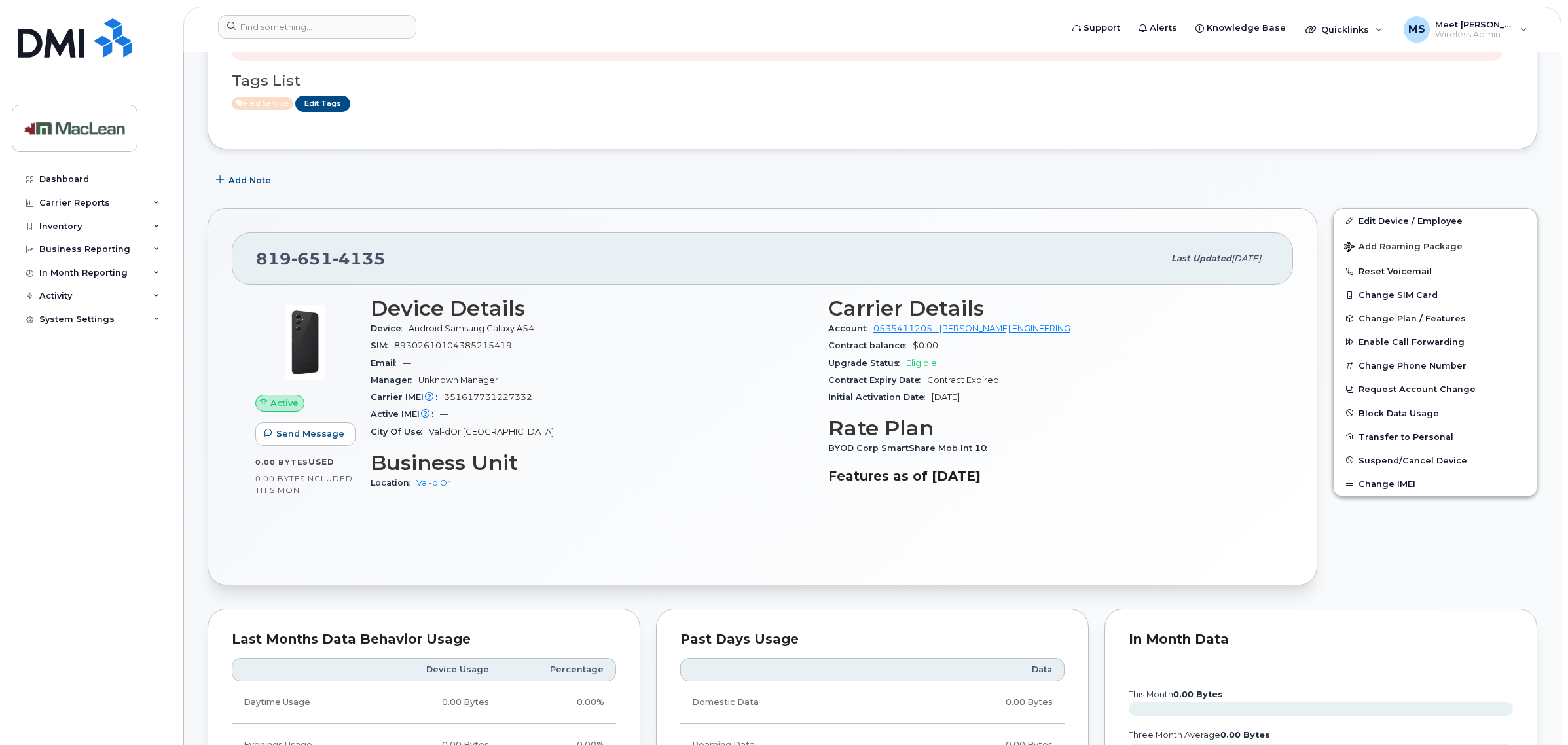
scroll to position [246, 0]
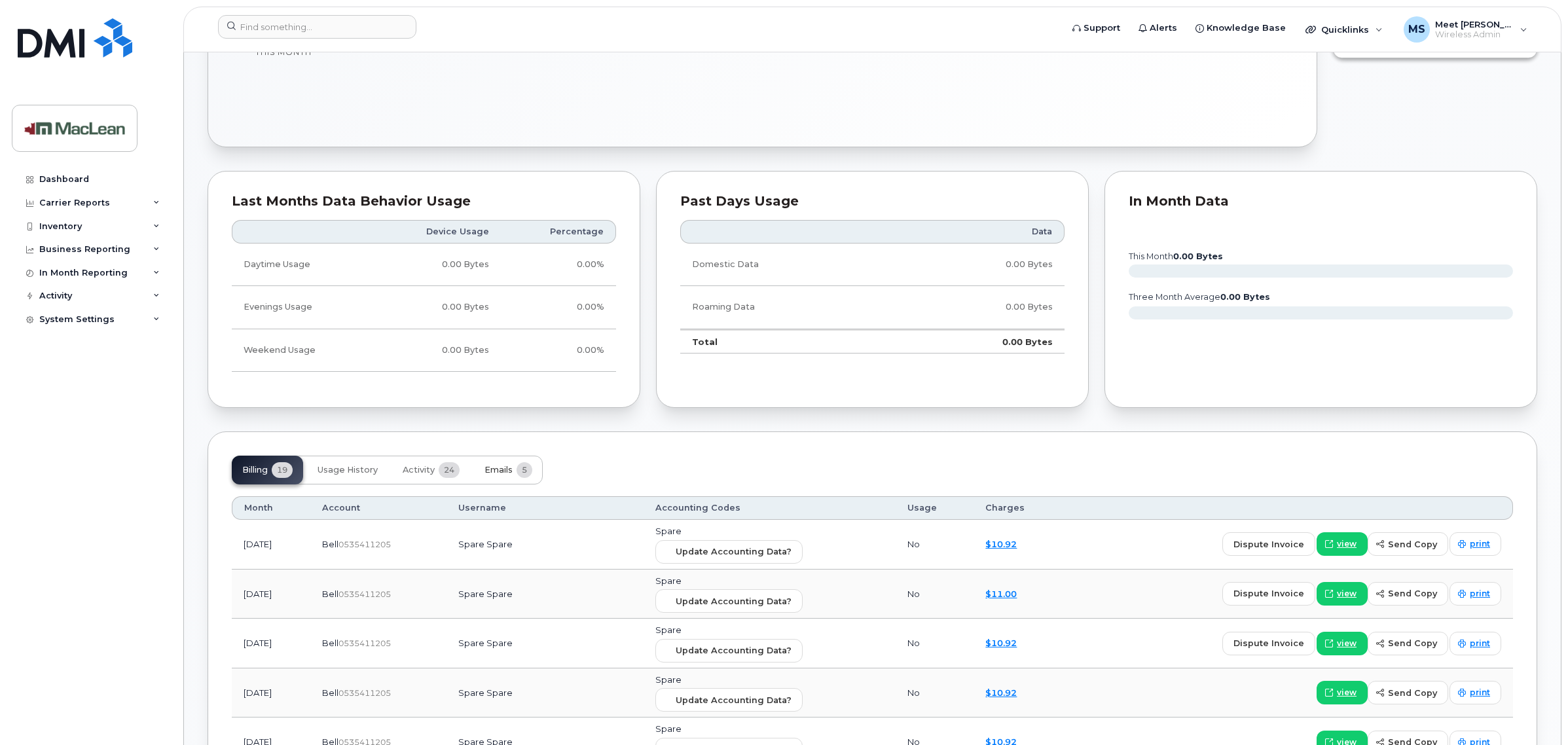
click at [520, 475] on span "5" at bounding box center [524, 470] width 16 height 16
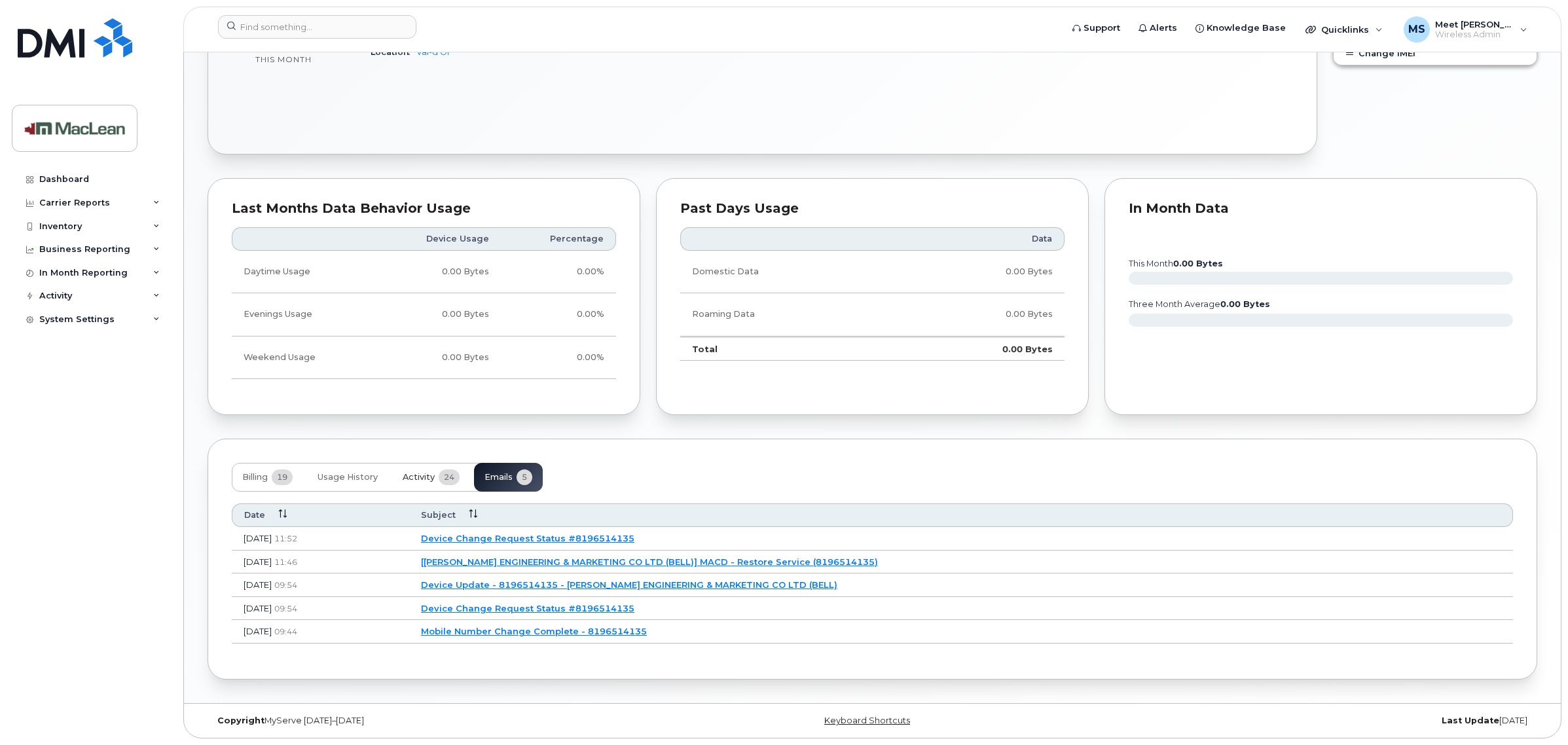
scroll to position [652, 0]
click at [434, 478] on span "Activity" at bounding box center [418, 477] width 32 height 10
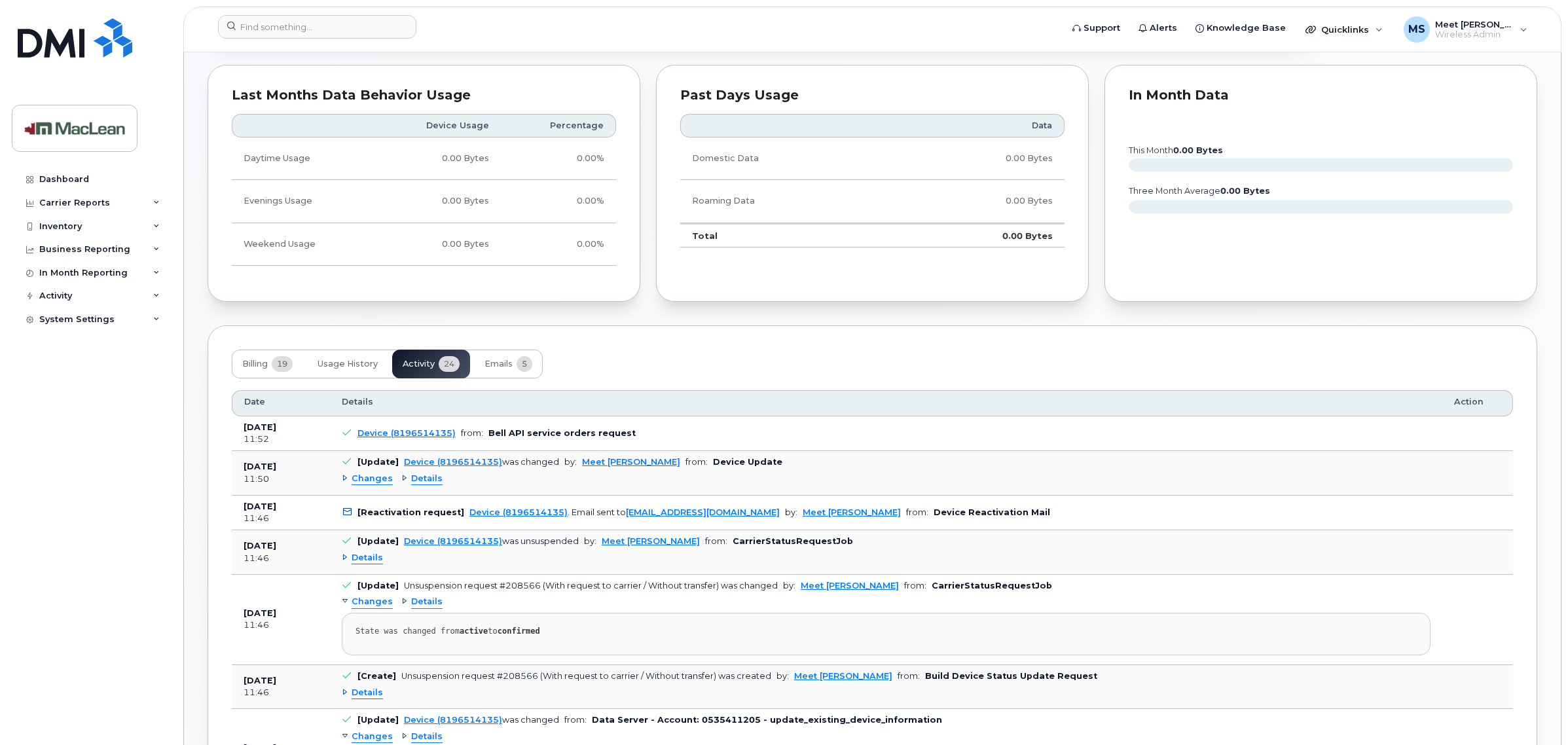
scroll to position [815, 0]
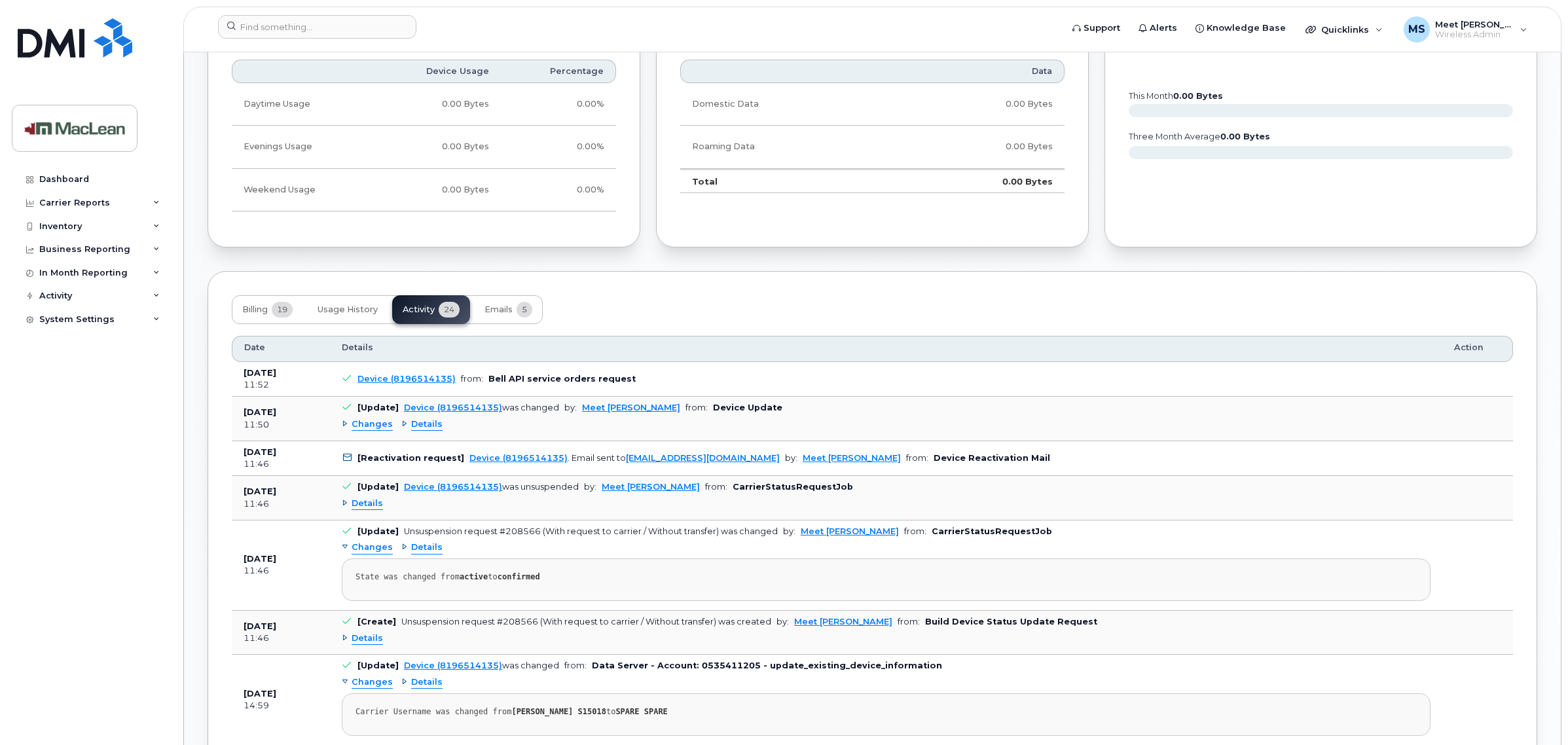
click at [429, 431] on span "Details" at bounding box center [427, 425] width 32 height 12
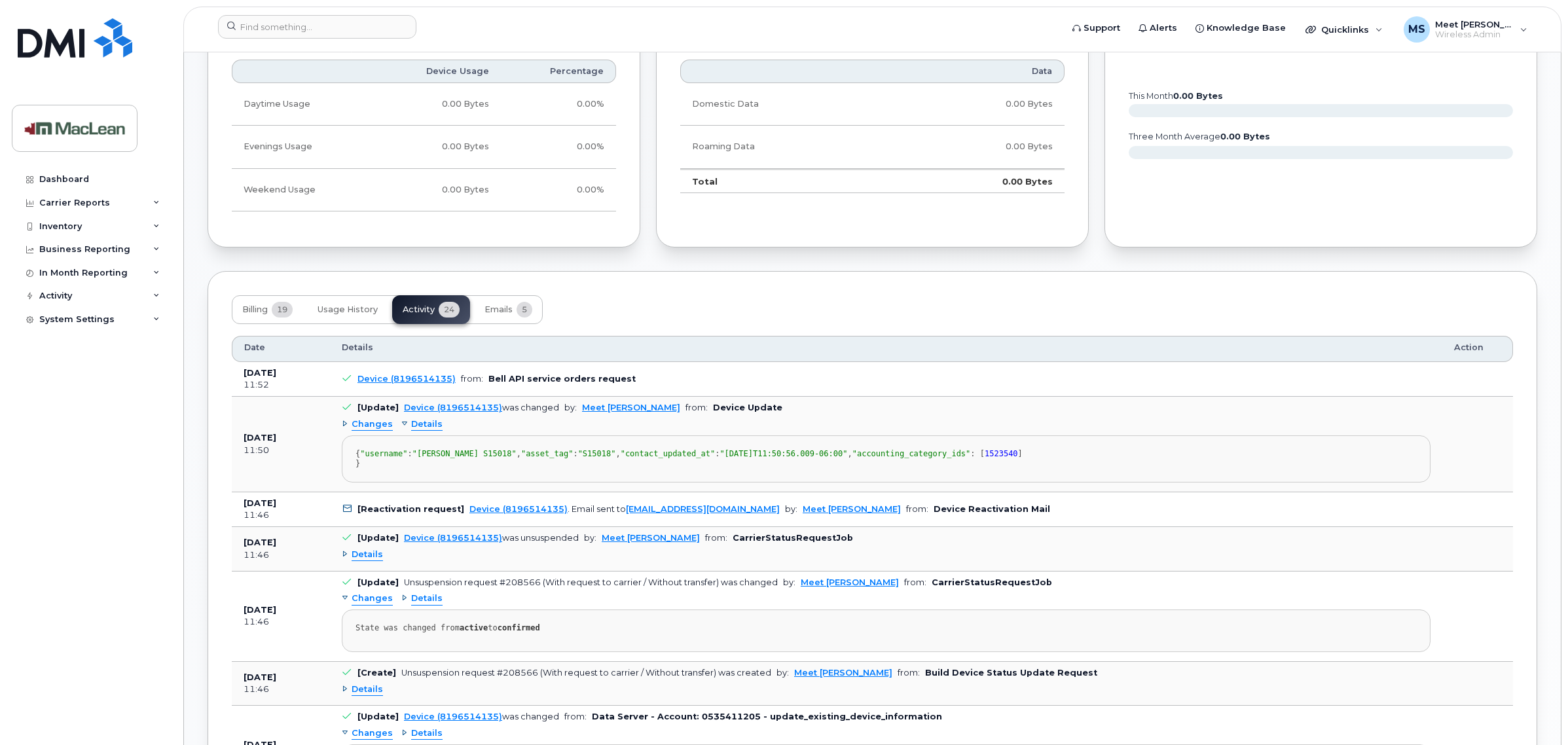
click at [386, 375] on td "Device (8196514135) from: Bell API service orders request" at bounding box center [886, 380] width 1113 height 35
click at [388, 384] on link "Device (8196514135)" at bounding box center [406, 379] width 98 height 10
